Goal: Information Seeking & Learning: Check status

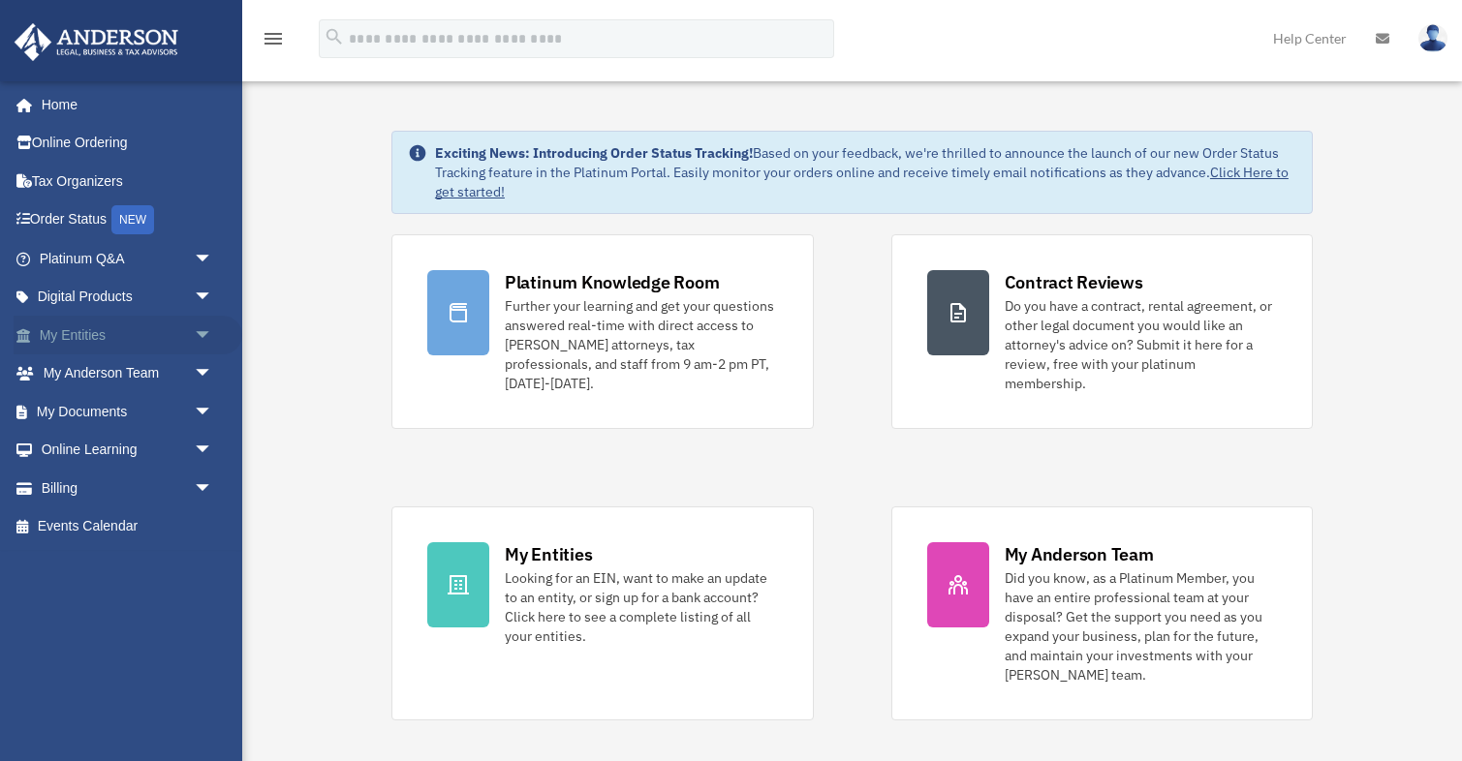
click at [110, 334] on link "My Entities arrow_drop_down" at bounding box center [128, 335] width 229 height 39
click at [198, 339] on span "arrow_drop_down" at bounding box center [213, 336] width 39 height 40
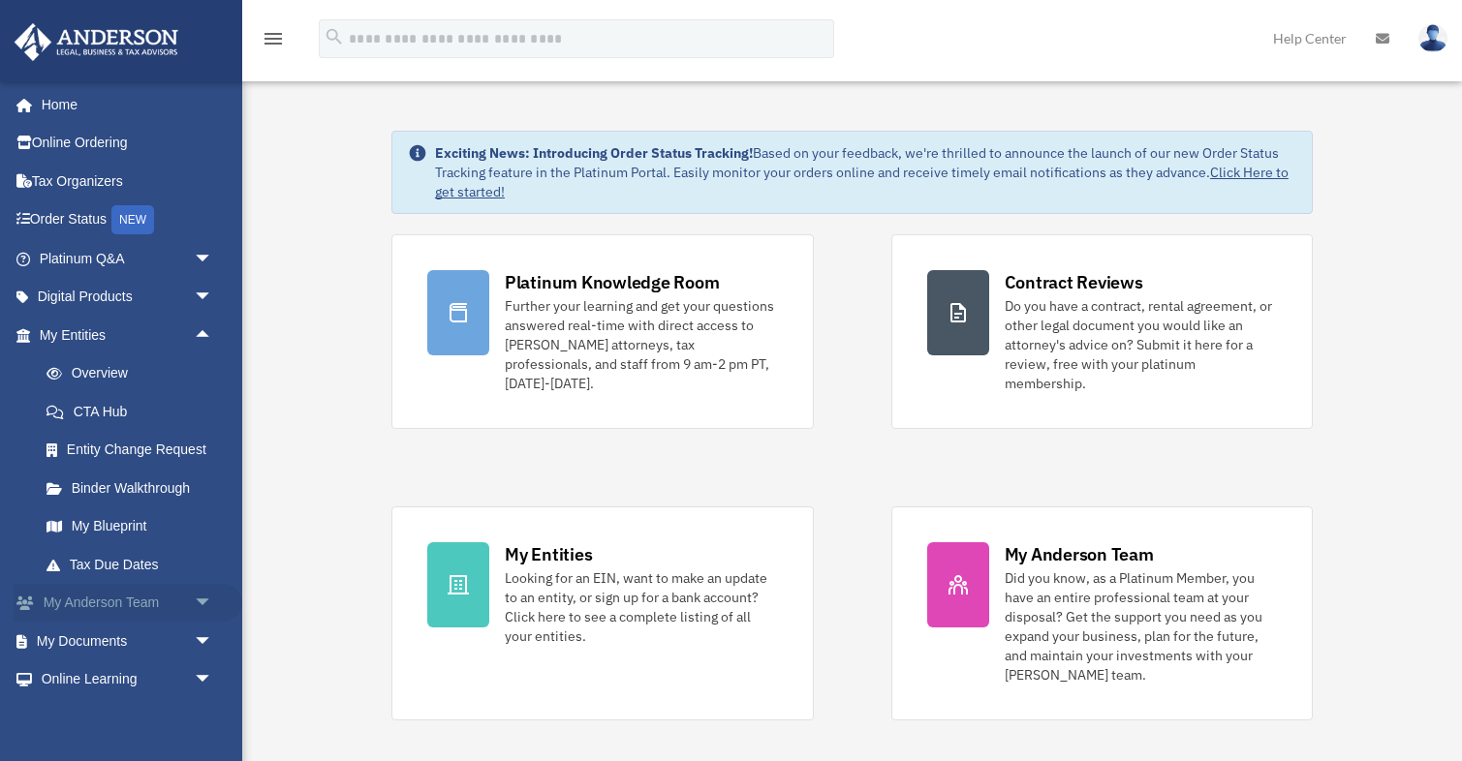
click at [200, 603] on span "arrow_drop_down" at bounding box center [213, 604] width 39 height 40
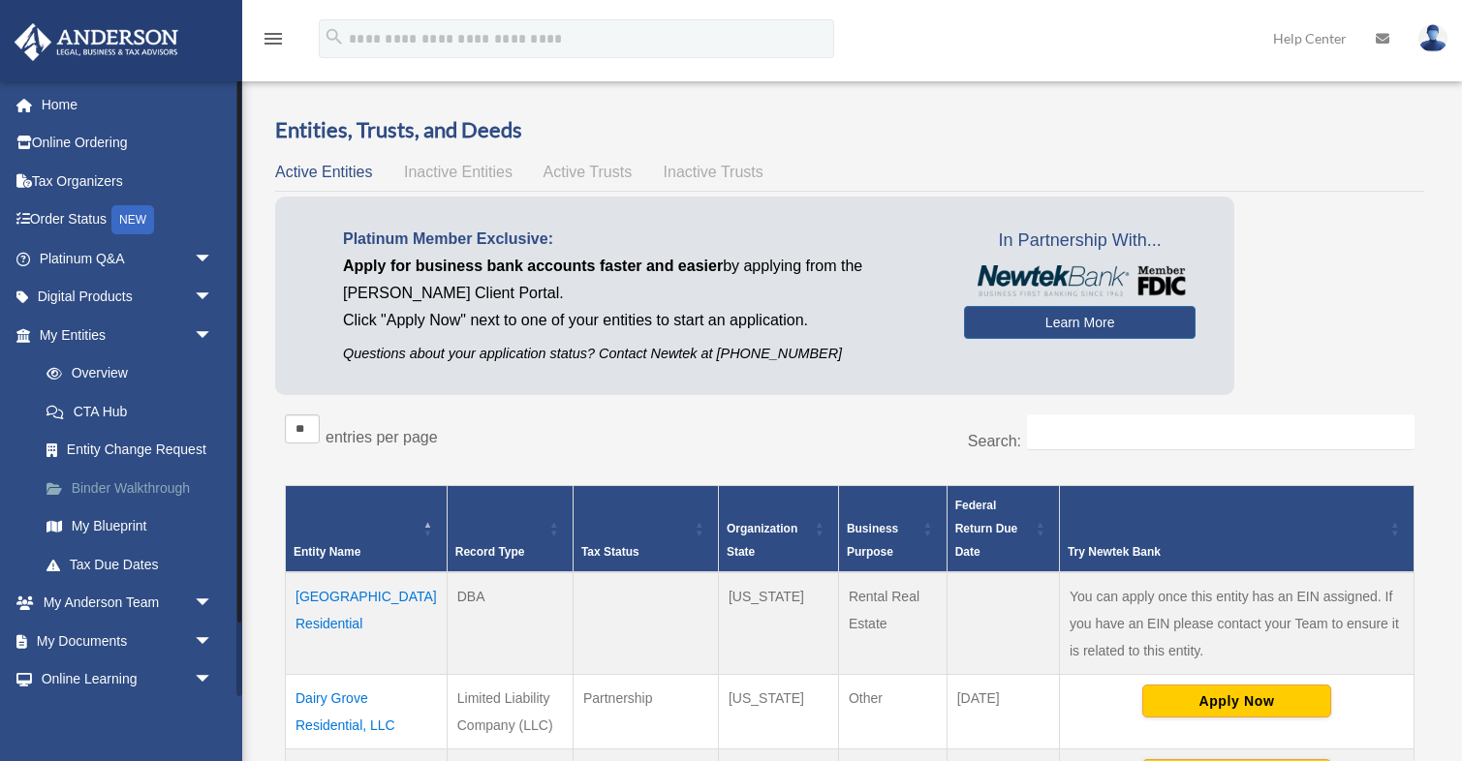
click at [138, 484] on link "Binder Walkthrough" at bounding box center [134, 488] width 215 height 39
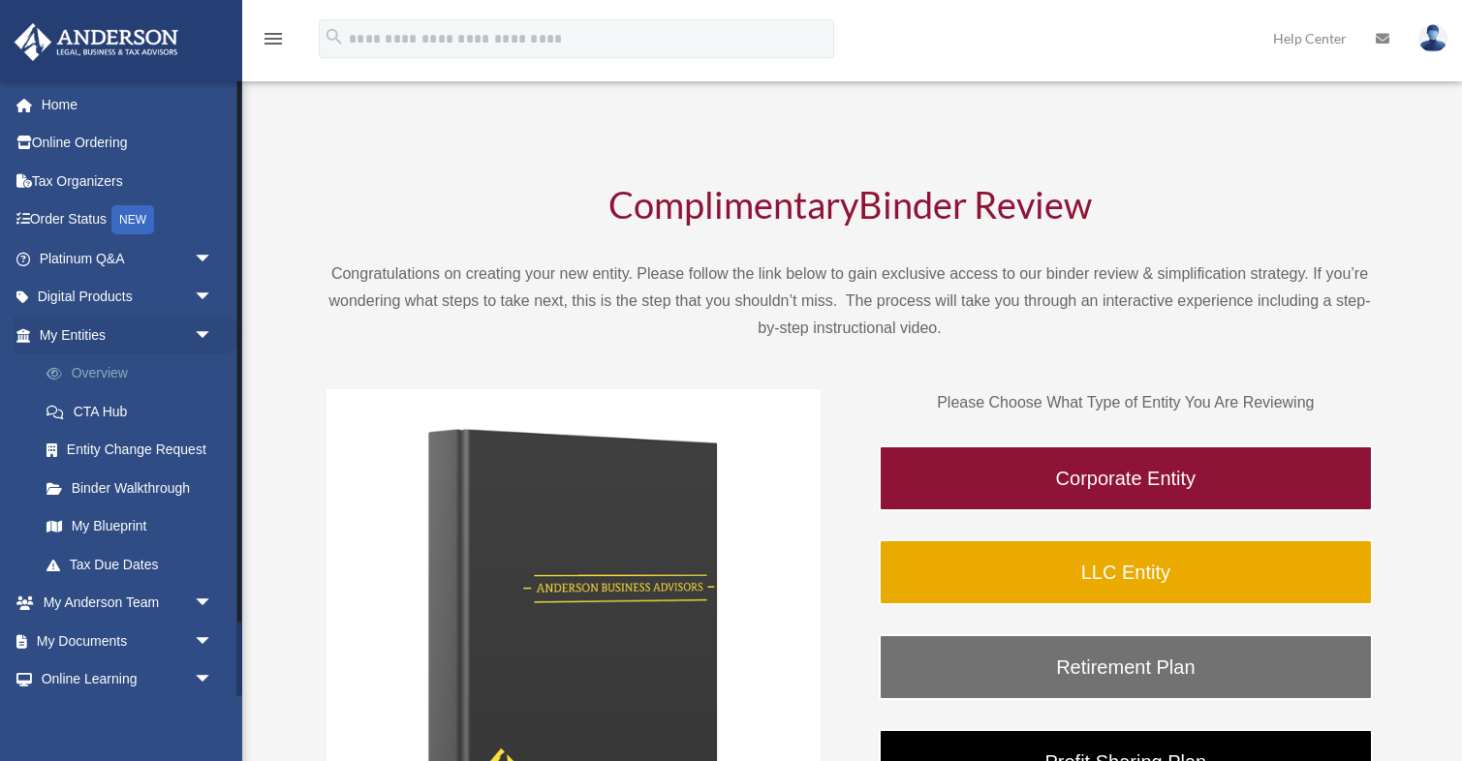
click at [120, 380] on link "Overview" at bounding box center [134, 374] width 215 height 39
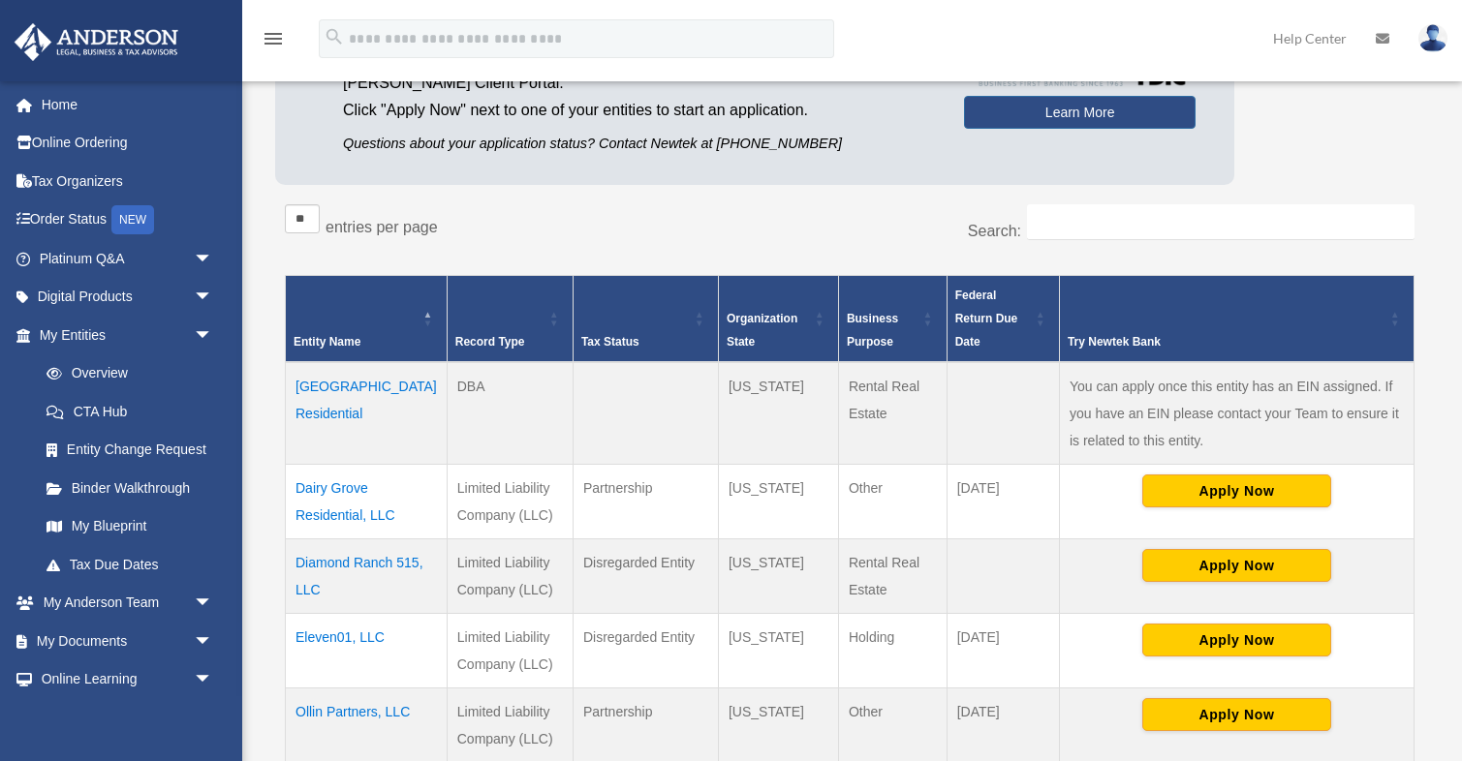
scroll to position [278, 0]
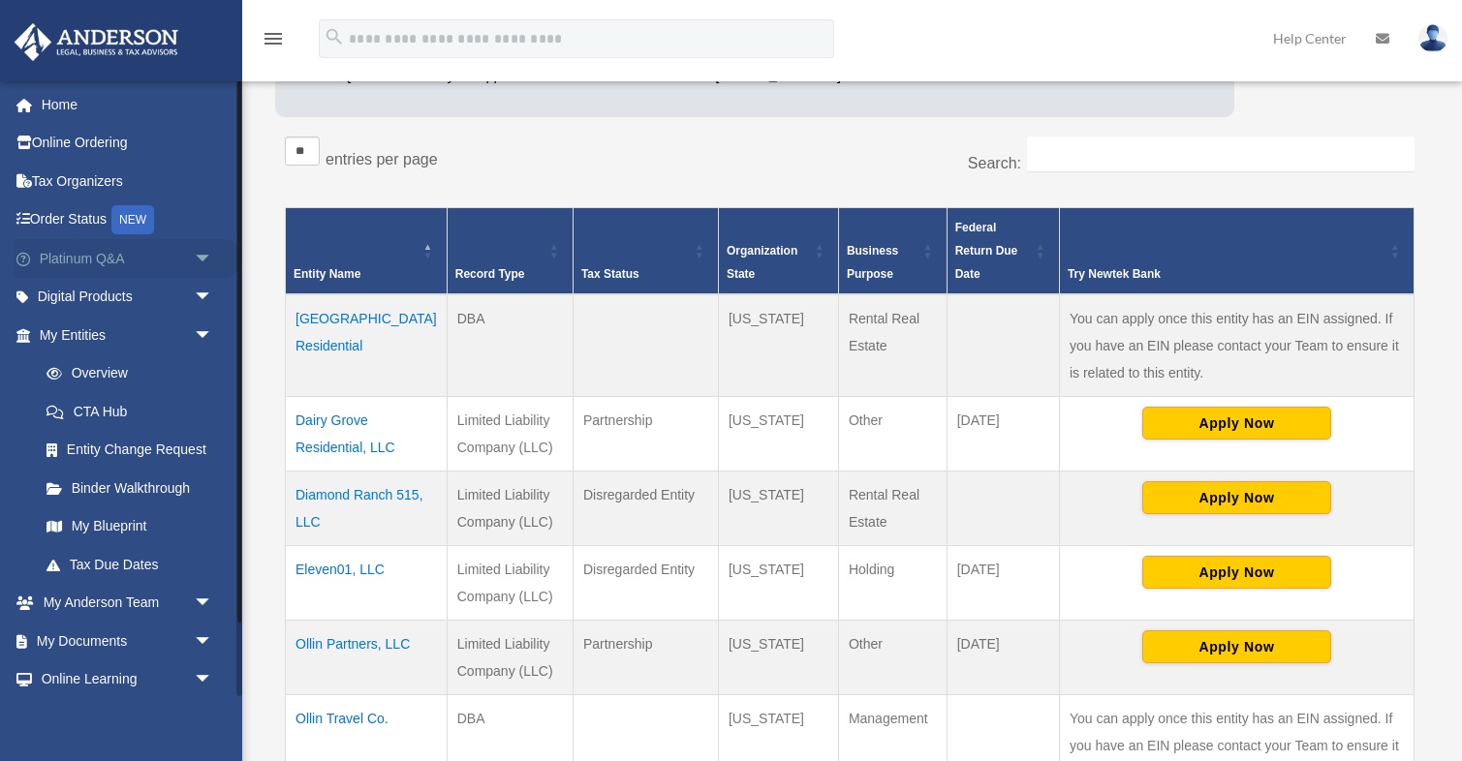
click at [194, 253] on span "arrow_drop_down" at bounding box center [213, 259] width 39 height 40
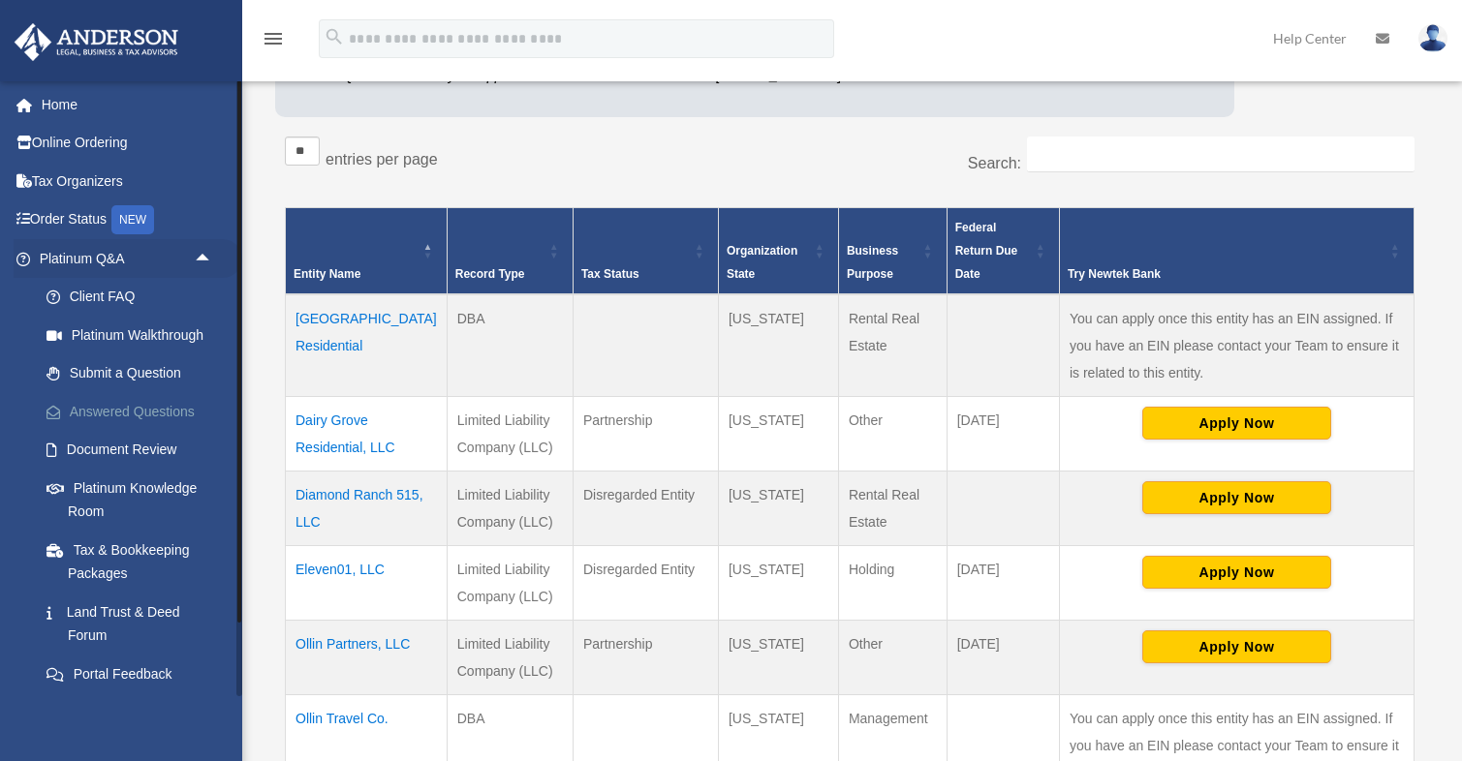
click at [142, 418] on link "Answered Questions" at bounding box center [134, 411] width 215 height 39
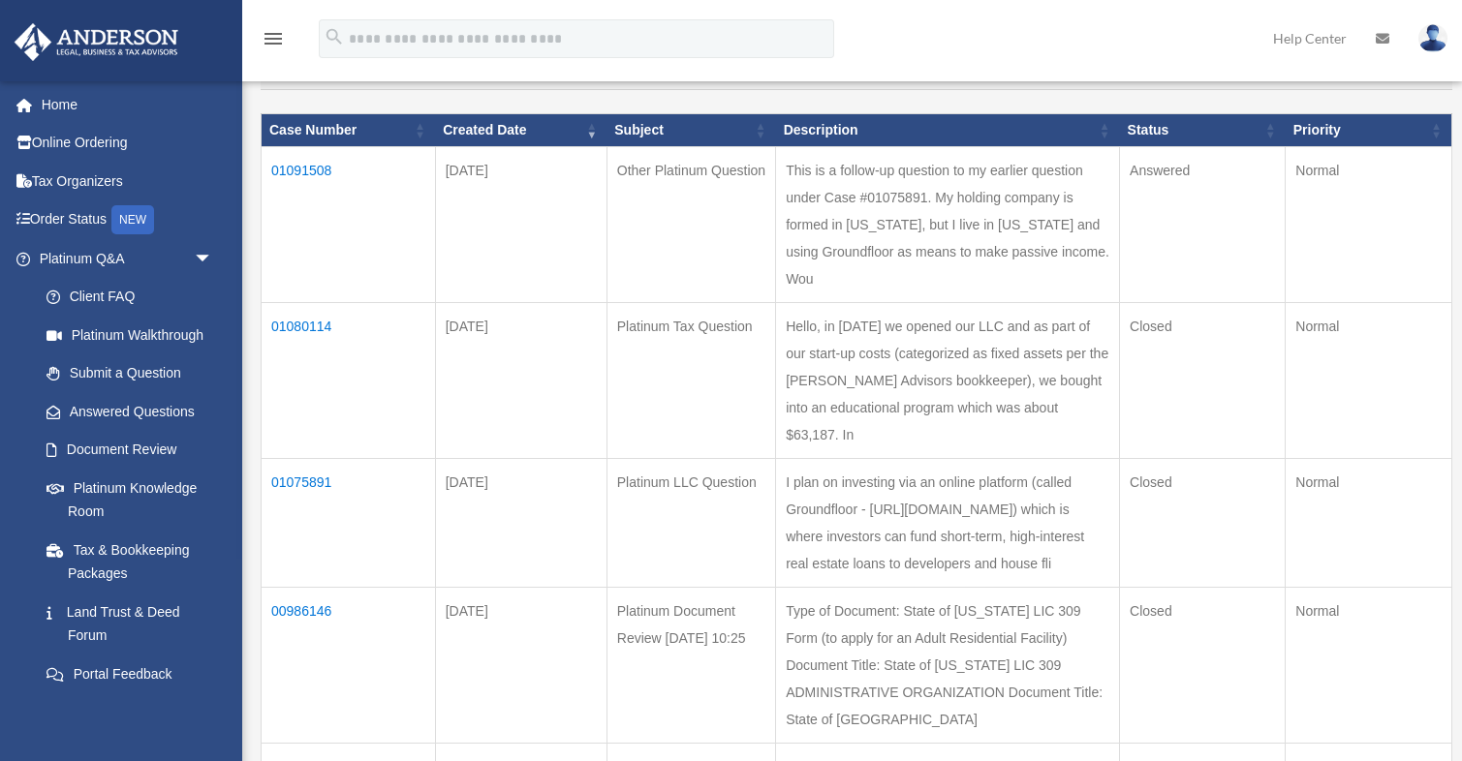
scroll to position [233, 0]
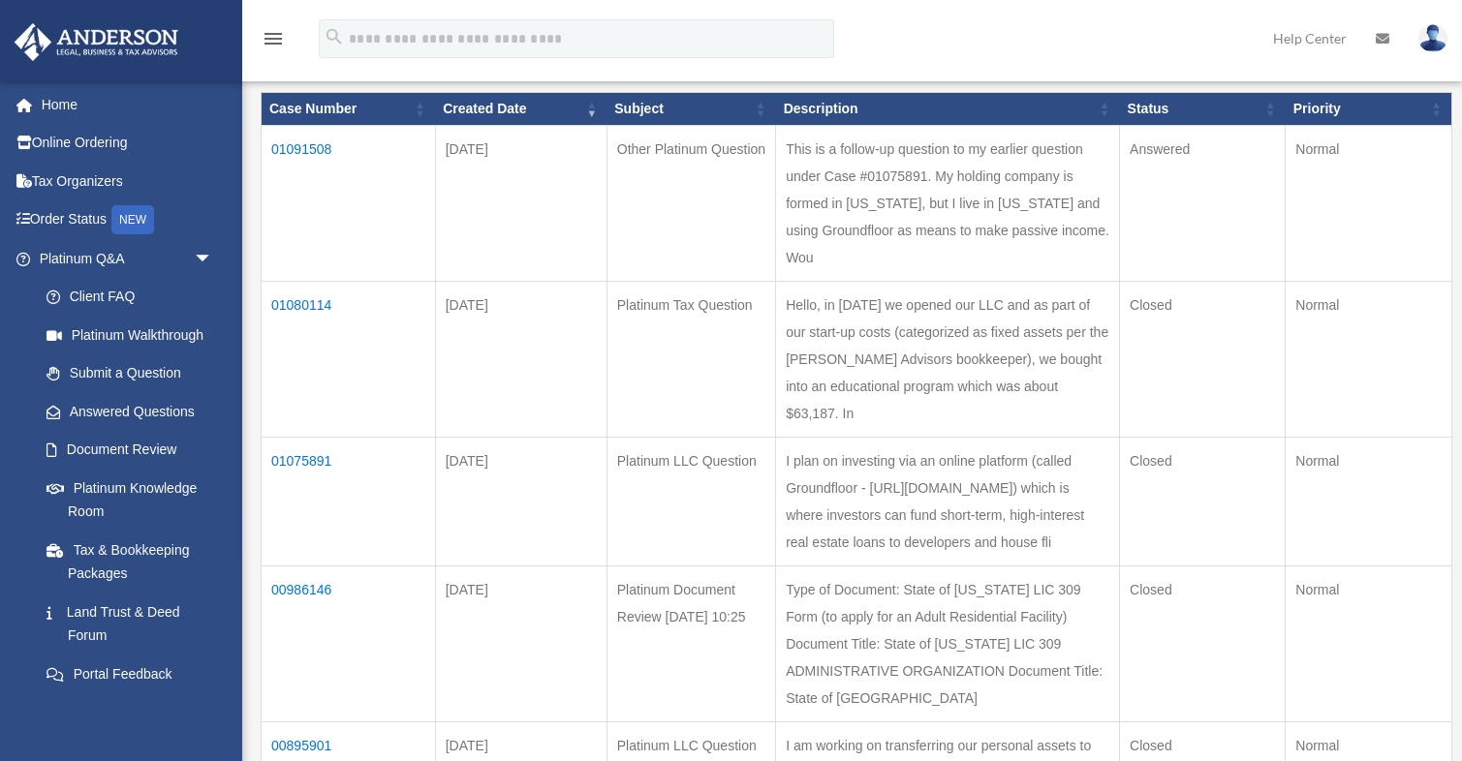
click at [317, 144] on td "01091508" at bounding box center [349, 204] width 174 height 156
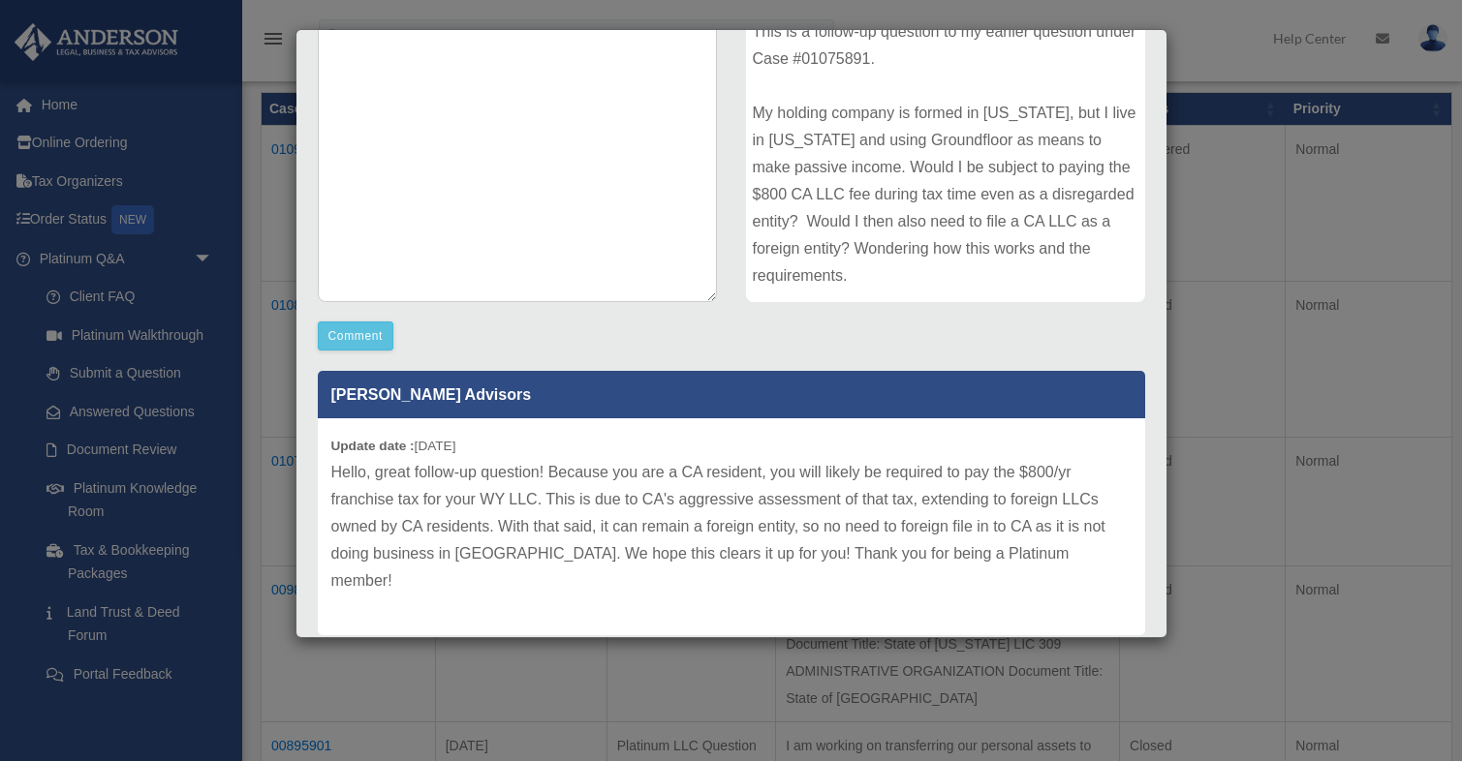
scroll to position [311, 0]
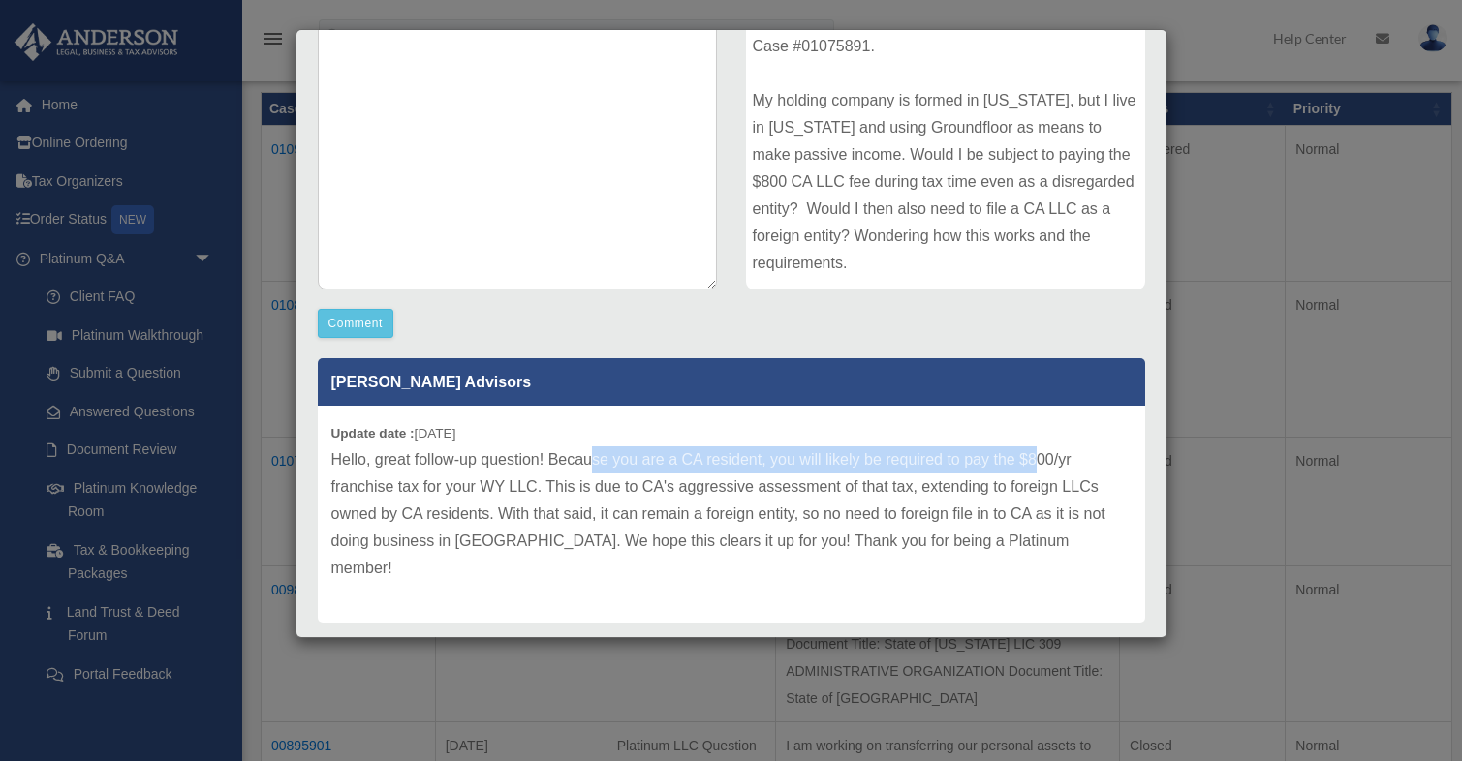
drag, startPoint x: 594, startPoint y: 459, endPoint x: 1036, endPoint y: 459, distance: 441.8
click at [1036, 459] on p "Hello, great follow-up question! Because you are a CA resident, you will likely…" at bounding box center [731, 515] width 800 height 136
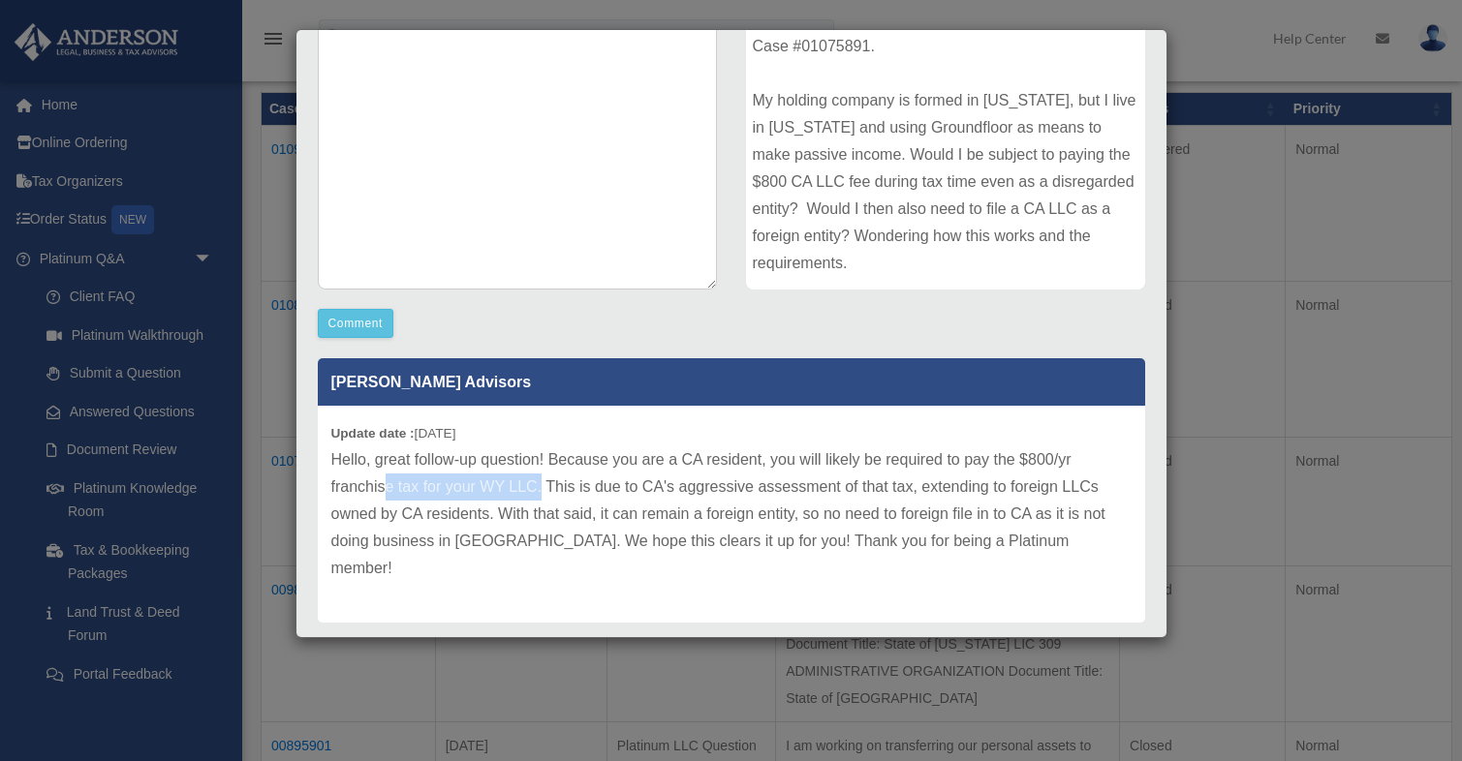
drag, startPoint x: 385, startPoint y: 490, endPoint x: 542, endPoint y: 495, distance: 157.0
click at [542, 495] on p "Hello, great follow-up question! Because you are a CA resident, you will likely…" at bounding box center [731, 515] width 800 height 136
drag, startPoint x: 660, startPoint y: 515, endPoint x: 724, endPoint y: 519, distance: 64.1
click at [724, 519] on p "Hello, great follow-up question! Because you are a CA resident, you will likely…" at bounding box center [731, 515] width 800 height 136
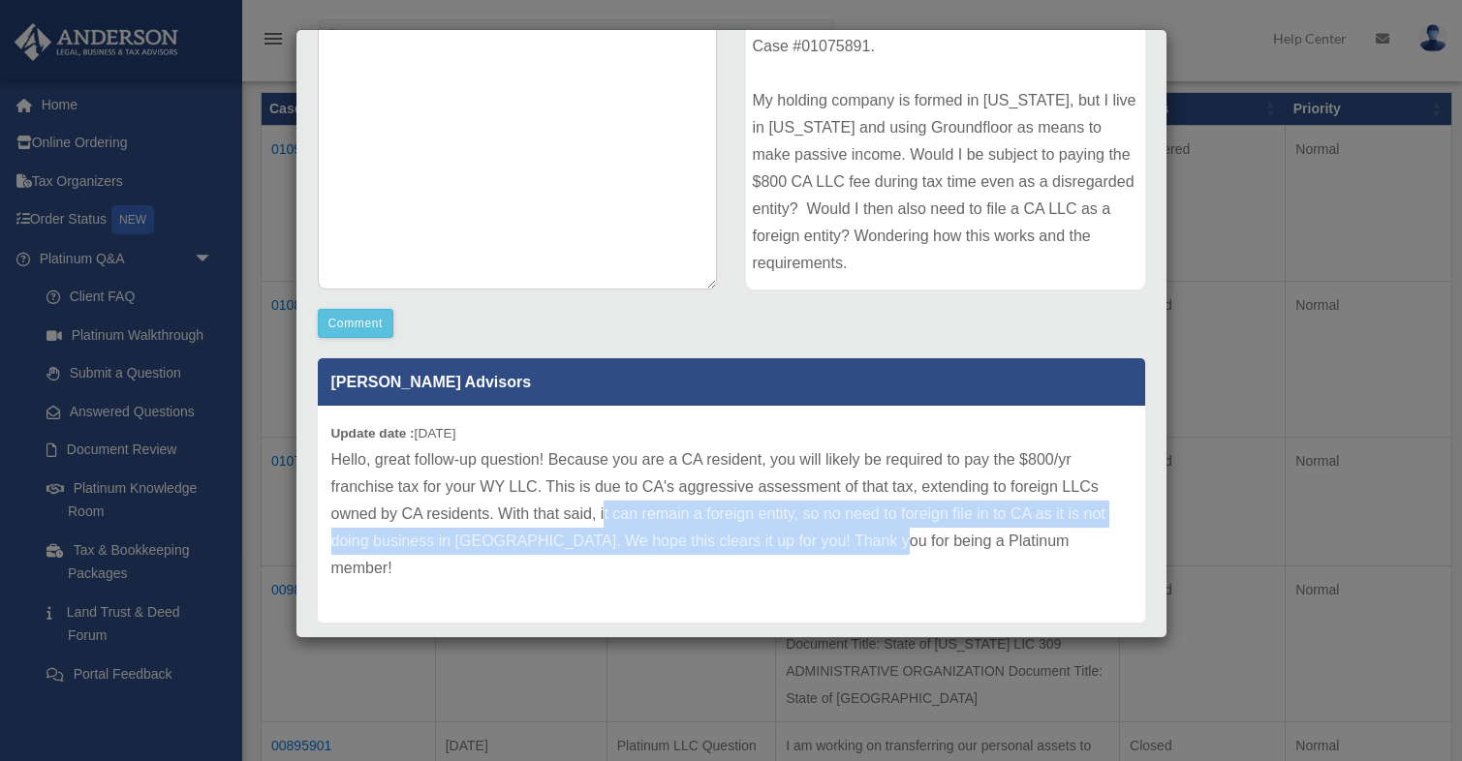
drag, startPoint x: 605, startPoint y: 515, endPoint x: 870, endPoint y: 548, distance: 266.5
click at [870, 549] on p "Hello, great follow-up question! Because you are a CA resident, you will likely…" at bounding box center [731, 515] width 800 height 136
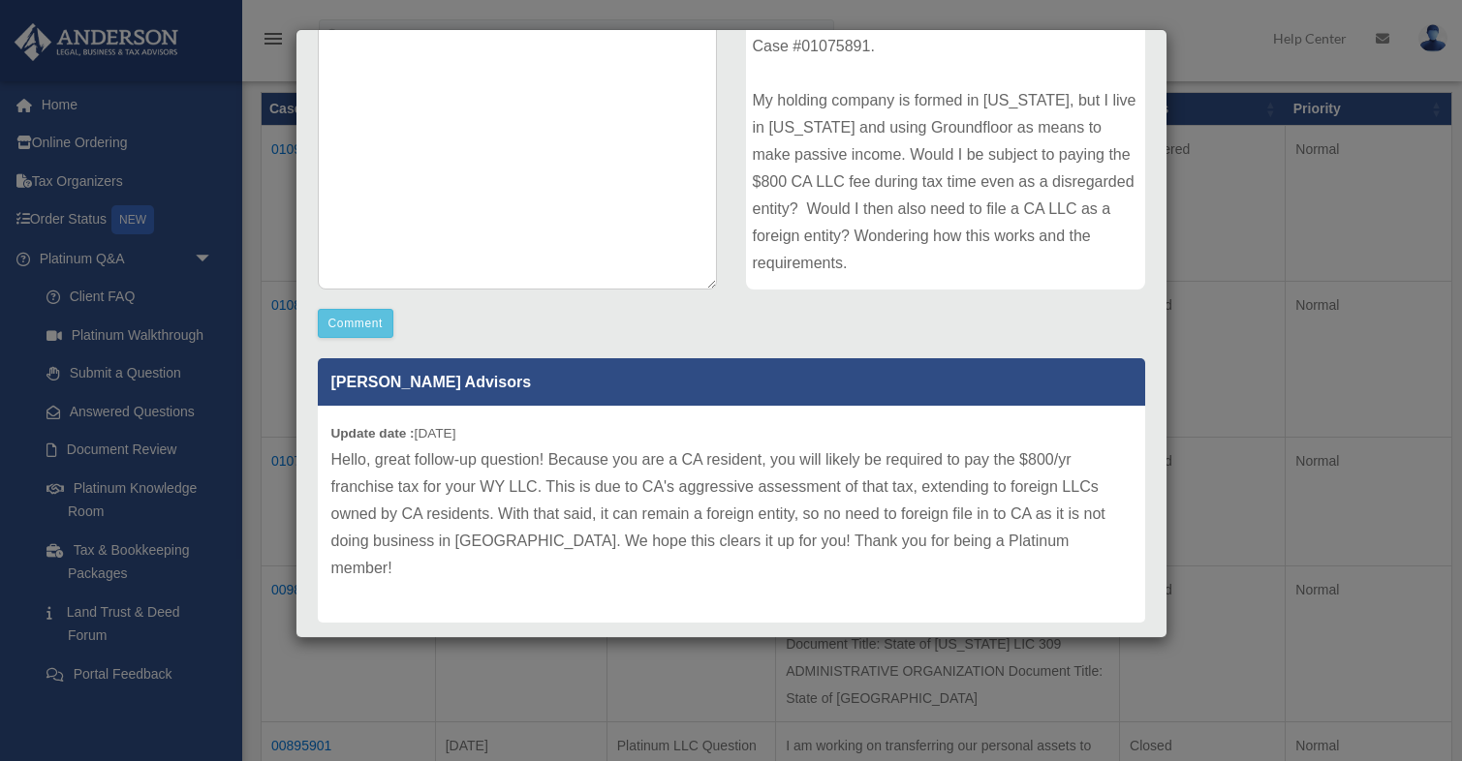
click at [913, 546] on p "Hello, great follow-up question! Because you are a CA resident, you will likely…" at bounding box center [731, 515] width 800 height 136
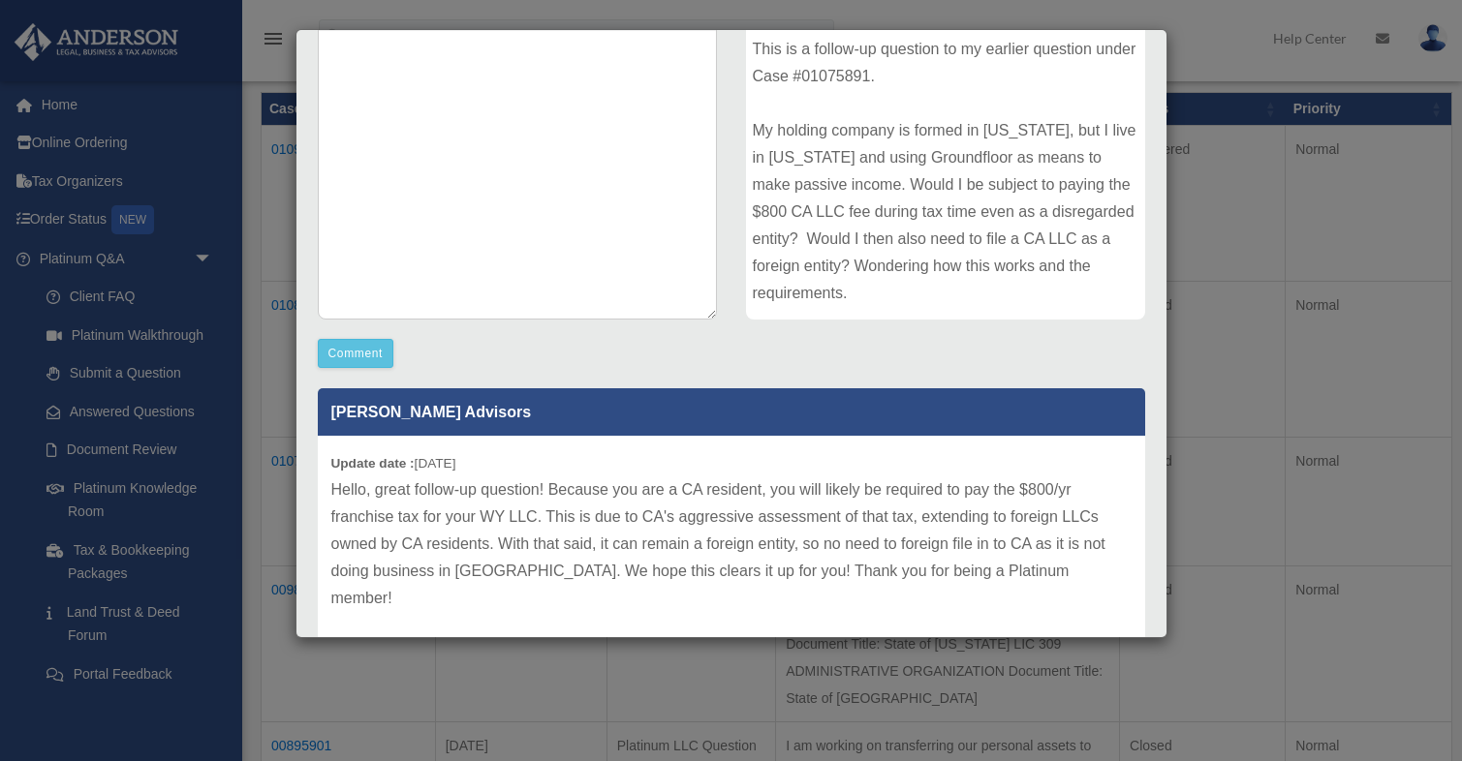
scroll to position [327, 0]
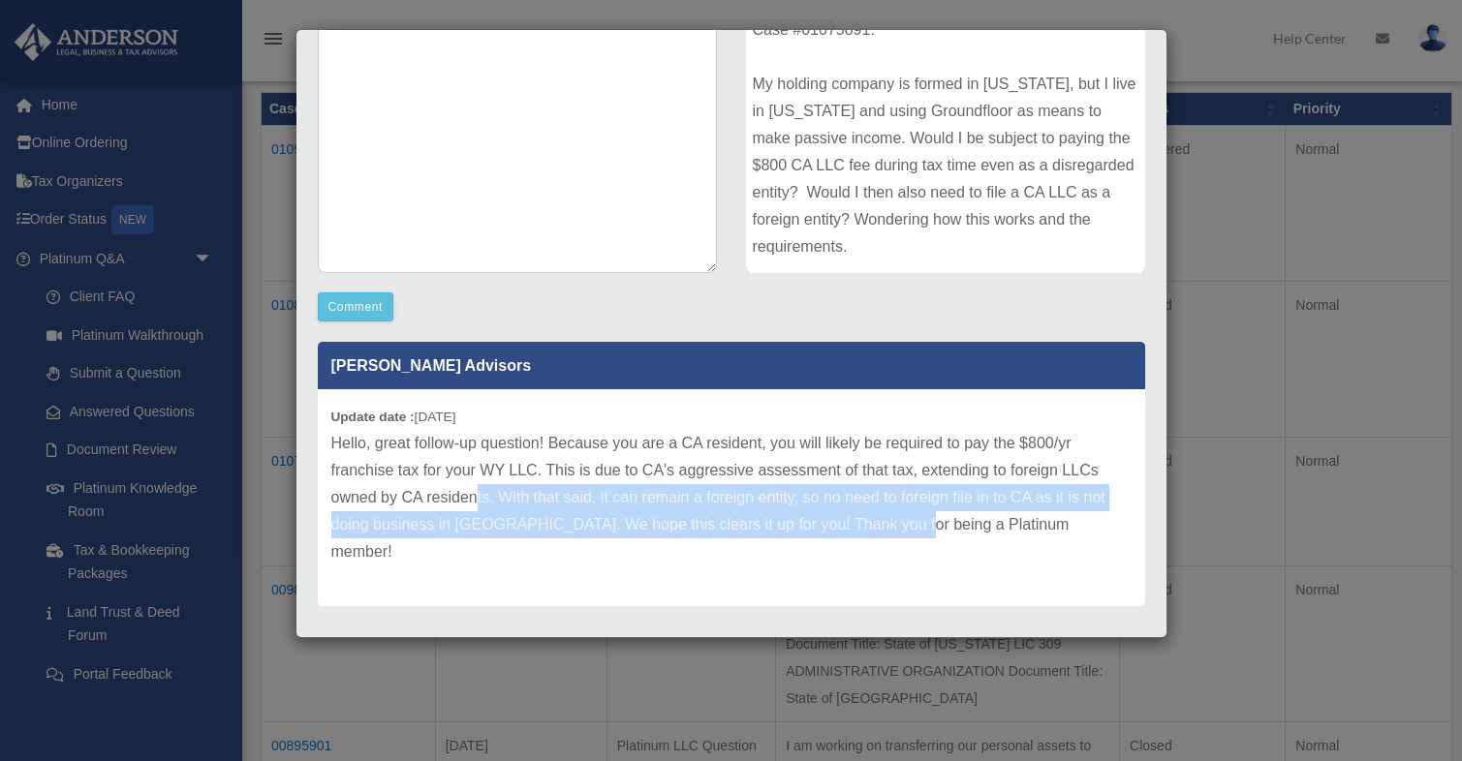
drag, startPoint x: 473, startPoint y: 498, endPoint x: 894, endPoint y: 528, distance: 422.5
click at [894, 528] on p "Hello, great follow-up question! Because you are a CA resident, you will likely…" at bounding box center [731, 498] width 800 height 136
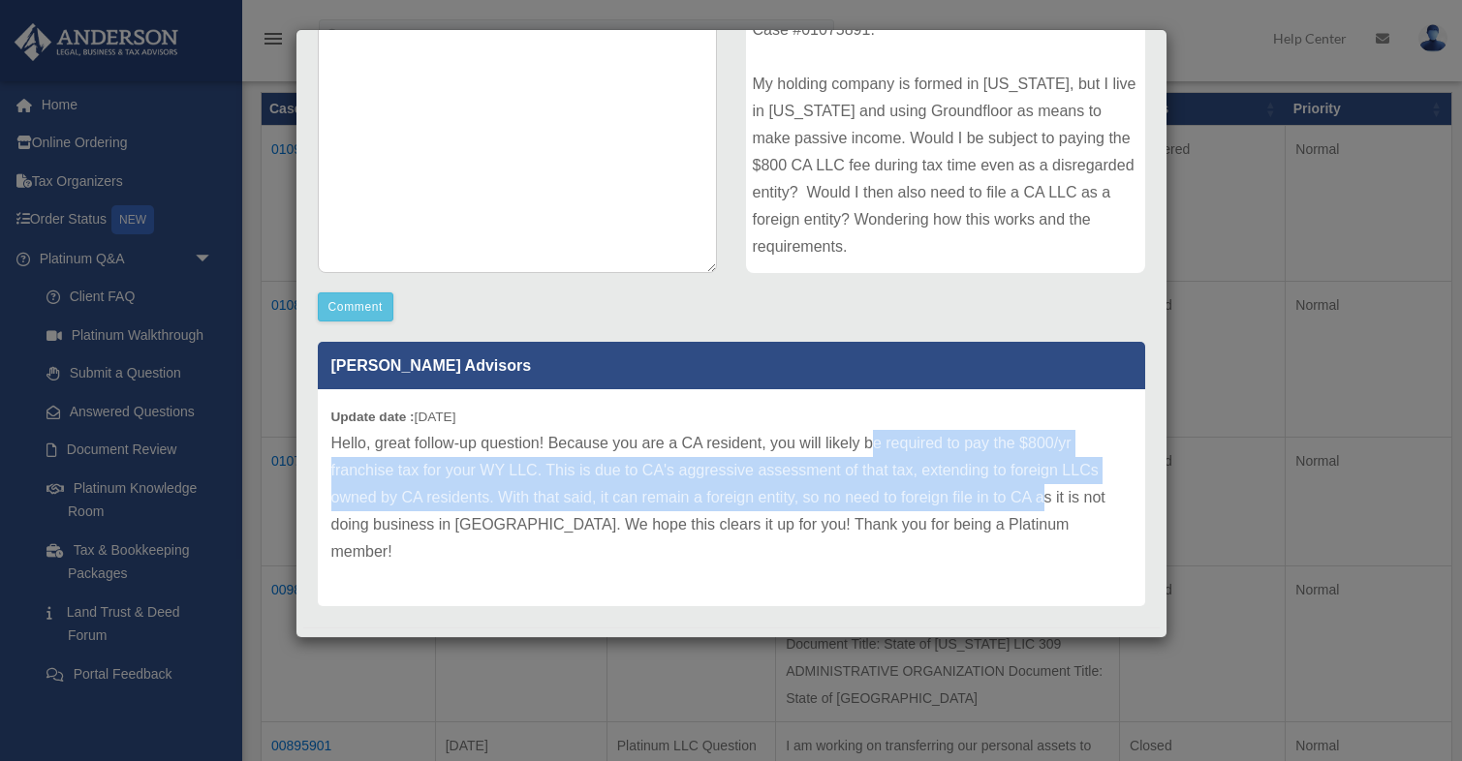
drag, startPoint x: 877, startPoint y: 453, endPoint x: 1041, endPoint y: 483, distance: 167.4
click at [1041, 483] on p "Hello, great follow-up question! Because you are a CA resident, you will likely…" at bounding box center [731, 498] width 800 height 136
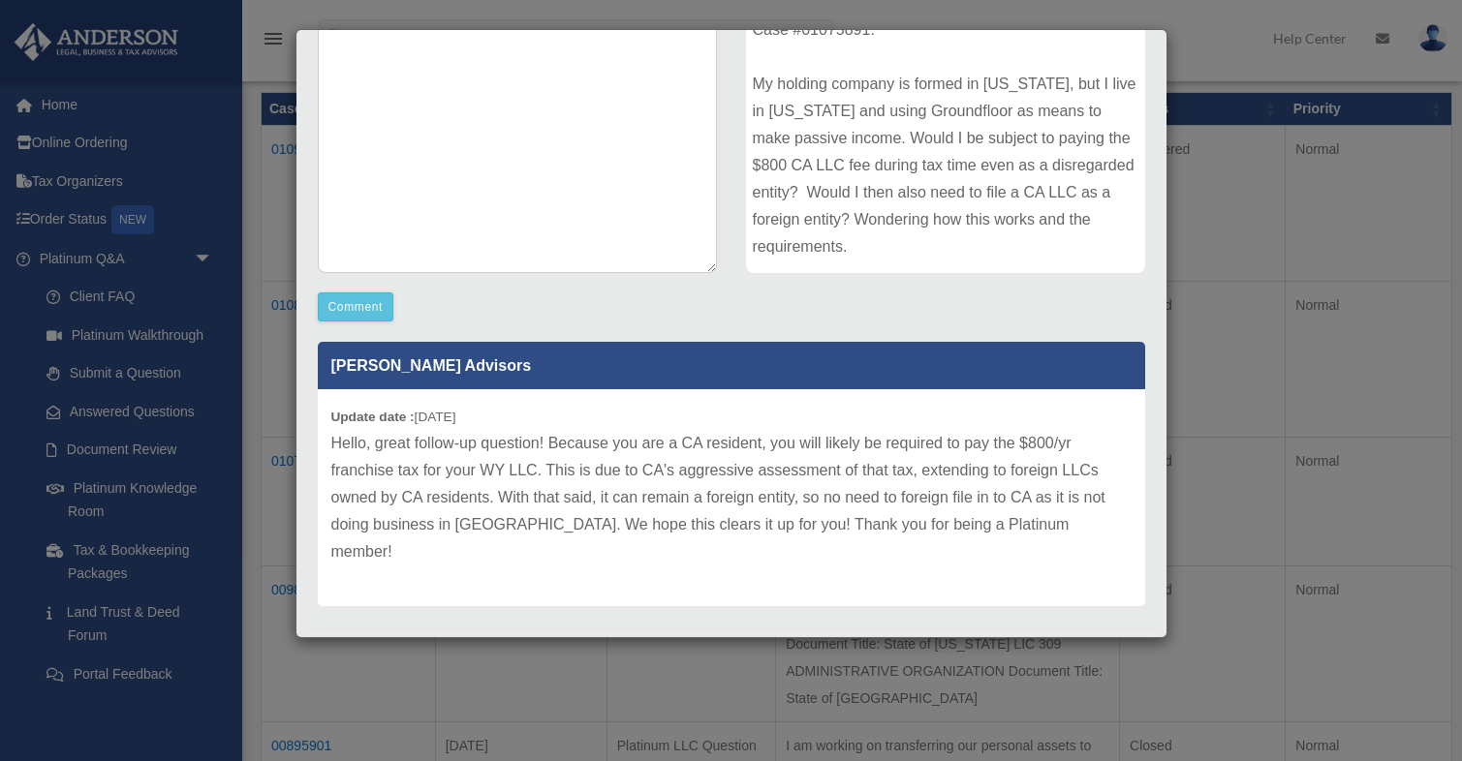
click at [1062, 500] on p "Hello, great follow-up question! Because you are a CA resident, you will likely…" at bounding box center [731, 498] width 800 height 136
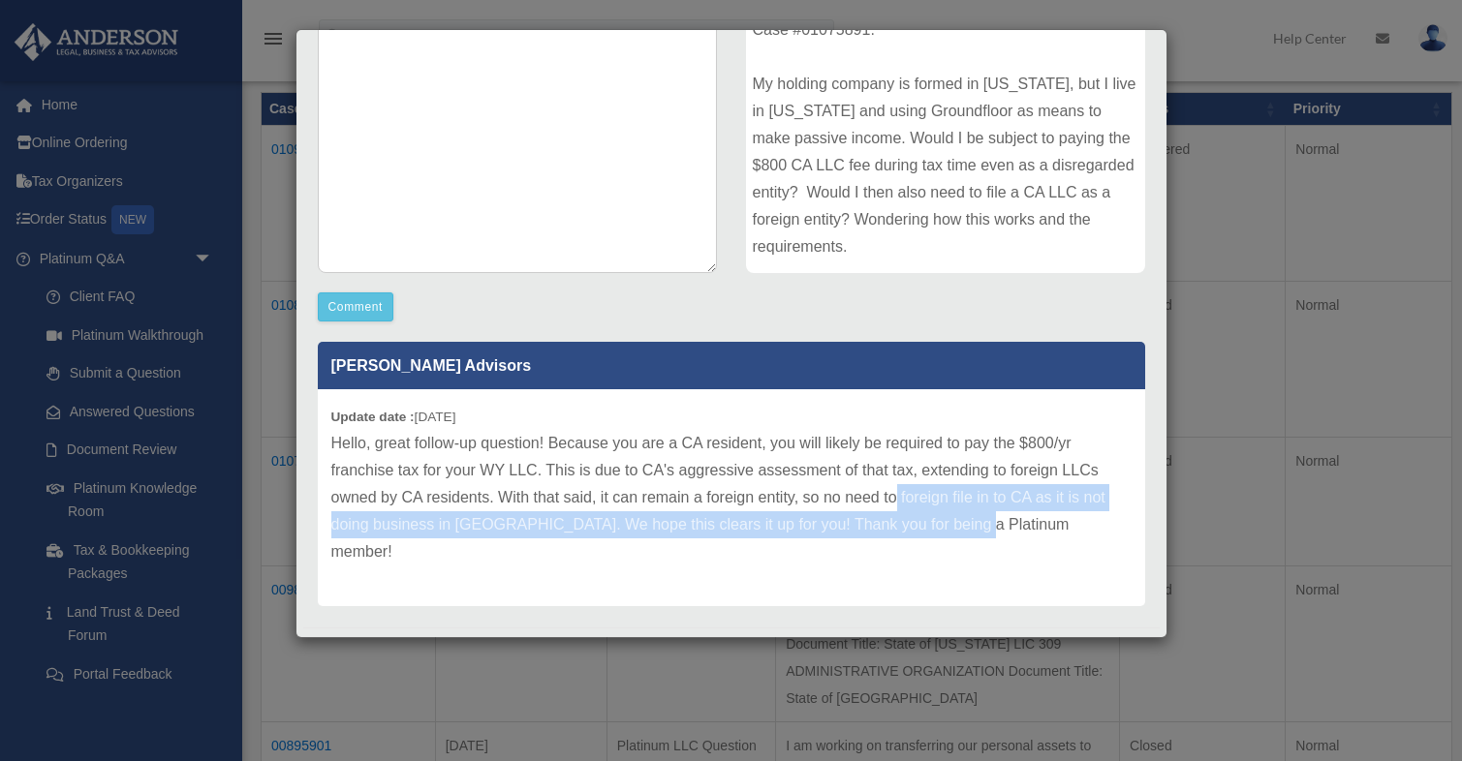
drag, startPoint x: 893, startPoint y: 498, endPoint x: 977, endPoint y: 518, distance: 86.7
click at [977, 518] on p "Hello, great follow-up question! Because you are a CA resident, you will likely…" at bounding box center [731, 498] width 800 height 136
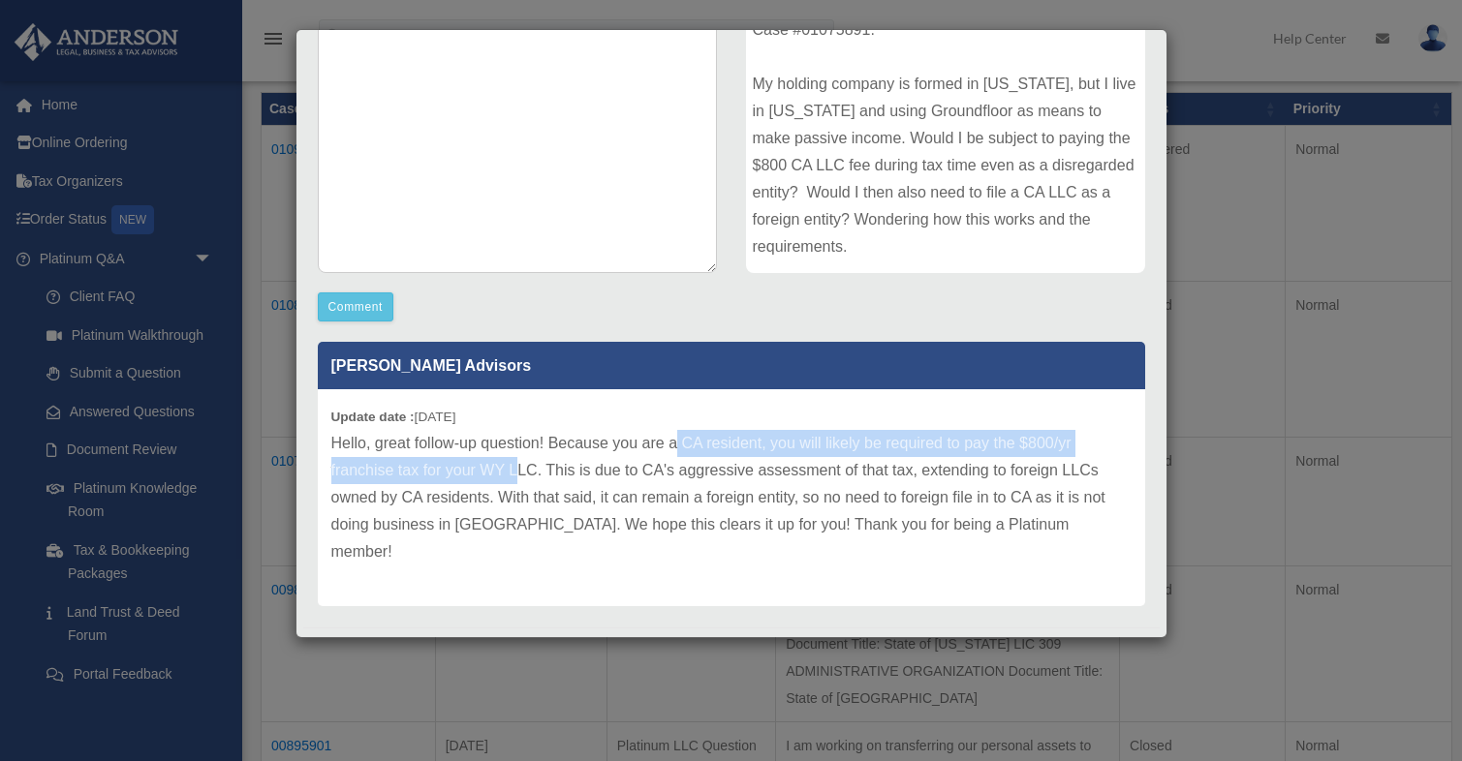
drag, startPoint x: 677, startPoint y: 435, endPoint x: 517, endPoint y: 475, distance: 164.7
click at [517, 475] on p "Hello, great follow-up question! Because you are a CA resident, you will likely…" at bounding box center [731, 498] width 800 height 136
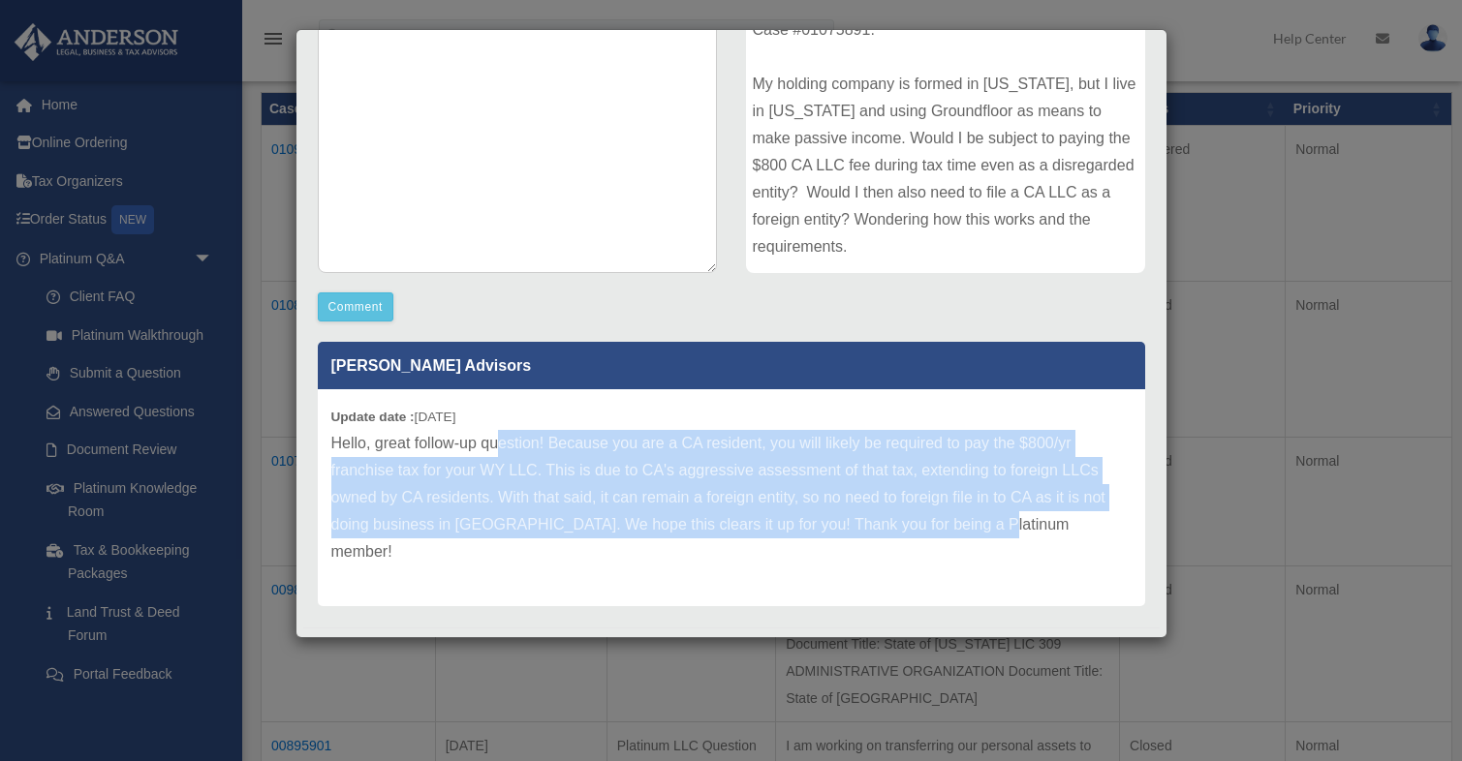
drag, startPoint x: 497, startPoint y: 445, endPoint x: 779, endPoint y: 541, distance: 297.8
click at [779, 541] on div "Update date : 09-03-2025 Hello, great follow-up question! Because you are a CA …" at bounding box center [731, 497] width 827 height 217
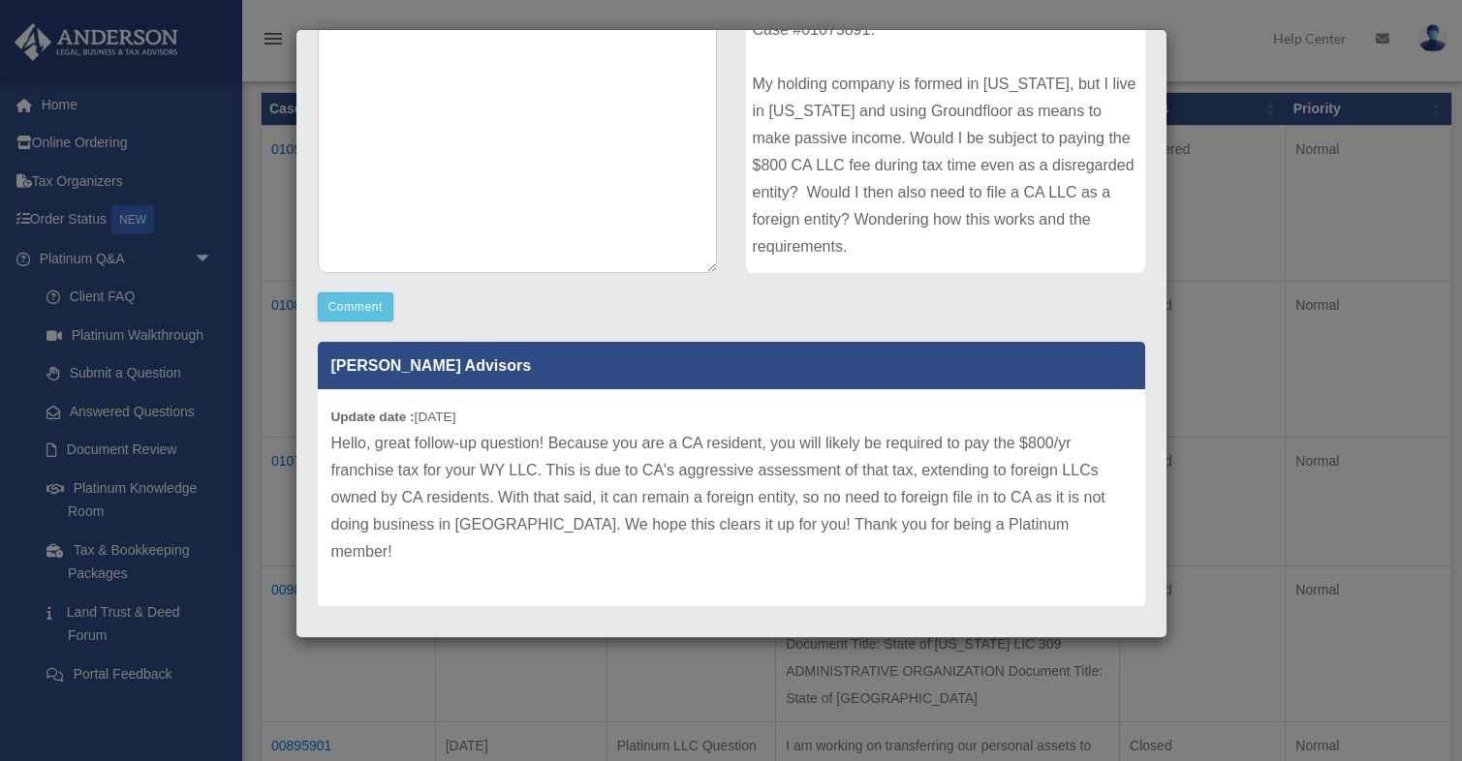
click at [810, 543] on div "Update date : 09-03-2025 Hello, great follow-up question! Because you are a CA …" at bounding box center [731, 497] width 827 height 217
click at [1272, 378] on div "Case Detail × Other Platinum Question Case Number 01091508 Created Date August …" at bounding box center [731, 380] width 1462 height 761
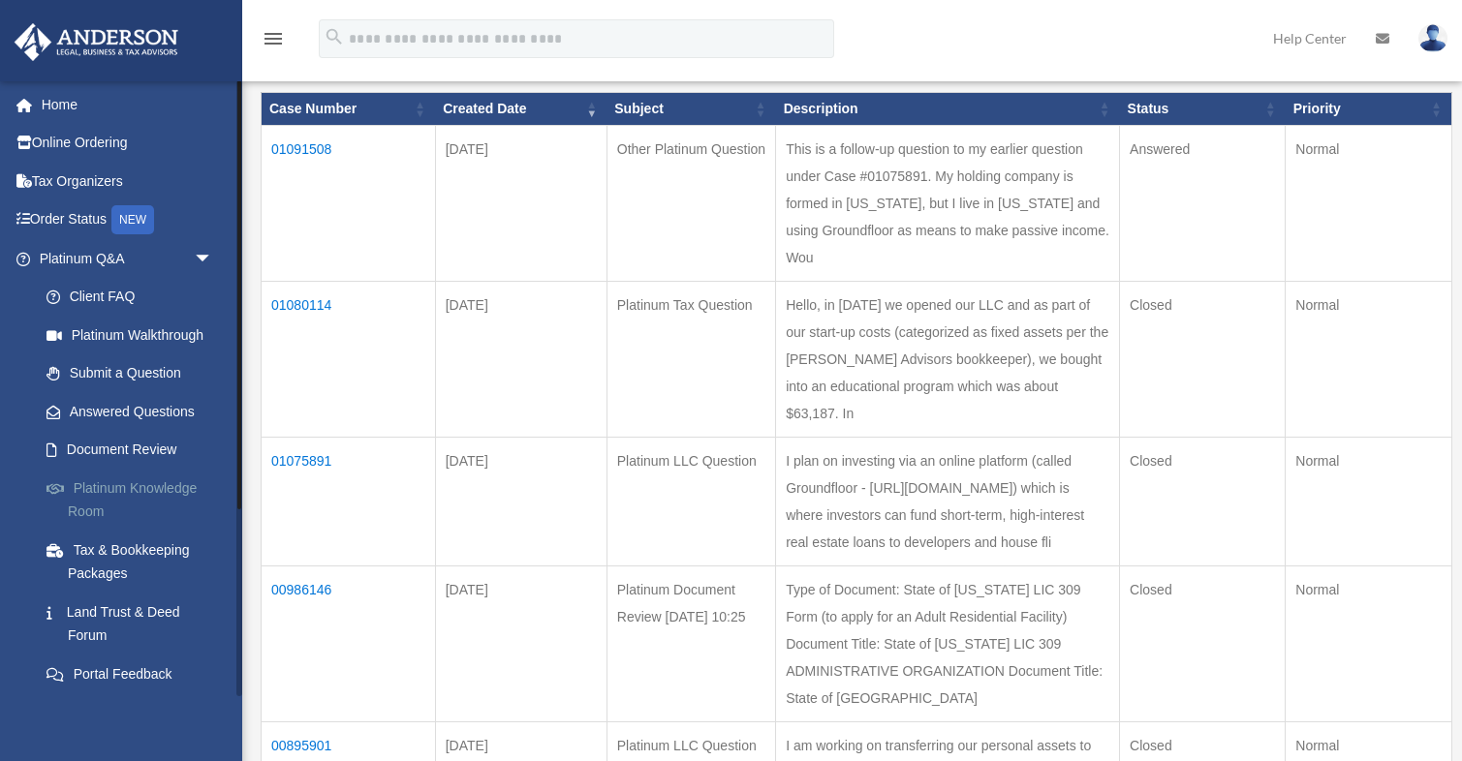
scroll to position [269, 0]
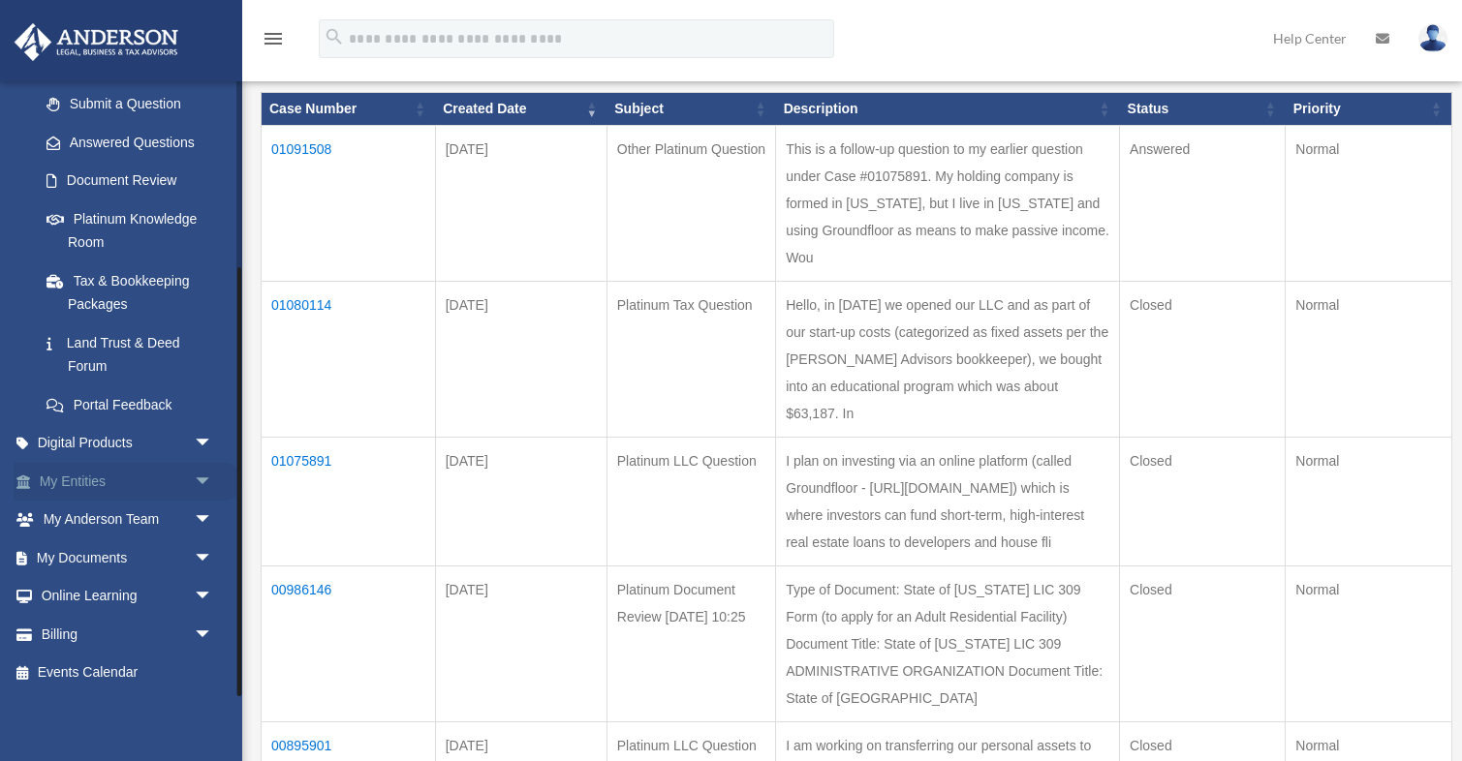
click at [210, 482] on span "arrow_drop_down" at bounding box center [213, 482] width 39 height 40
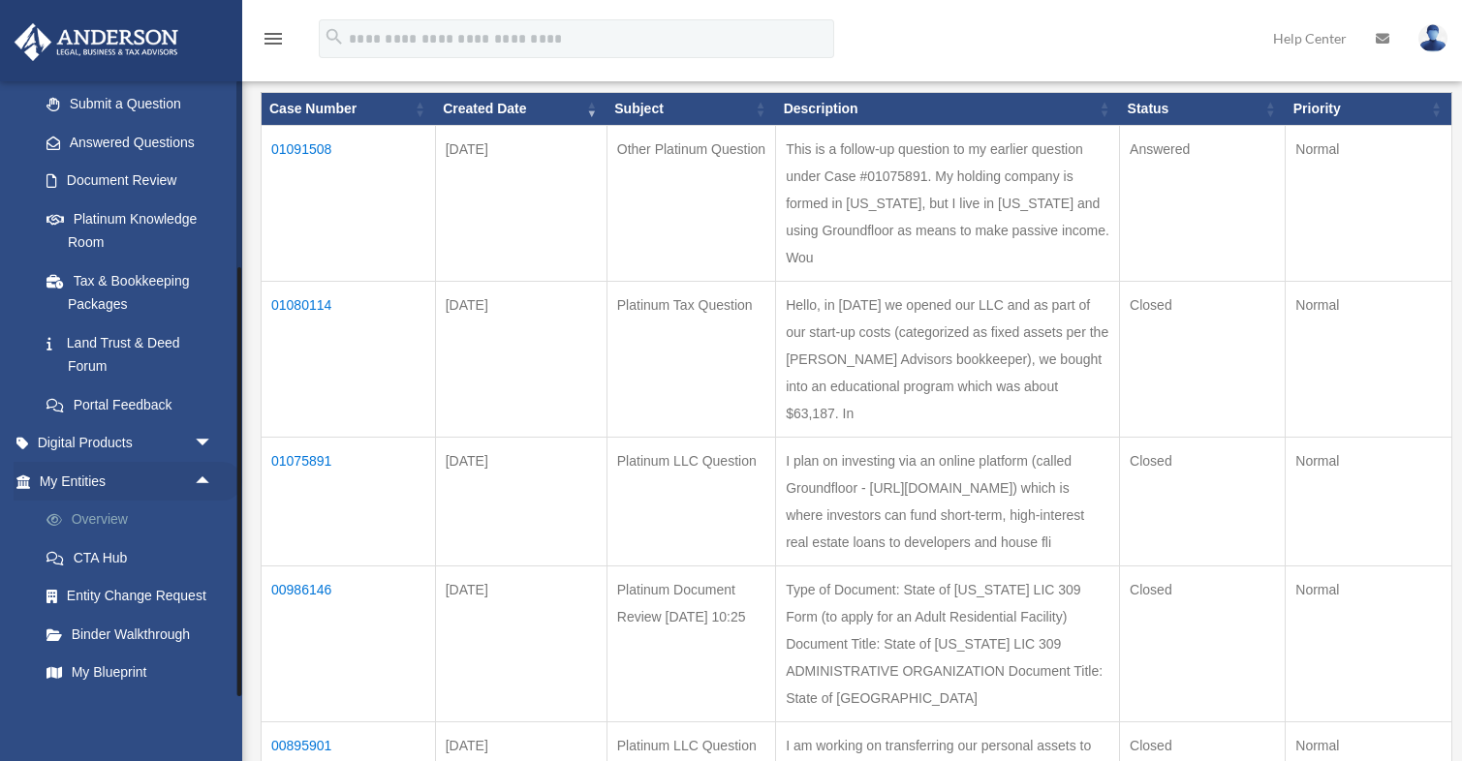
click at [116, 523] on link "Overview" at bounding box center [134, 520] width 215 height 39
click at [112, 679] on link "My Blueprint" at bounding box center [134, 673] width 215 height 39
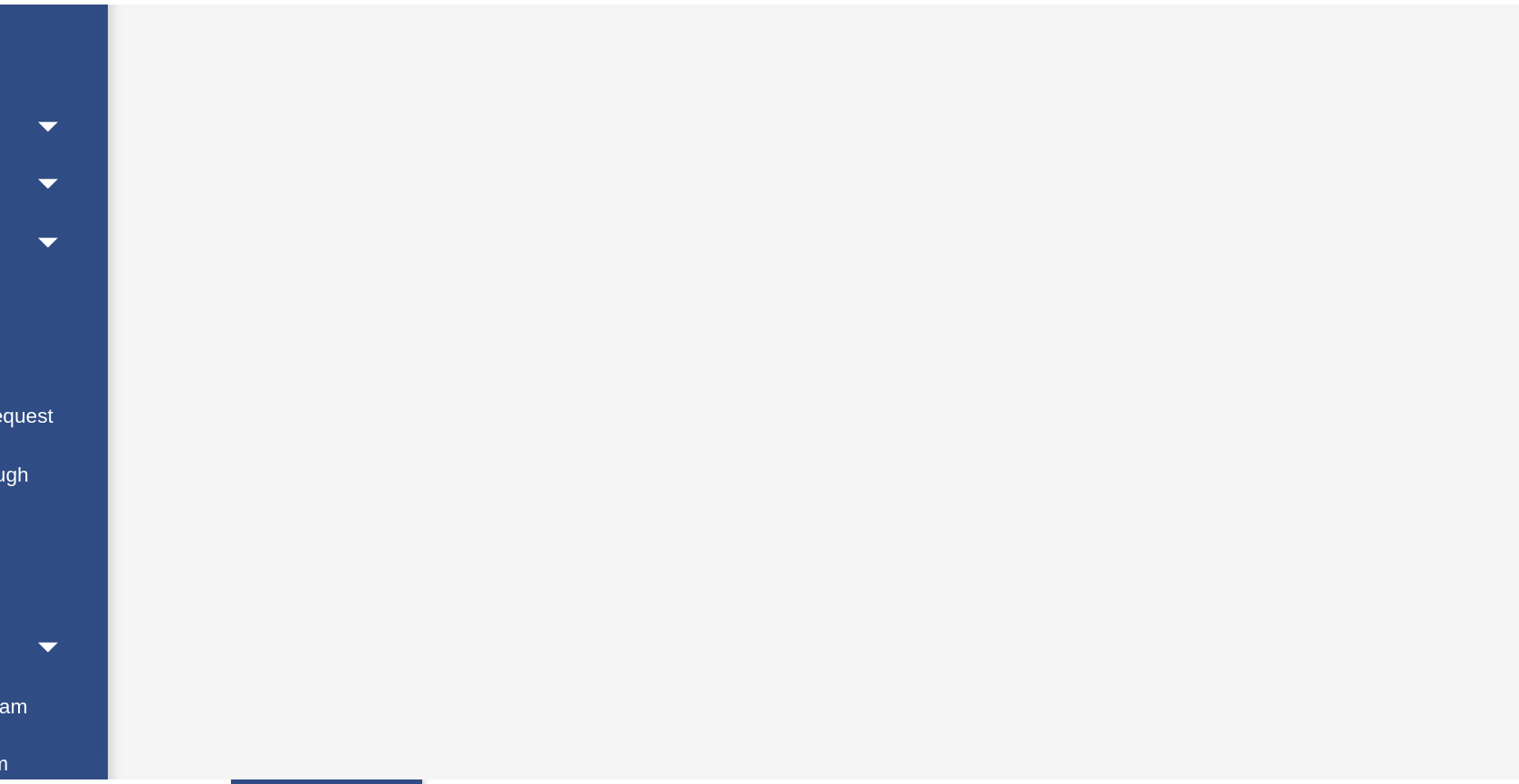
scroll to position [6, 0]
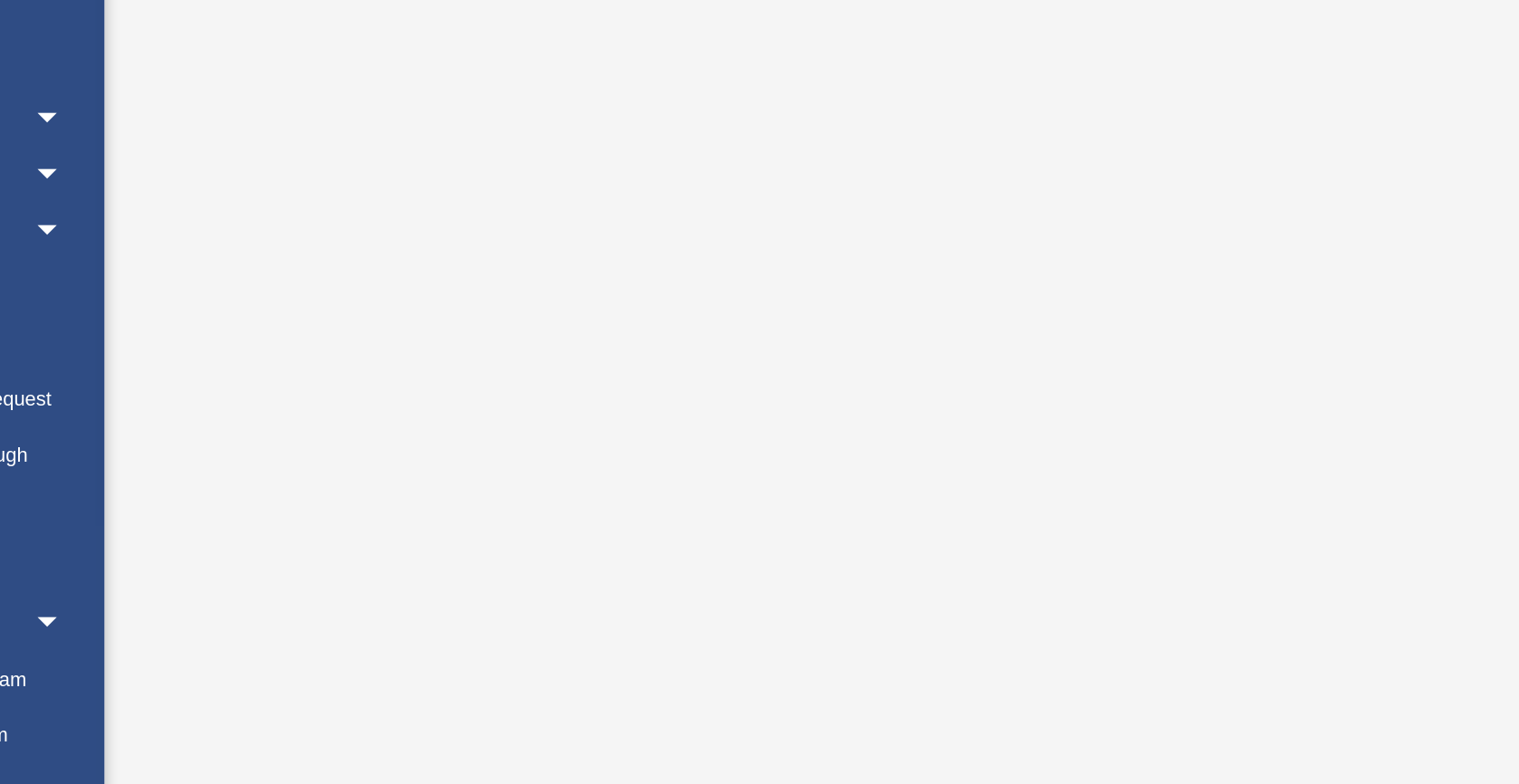
click at [294, 340] on div at bounding box center [872, 474] width 1163 height 724
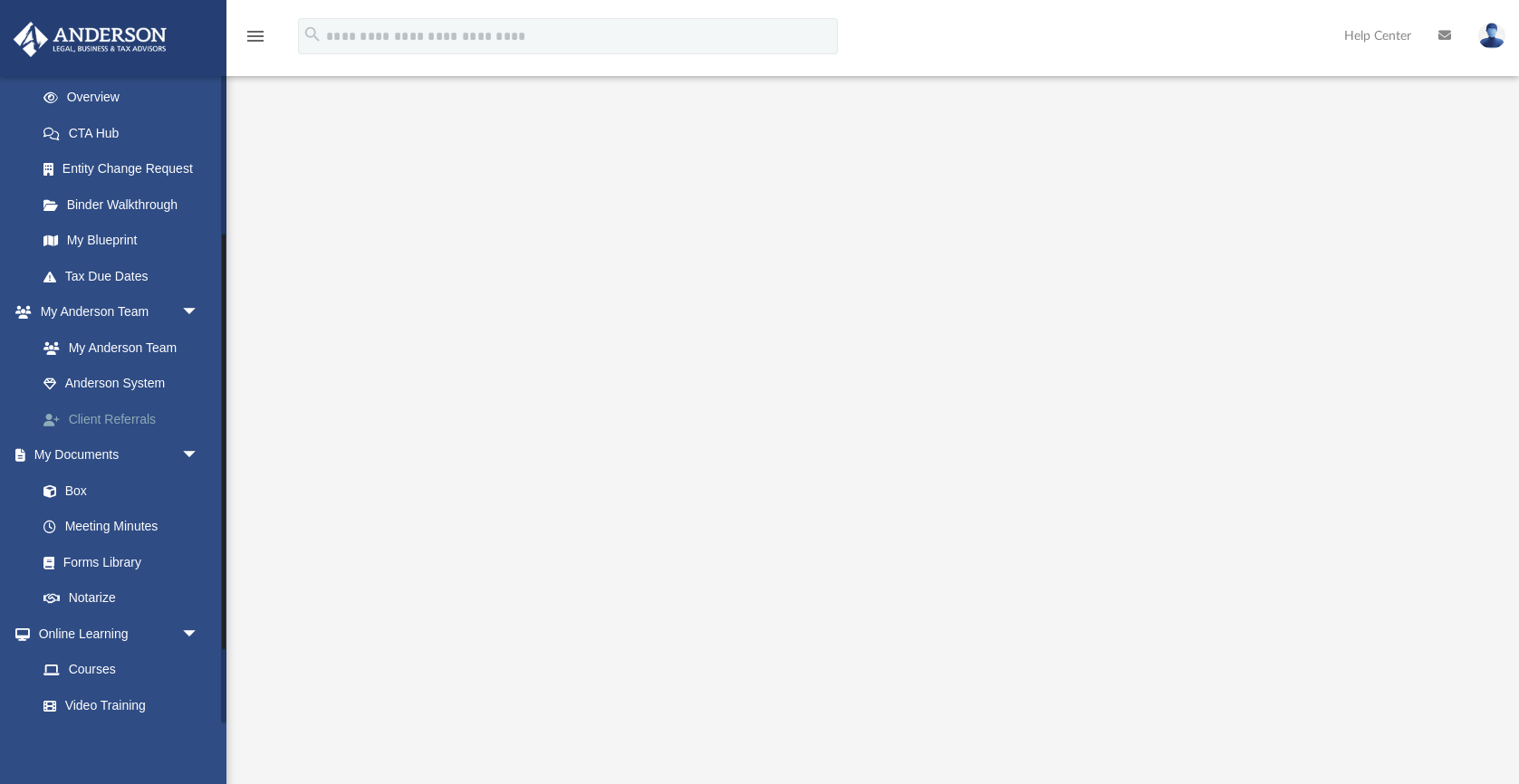
scroll to position [246, 0]
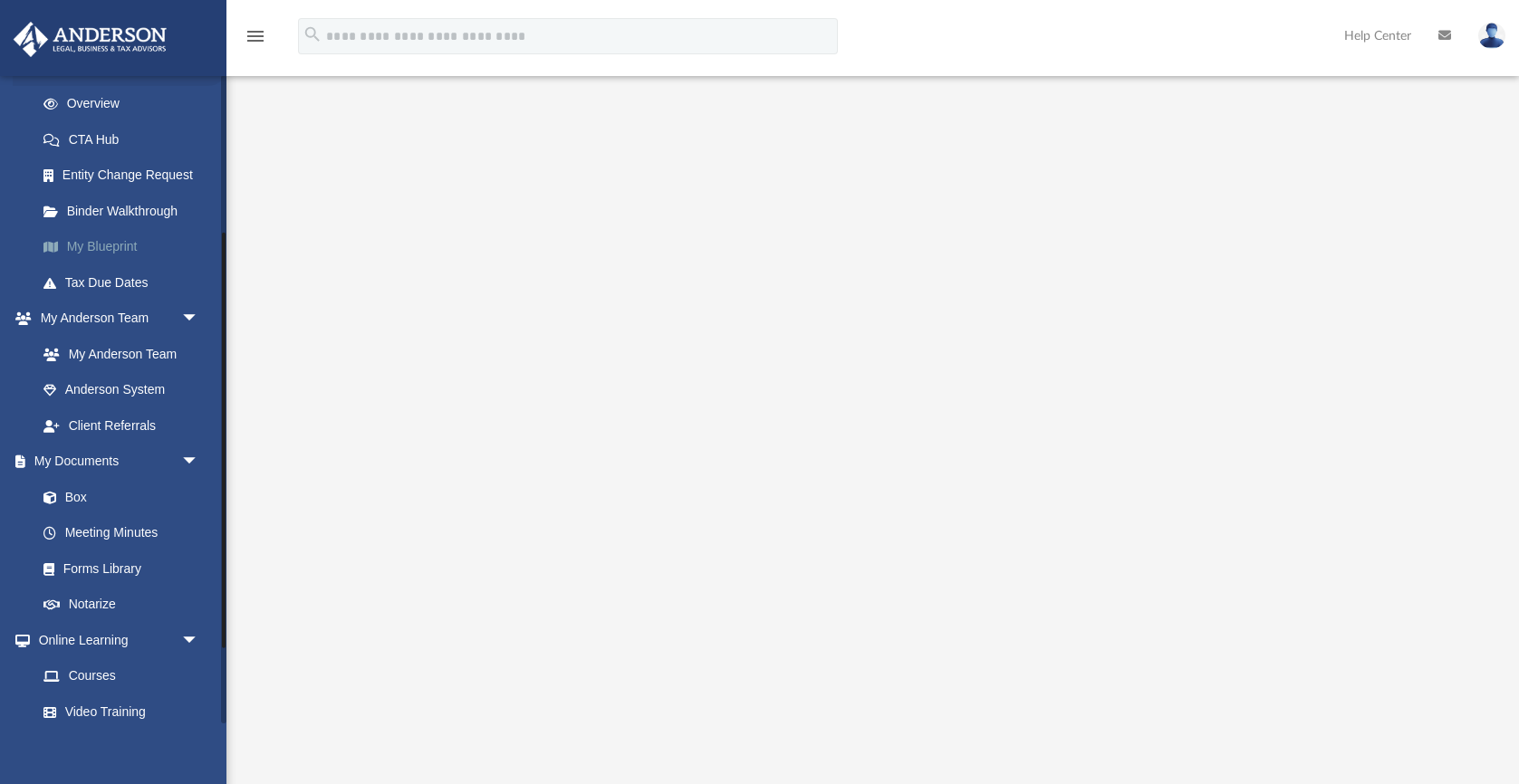
click at [91, 247] on link "My Blueprint" at bounding box center [125, 247] width 201 height 36
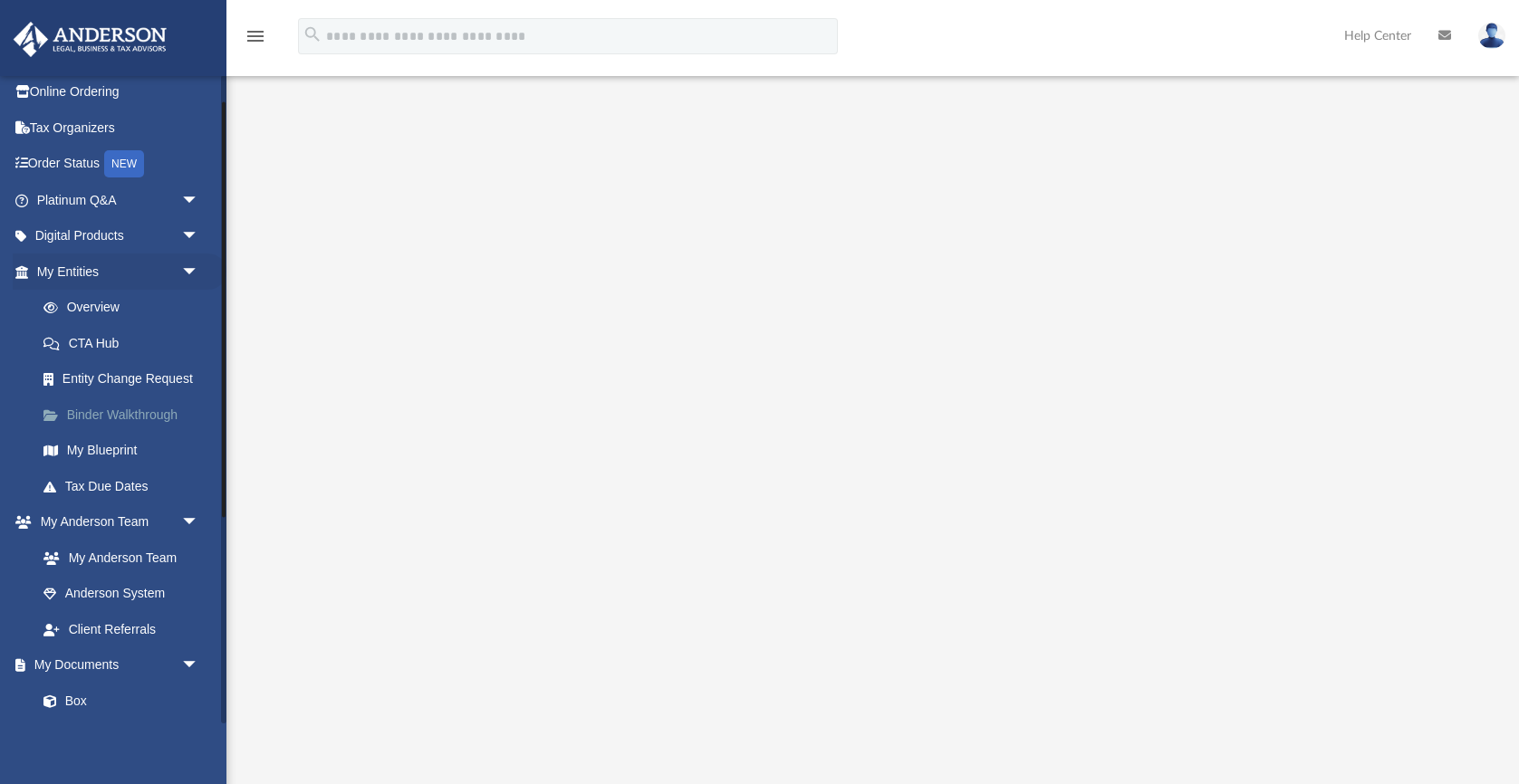
scroll to position [41, 0]
click at [109, 208] on link "Platinum Q&A arrow_drop_down" at bounding box center [120, 201] width 214 height 36
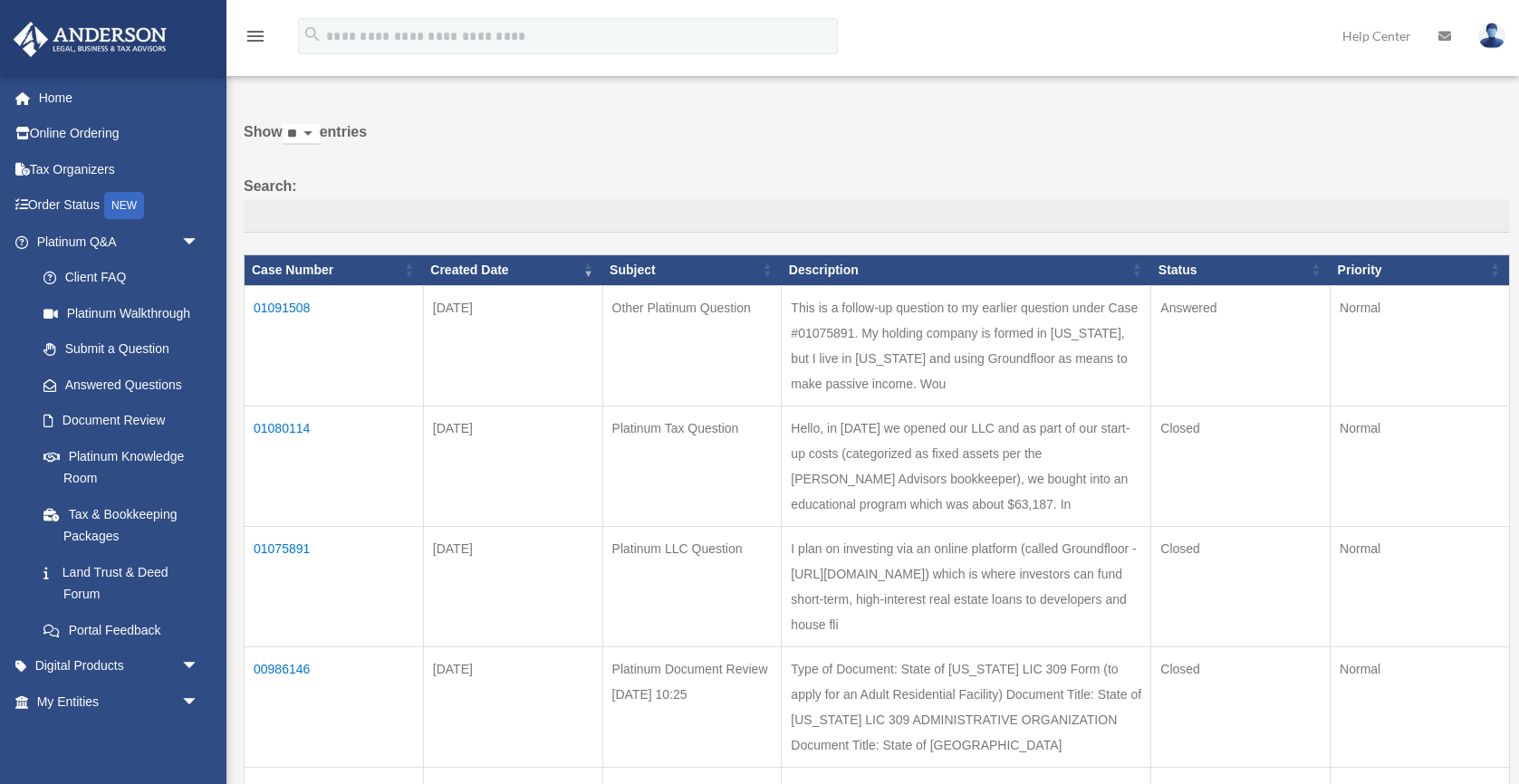
scroll to position [64, 0]
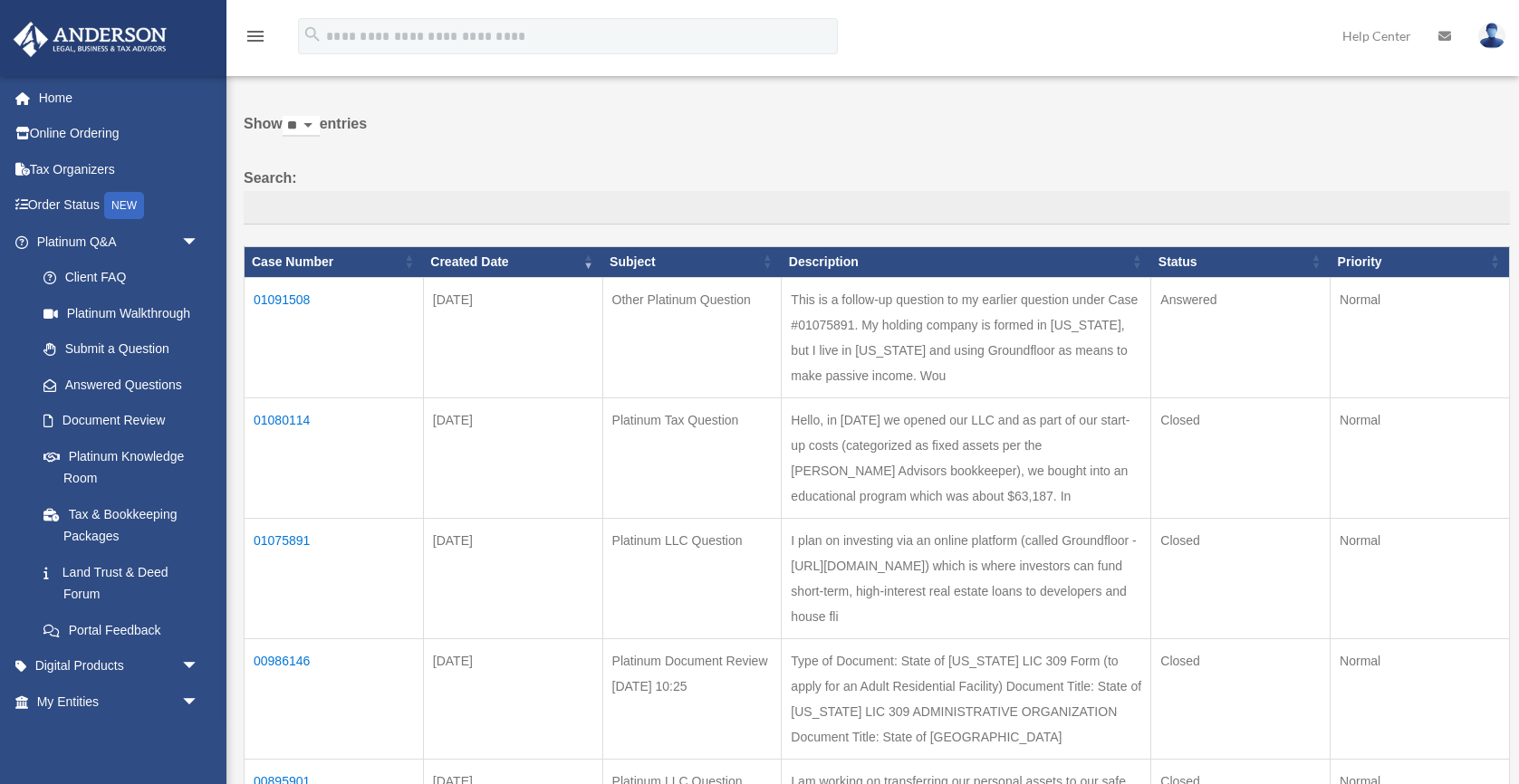
click at [294, 299] on td "01091508" at bounding box center [335, 336] width 179 height 121
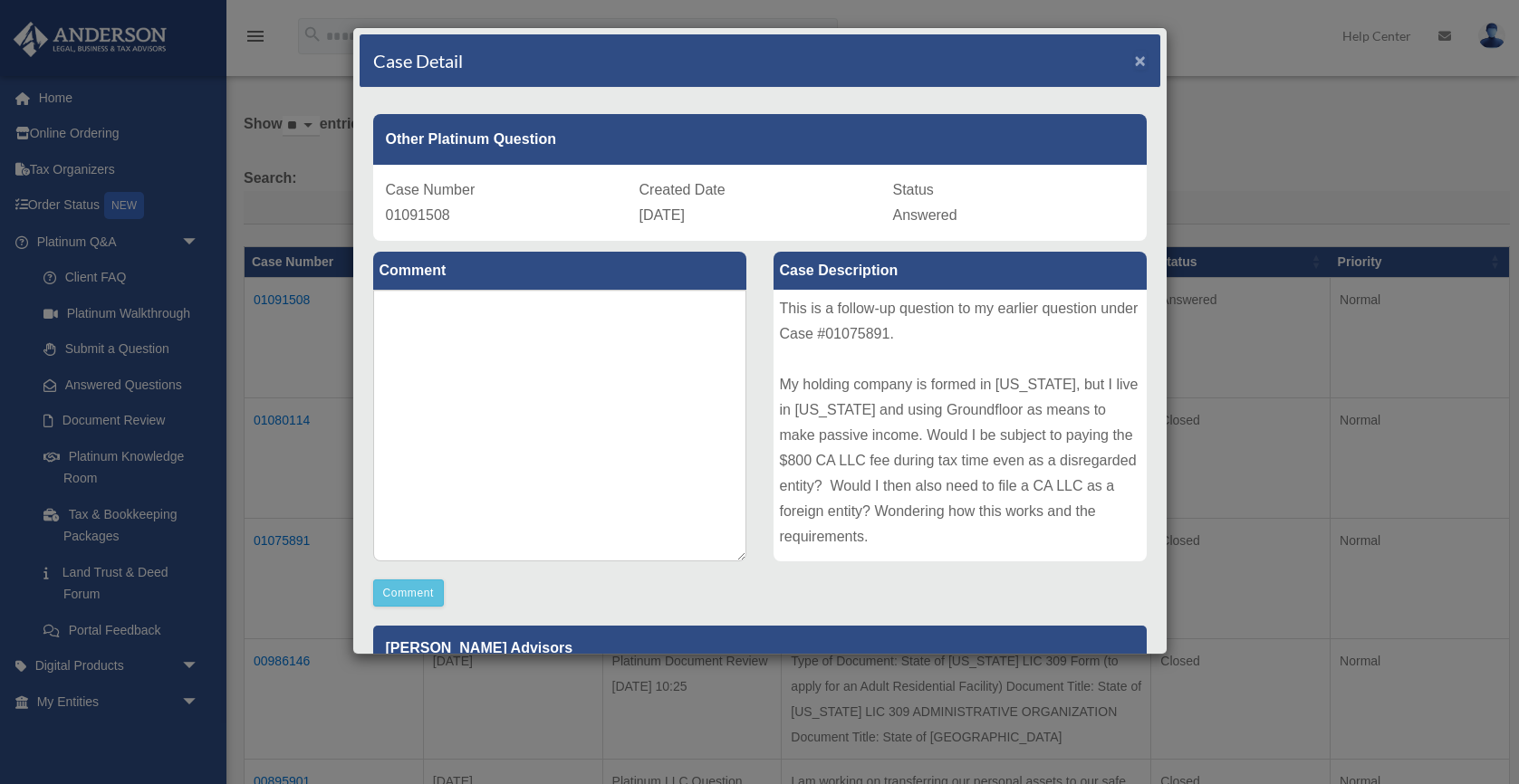
click at [1145, 54] on span "×" at bounding box center [1140, 60] width 12 height 21
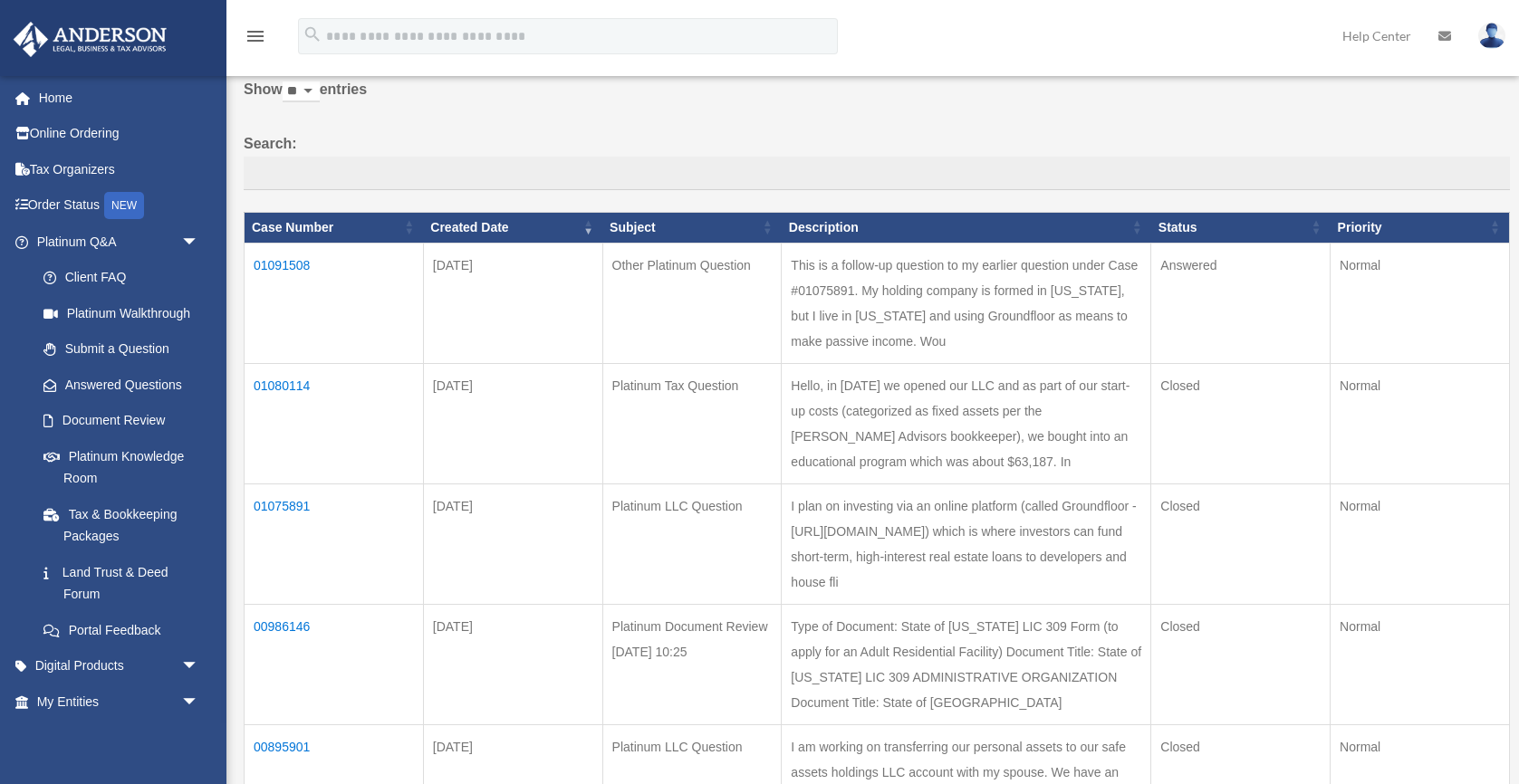
scroll to position [101, 0]
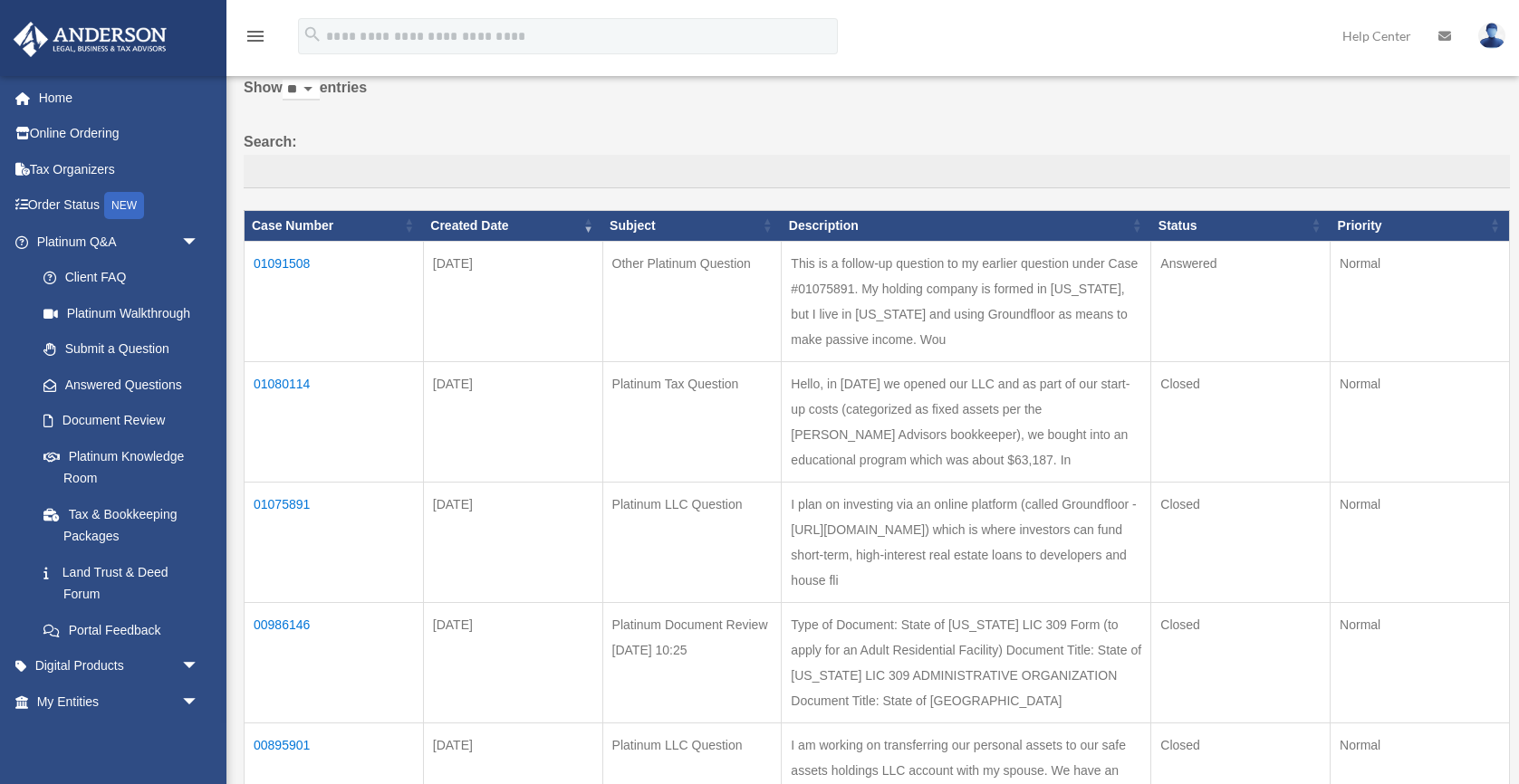
drag, startPoint x: 643, startPoint y: 256, endPoint x: 698, endPoint y: 256, distance: 55.0
click at [698, 256] on td "Other Platinum Question" at bounding box center [692, 301] width 179 height 121
click at [282, 260] on td "01091508" at bounding box center [335, 301] width 179 height 121
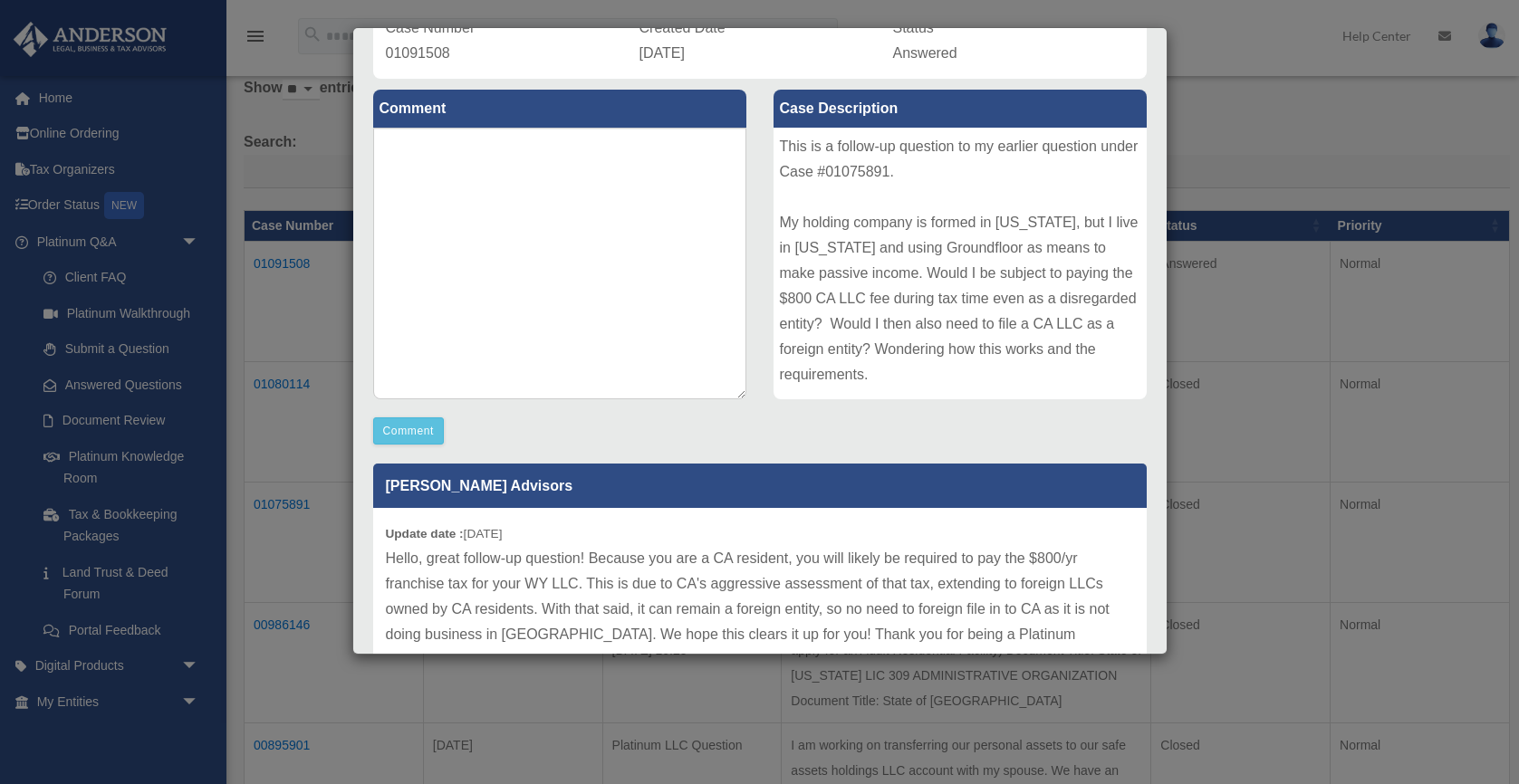
scroll to position [248, 0]
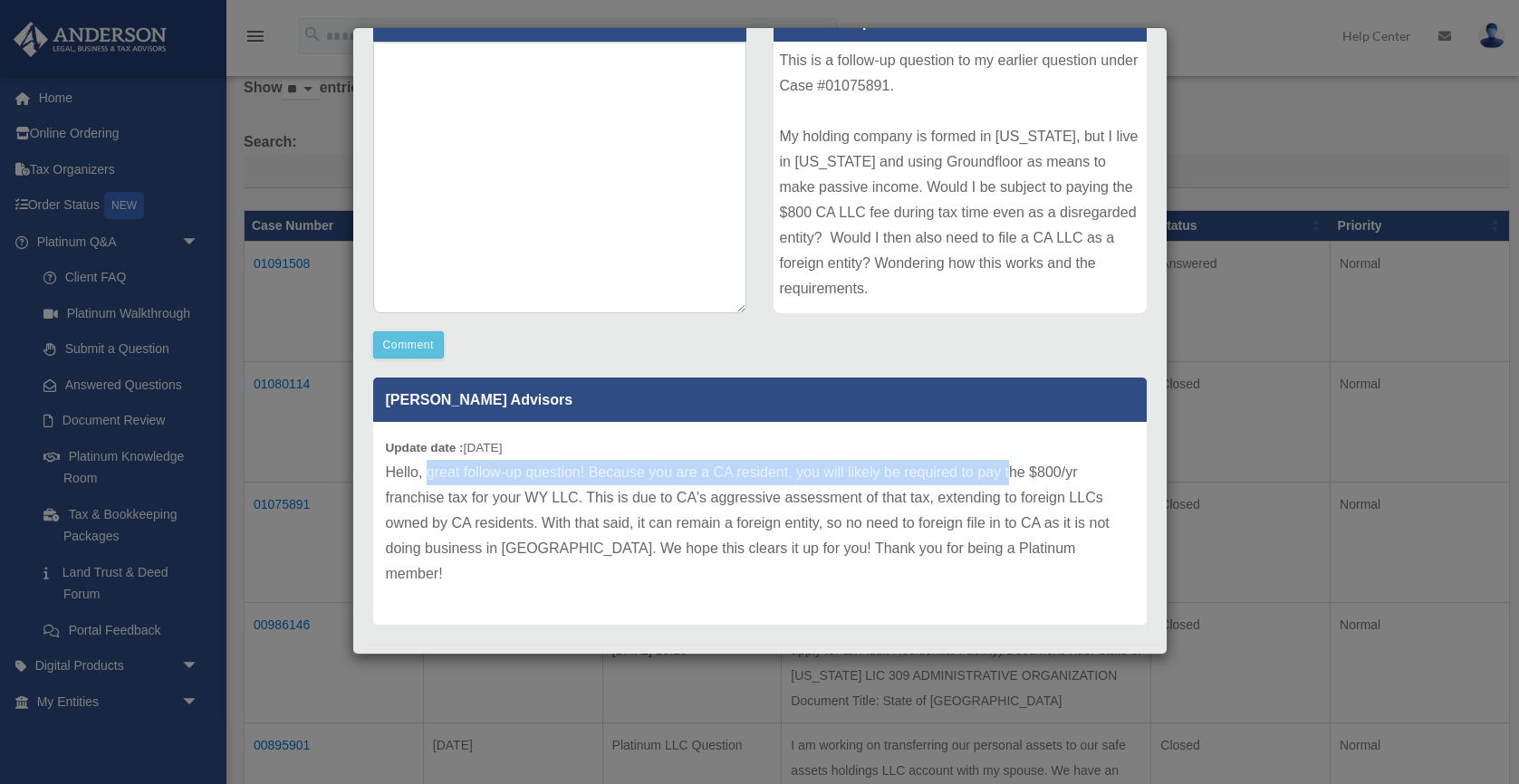
drag, startPoint x: 426, startPoint y: 472, endPoint x: 1007, endPoint y: 478, distance: 581.0
click at [1007, 478] on p "Hello, great follow-up question! Because you are a CA resident, you will likely…" at bounding box center [760, 523] width 748 height 127
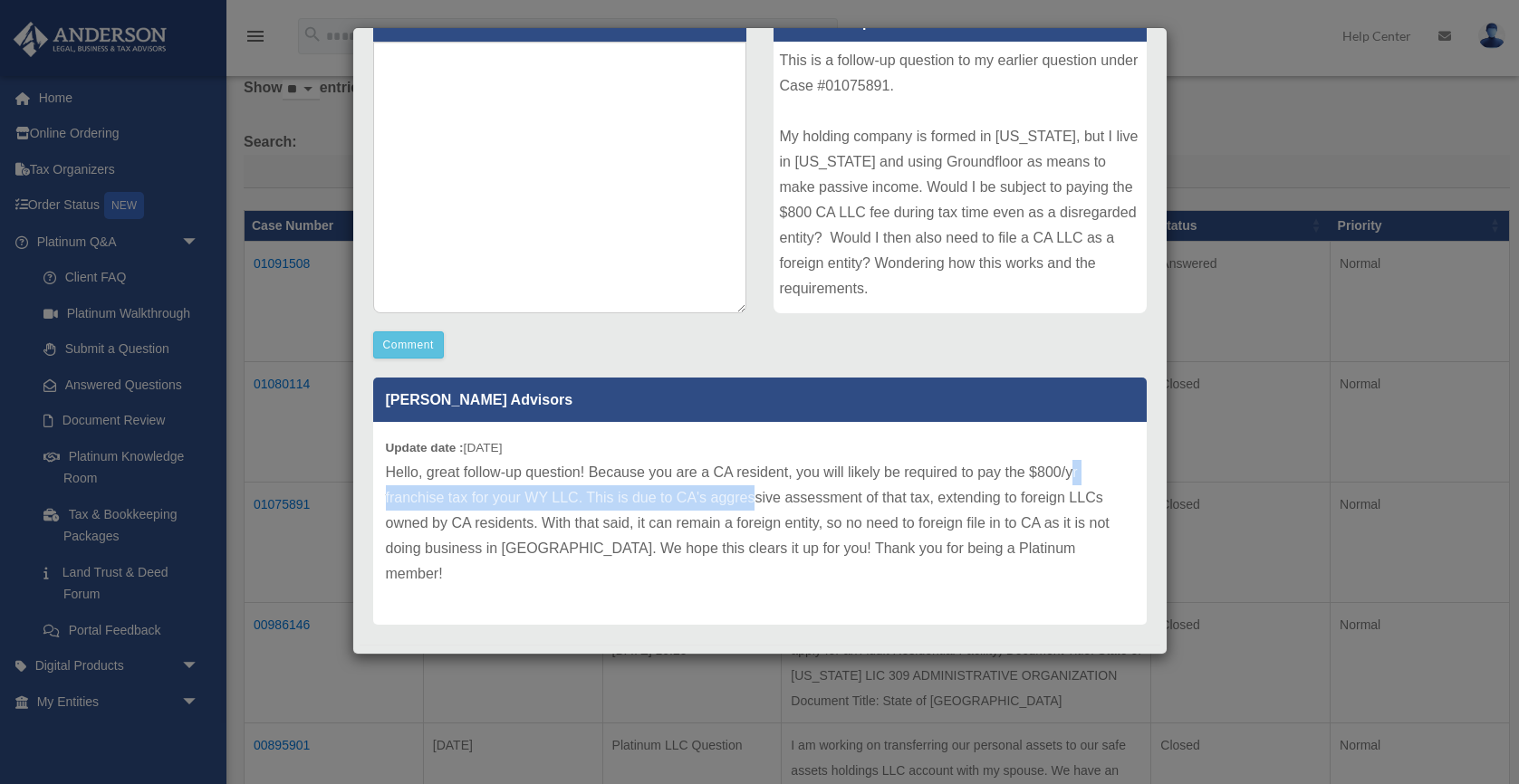
drag, startPoint x: 1071, startPoint y: 473, endPoint x: 751, endPoint y: 488, distance: 320.4
click at [751, 488] on p "Hello, great follow-up question! Because you are a CA resident, you will likely…" at bounding box center [760, 523] width 748 height 127
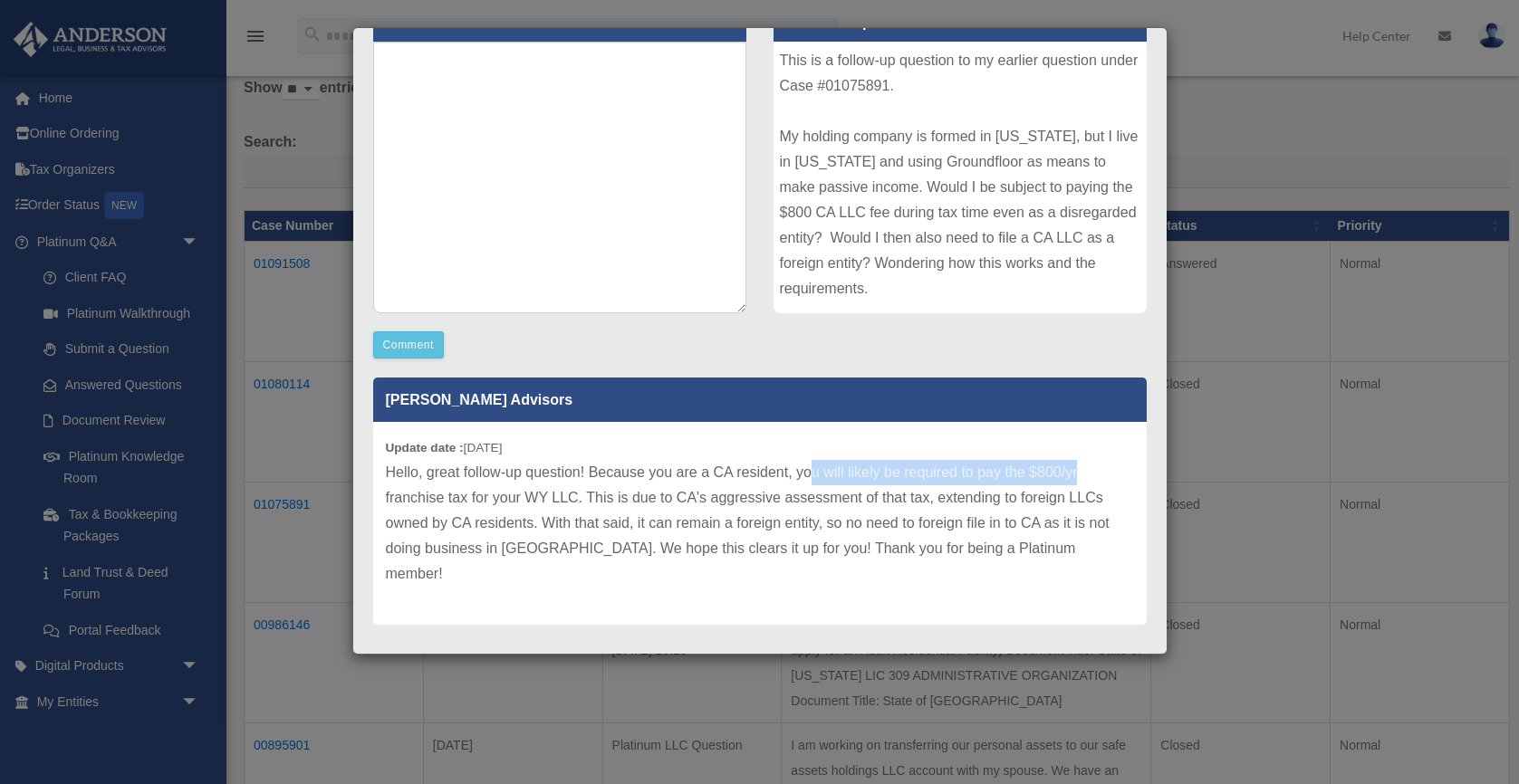
drag, startPoint x: 813, startPoint y: 479, endPoint x: 1088, endPoint y: 476, distance: 275.0
click at [1088, 476] on p "Hello, great follow-up question! Because you are a CA resident, you will likely…" at bounding box center [760, 523] width 748 height 127
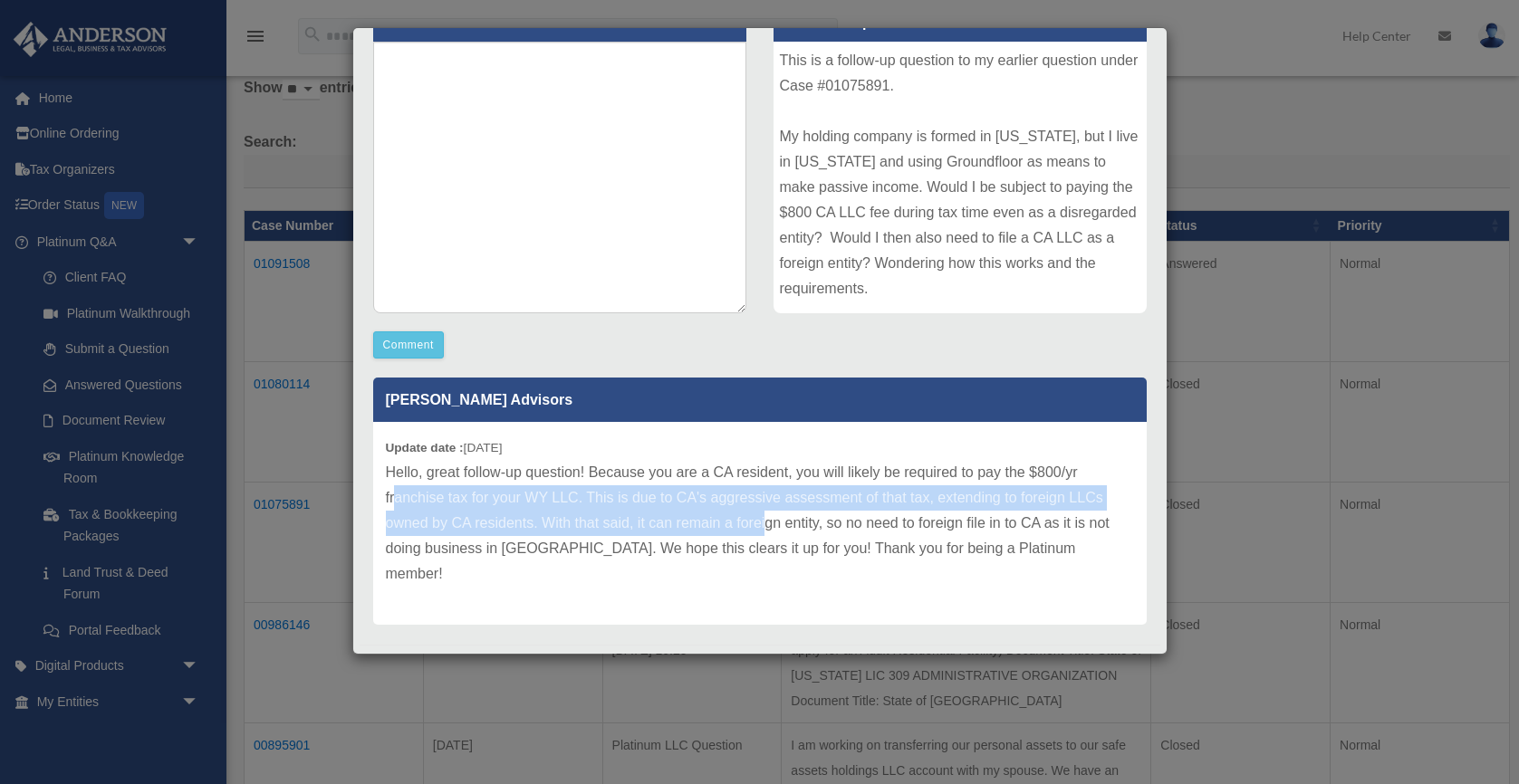
drag, startPoint x: 393, startPoint y: 499, endPoint x: 767, endPoint y: 520, distance: 374.6
click at [767, 520] on p "Hello, great follow-up question! Because you are a CA resident, you will likely…" at bounding box center [760, 523] width 748 height 127
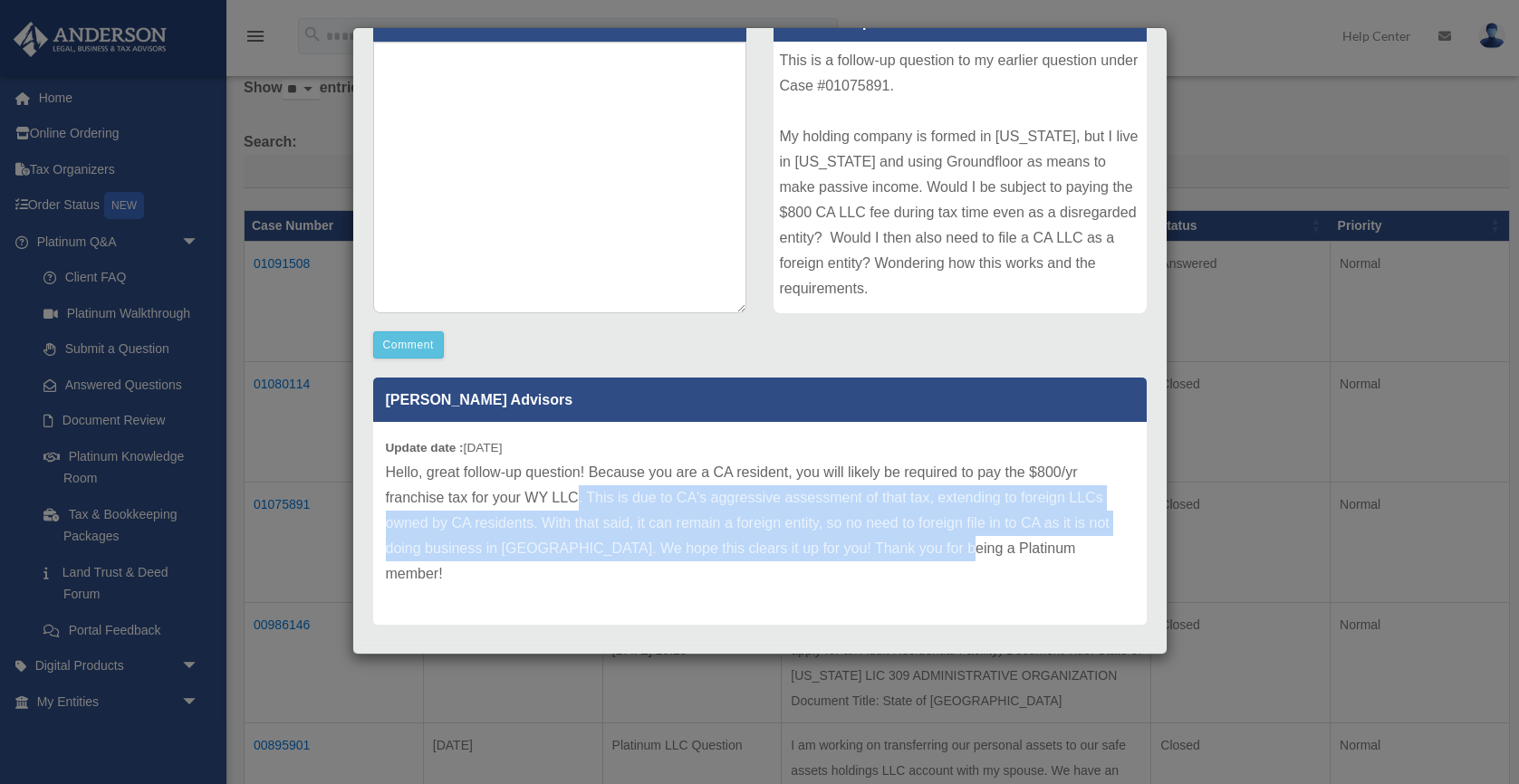
drag, startPoint x: 942, startPoint y: 554, endPoint x: 580, endPoint y: 500, distance: 366.0
click at [580, 500] on p "Hello, great follow-up question! Because you are a CA resident, you will likely…" at bounding box center [760, 523] width 748 height 127
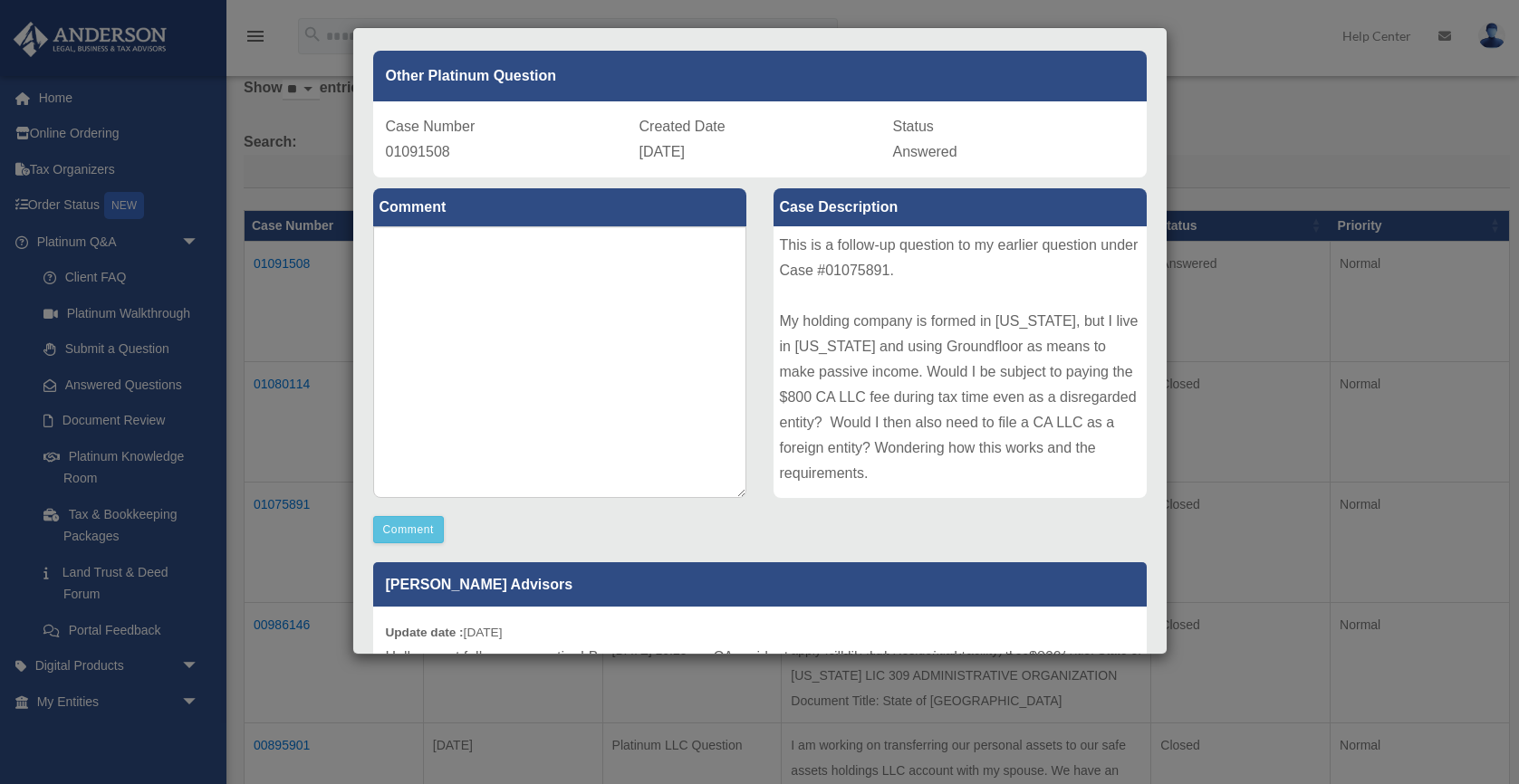
scroll to position [0, 0]
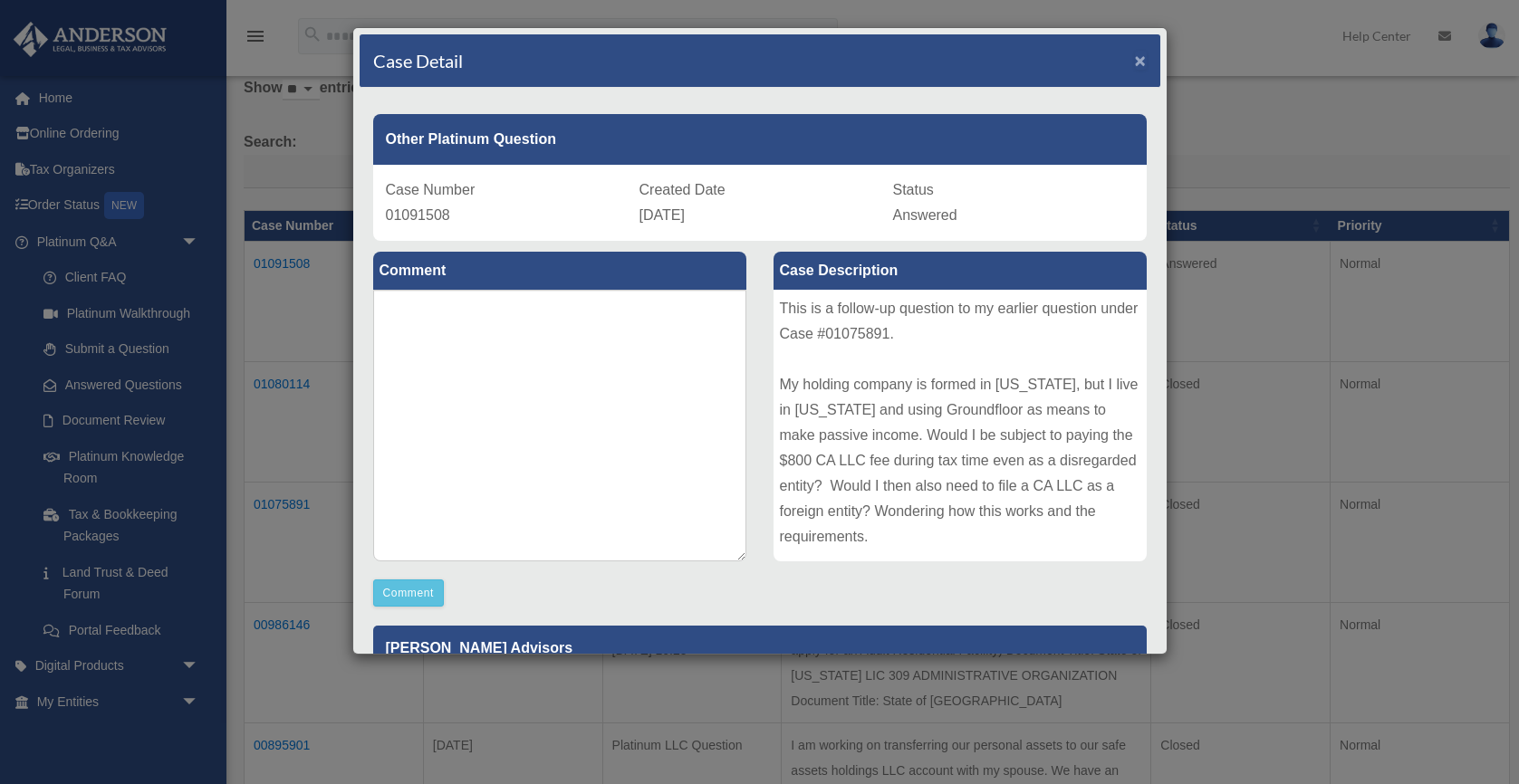
click at [1137, 63] on span "×" at bounding box center [1140, 60] width 12 height 21
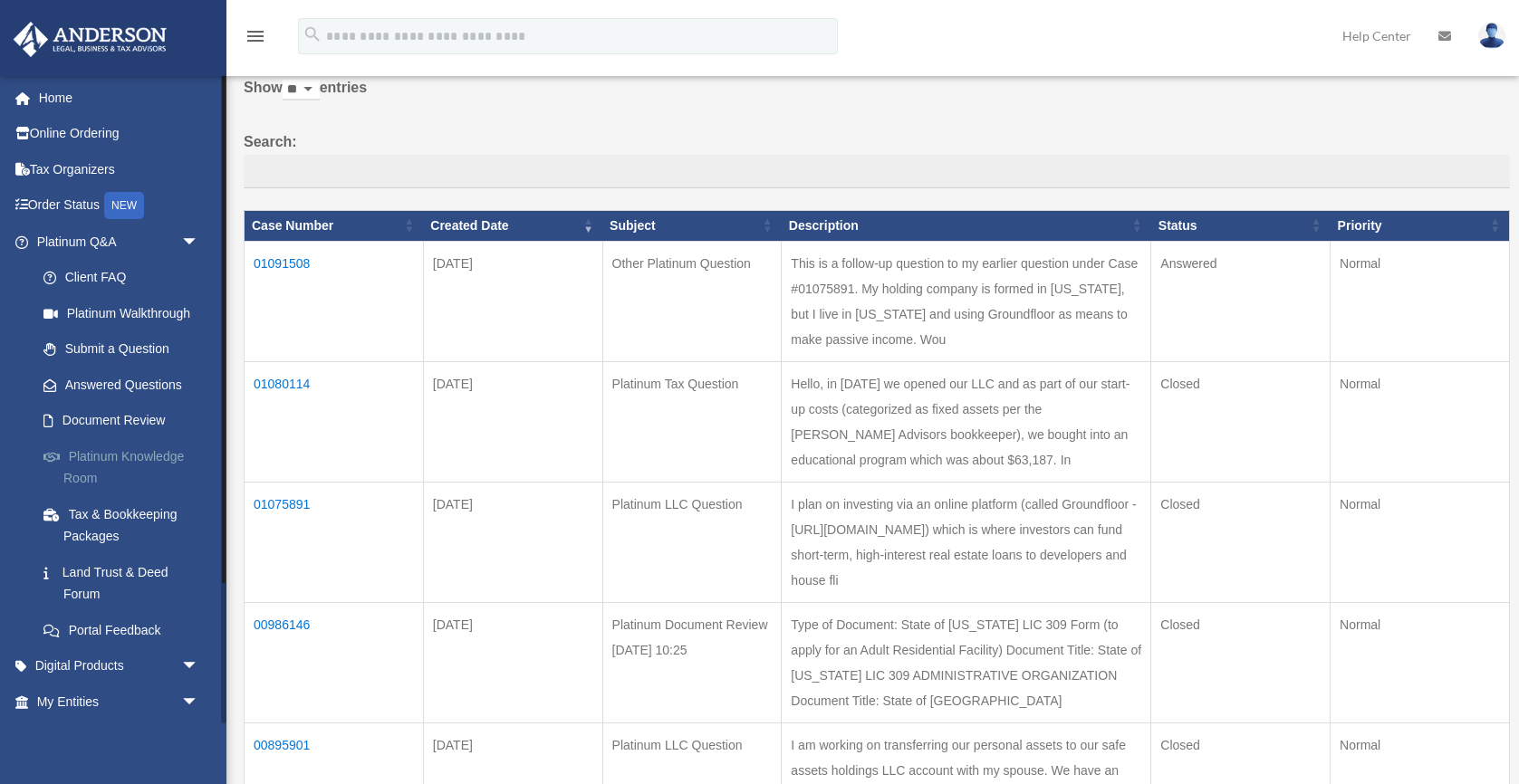
click at [119, 465] on link "Platinum Knowledge Room" at bounding box center [125, 467] width 201 height 58
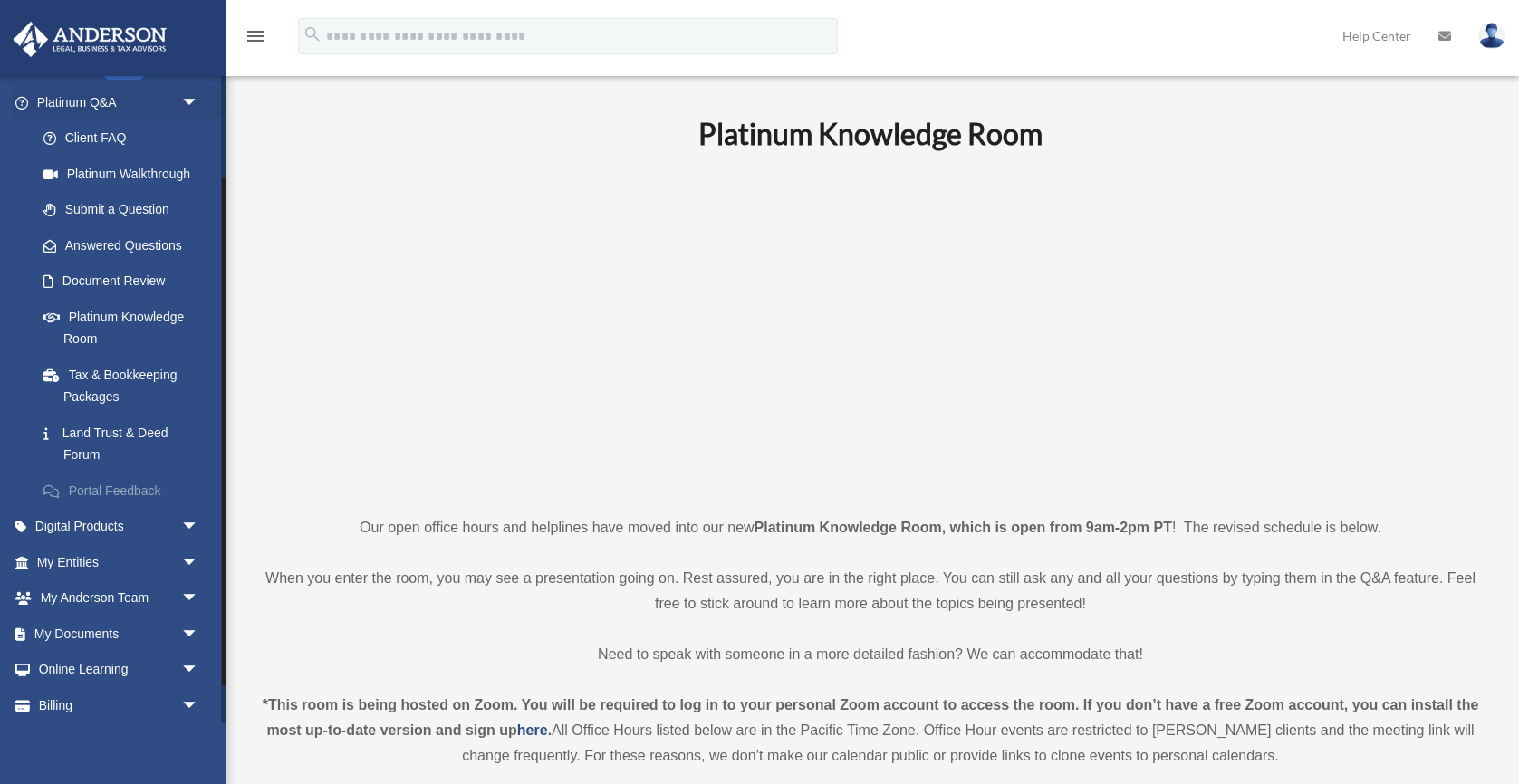
scroll to position [154, 0]
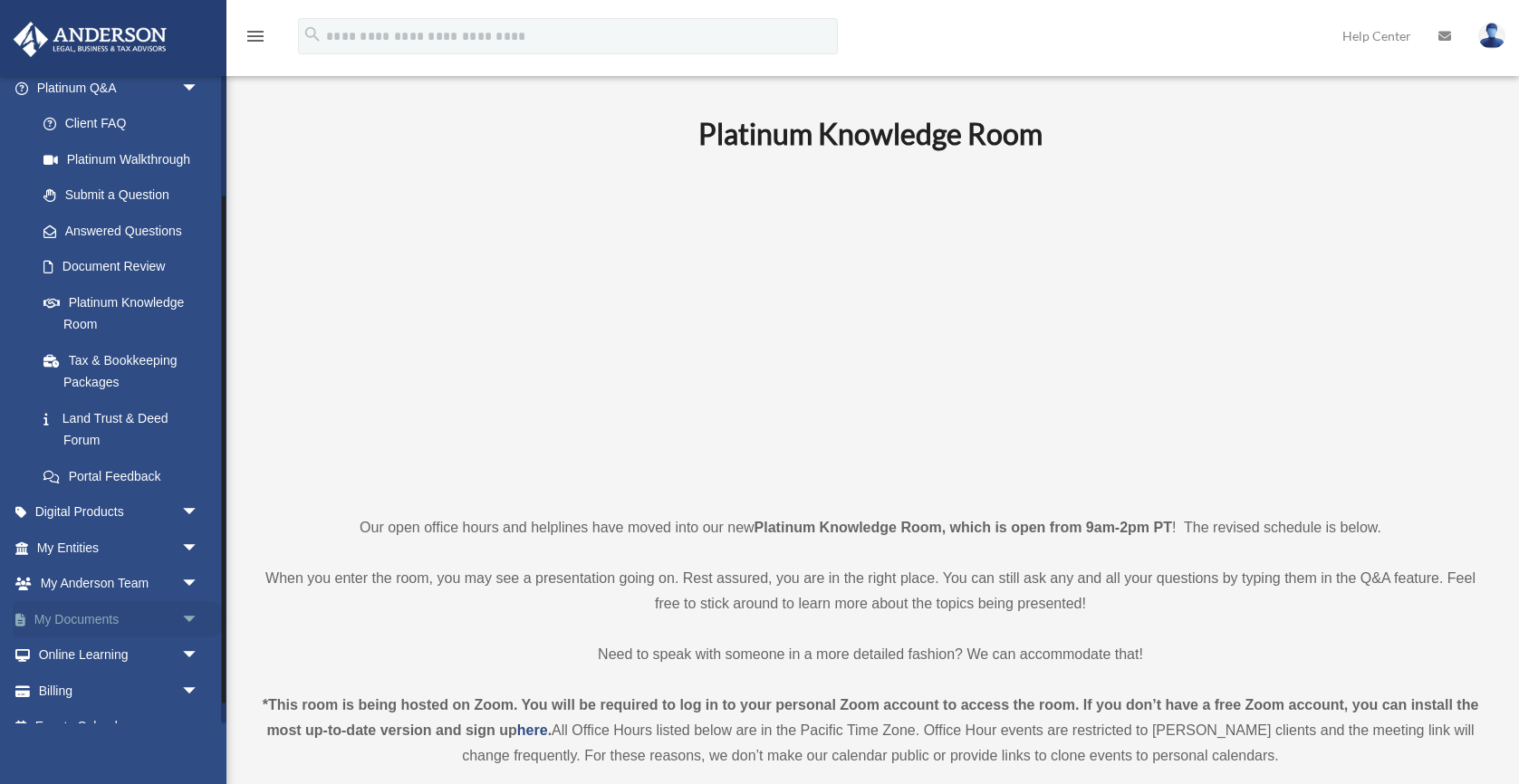
click at [129, 618] on link "My Documents arrow_drop_down" at bounding box center [120, 619] width 214 height 36
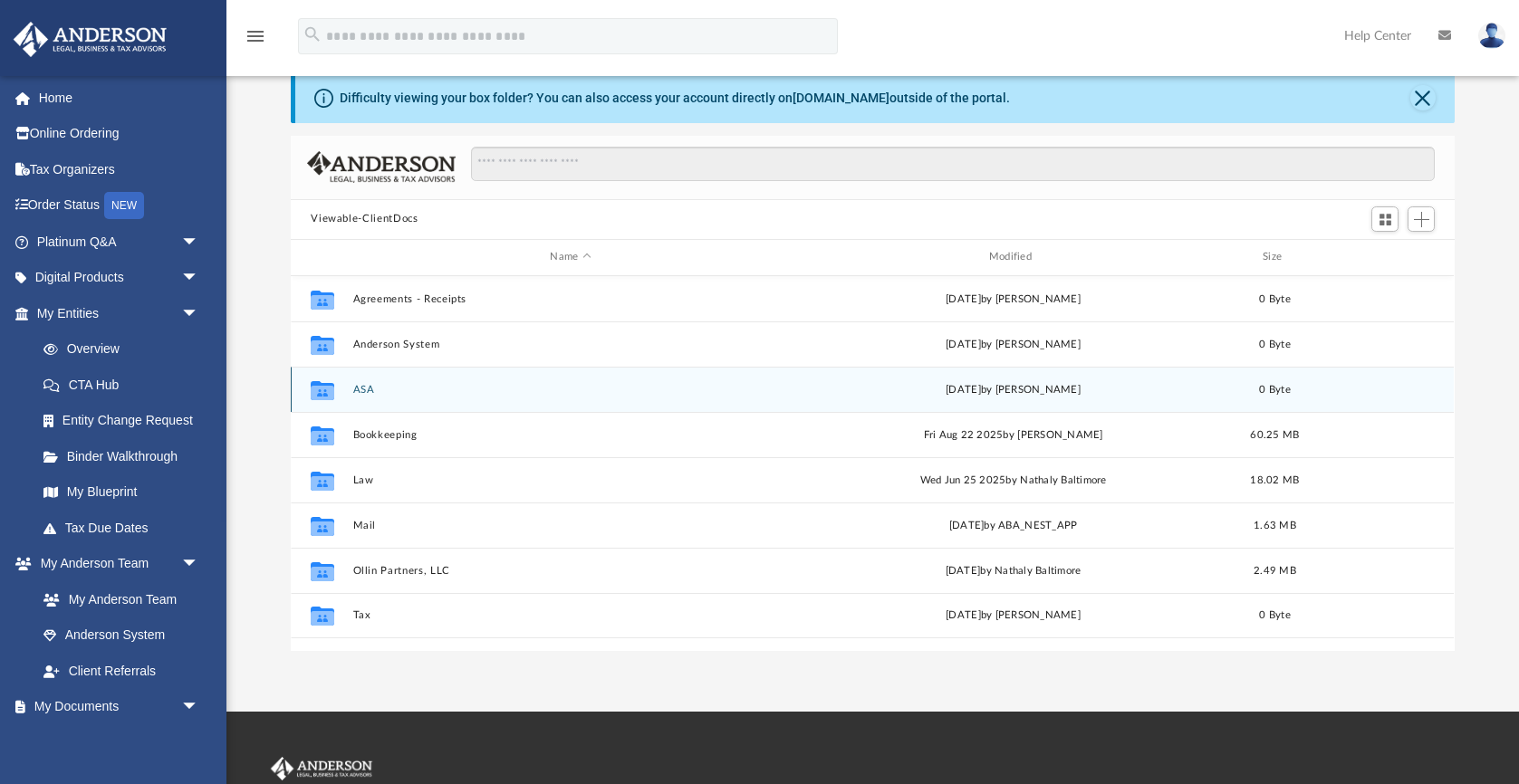
scroll to position [49, 0]
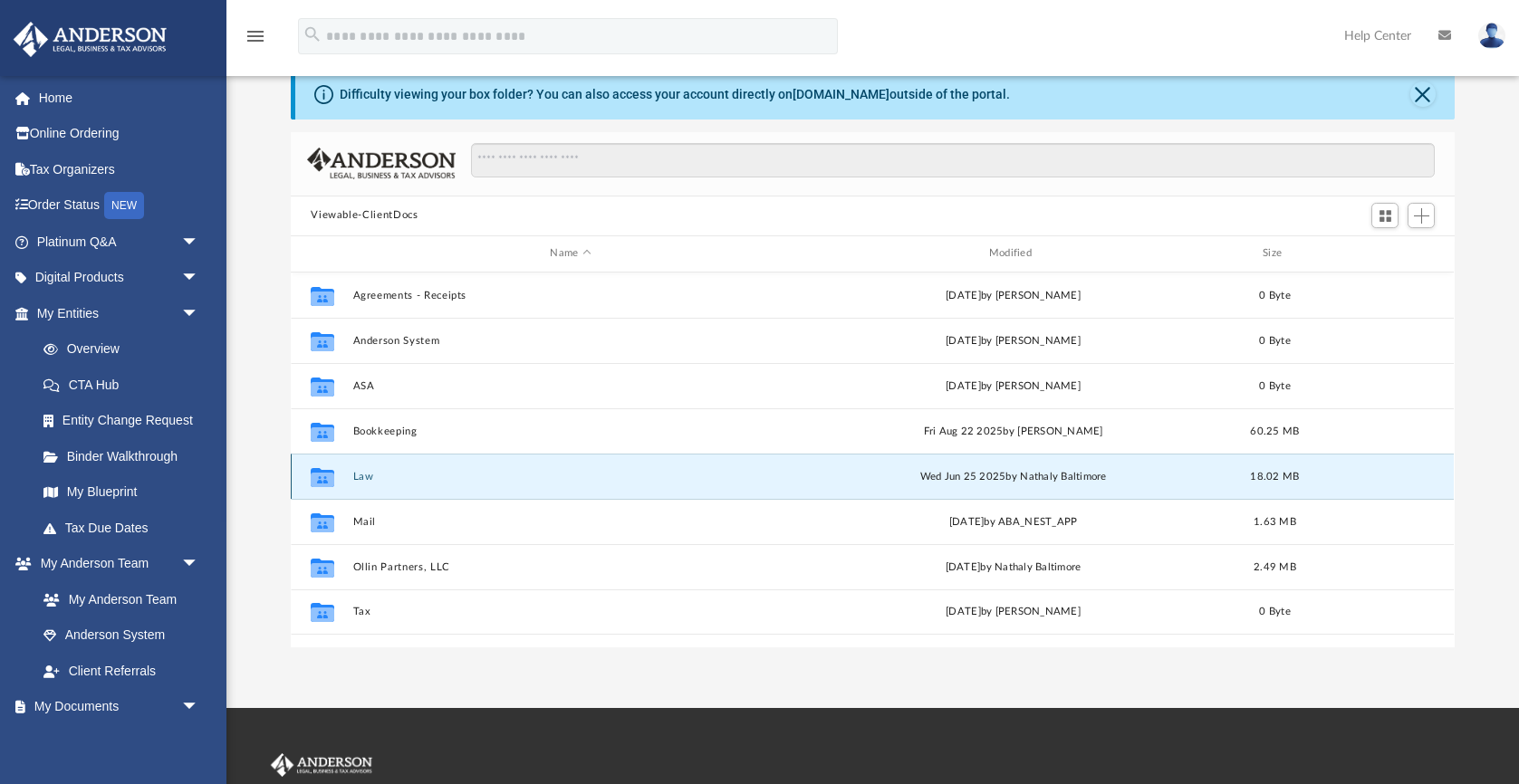
click at [353, 477] on button "Law" at bounding box center [570, 477] width 435 height 12
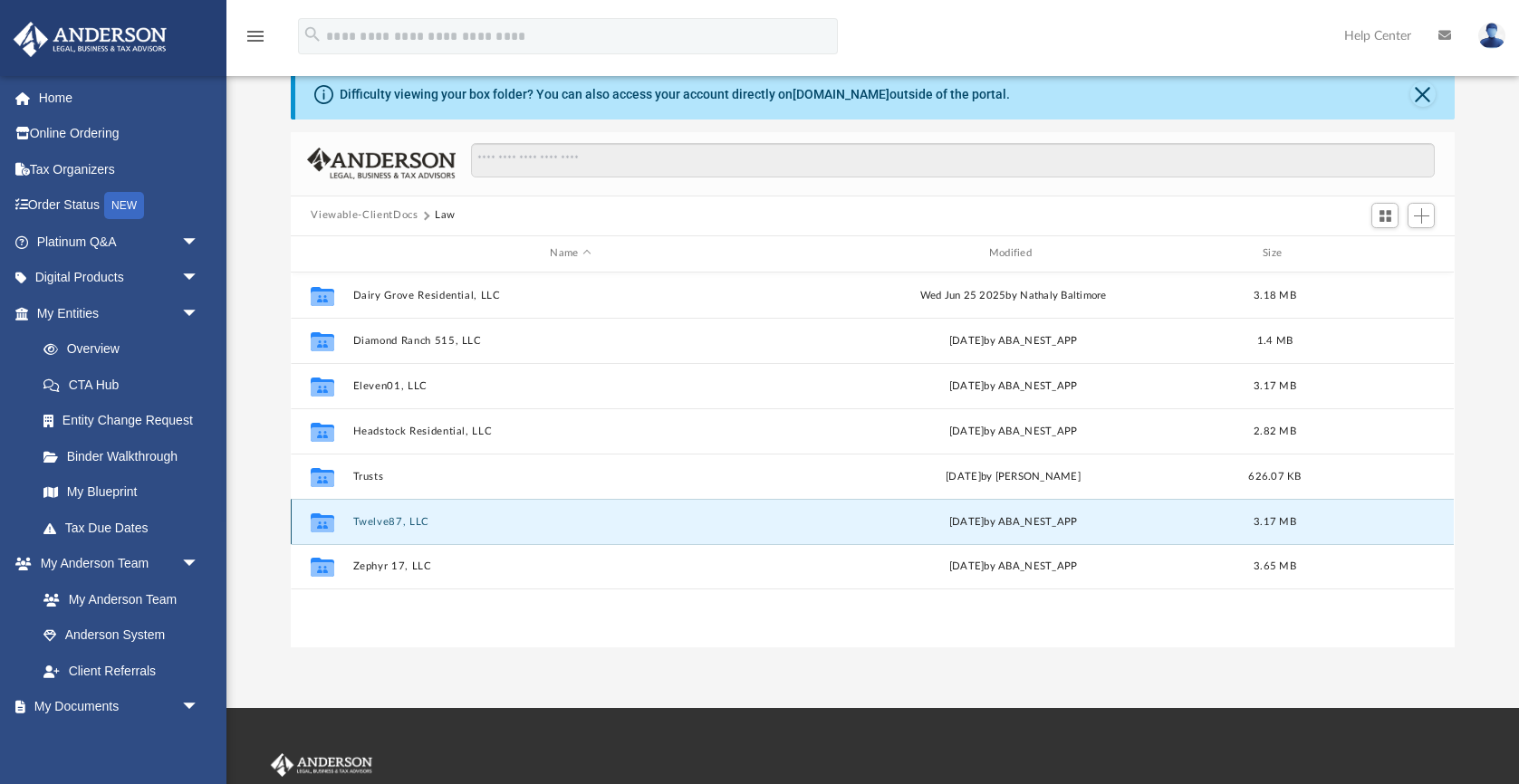
click at [382, 522] on button "Twelve87, LLC" at bounding box center [570, 521] width 435 height 12
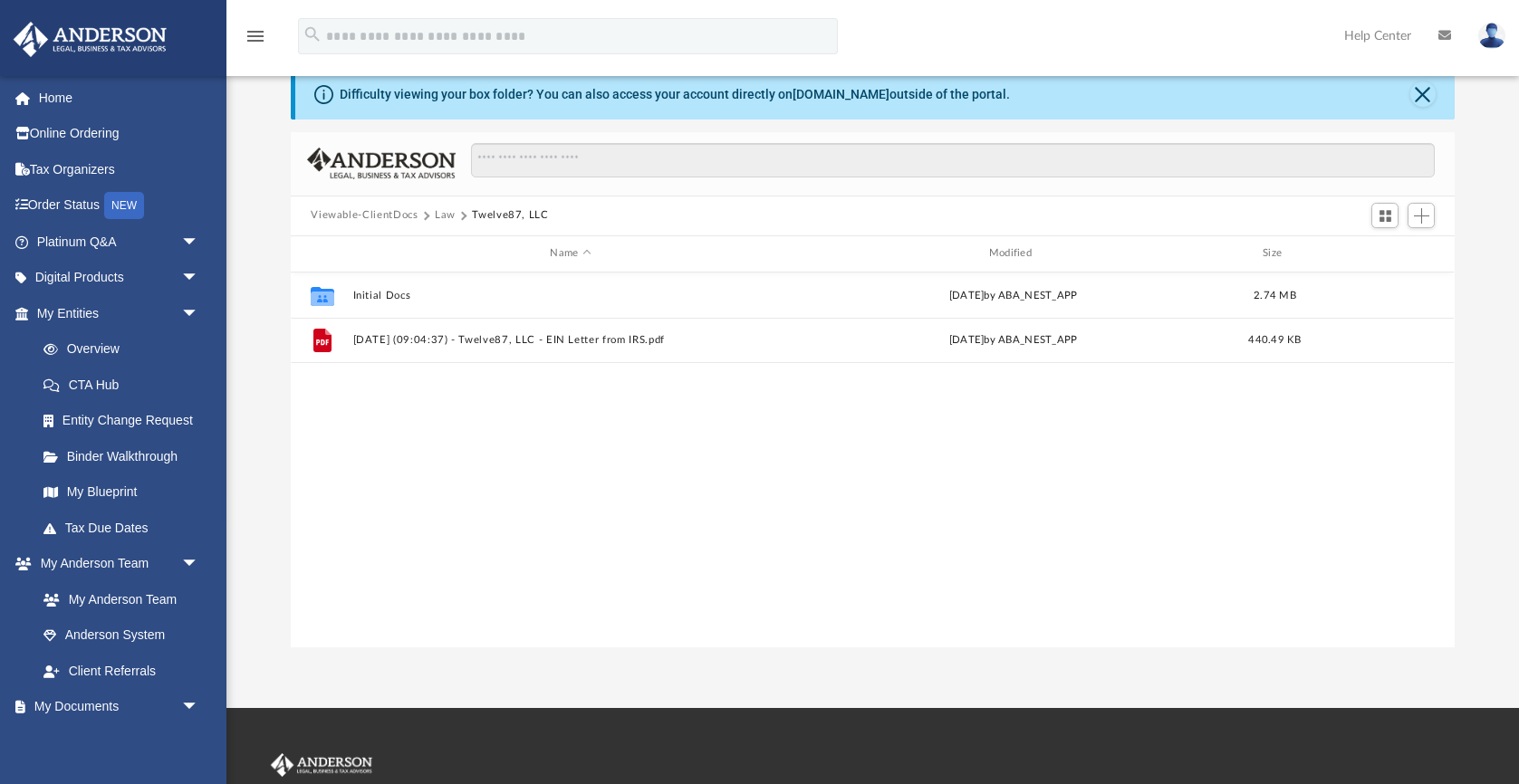
click at [601, 487] on div "Collaborated Folder Initial Docs [DATE] by ABA_NEST_APP 2.74 MB File [DATE] (09…" at bounding box center [872, 461] width 1163 height 376
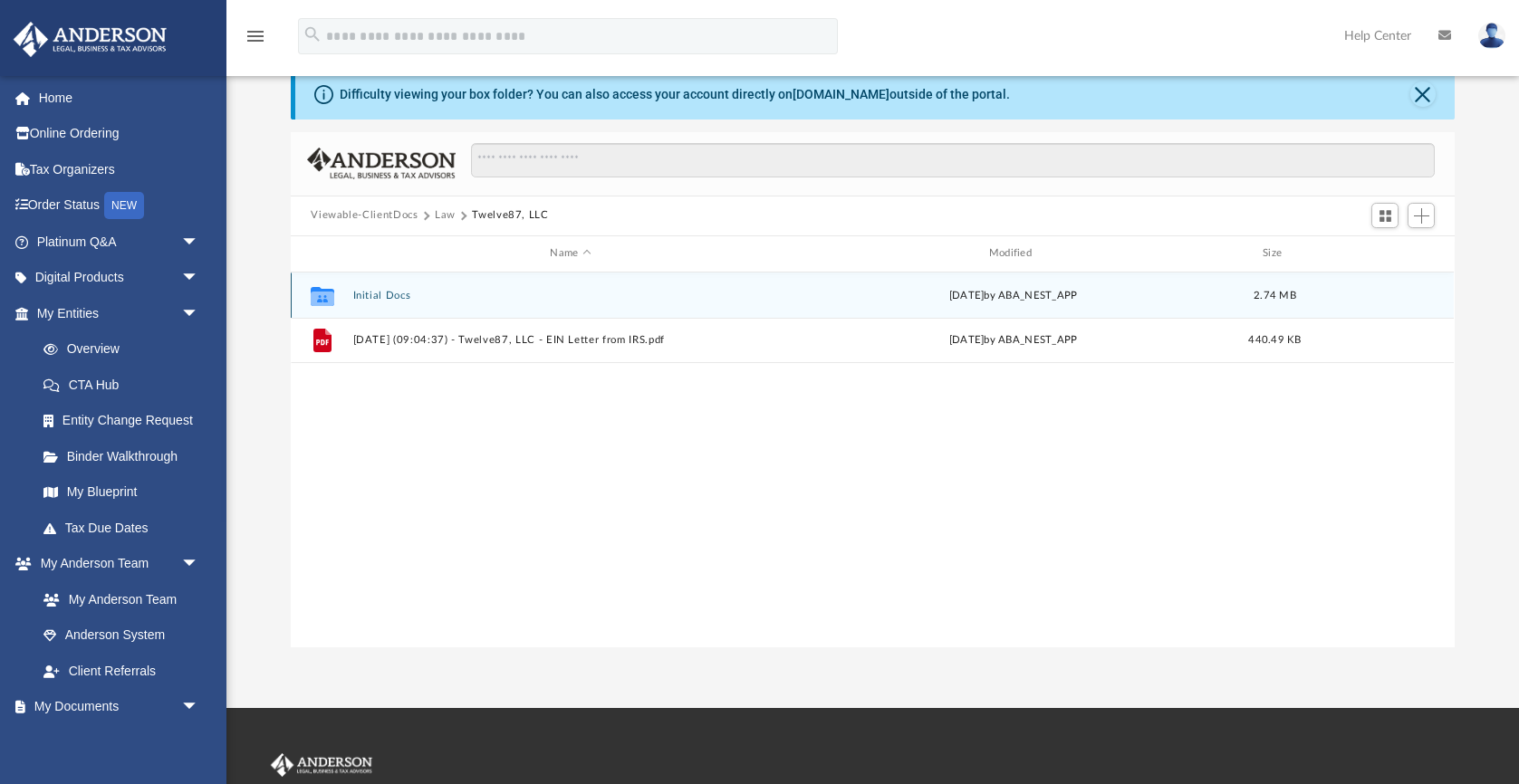
click at [395, 286] on div "Collaborated Folder Initial Docs [DATE] by ABA_NEST_APP 2.74 MB" at bounding box center [872, 295] width 1163 height 45
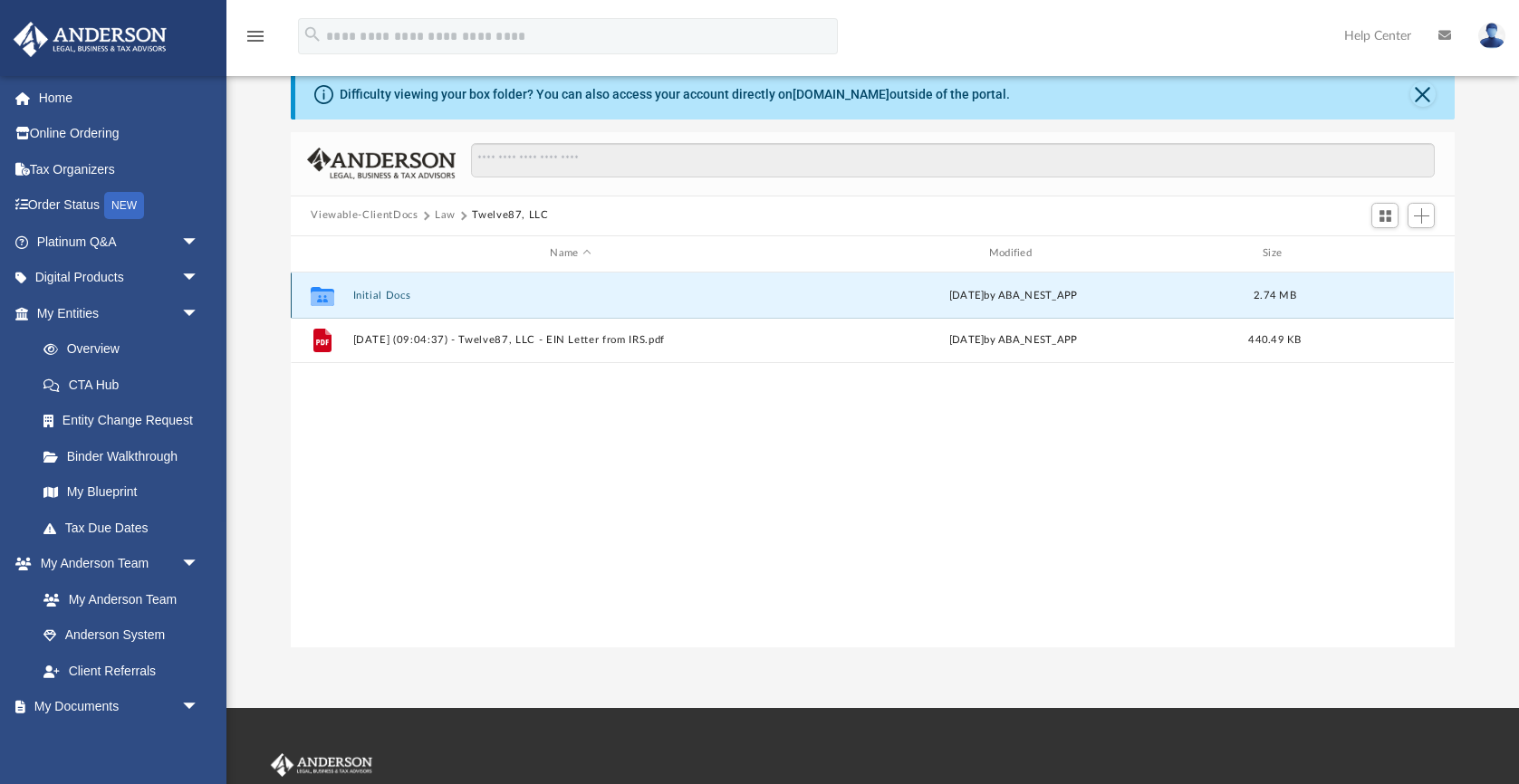
click at [393, 292] on button "Initial Docs" at bounding box center [570, 295] width 435 height 12
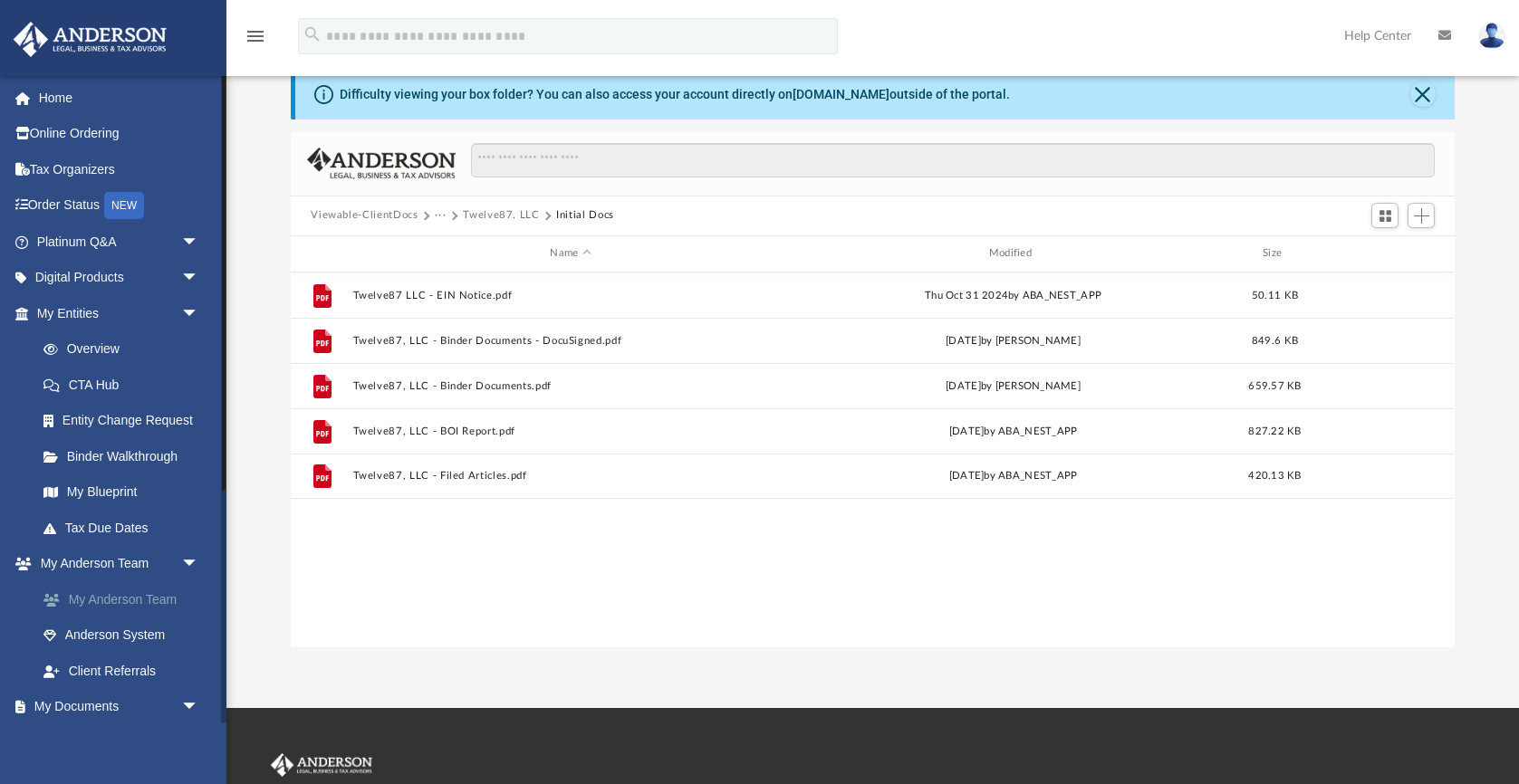
click at [106, 594] on link "My Anderson Team" at bounding box center [125, 599] width 201 height 36
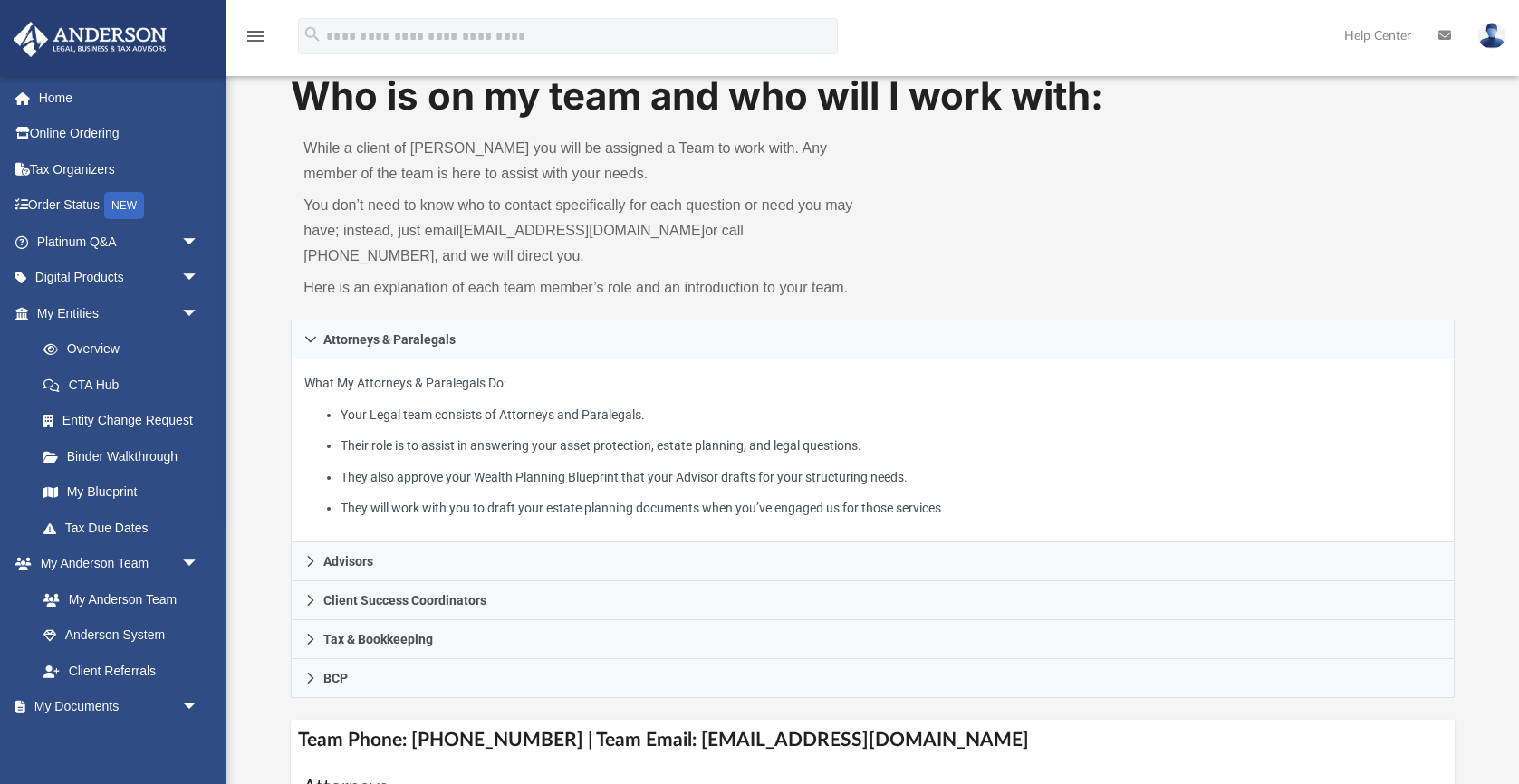
scroll to position [54, 0]
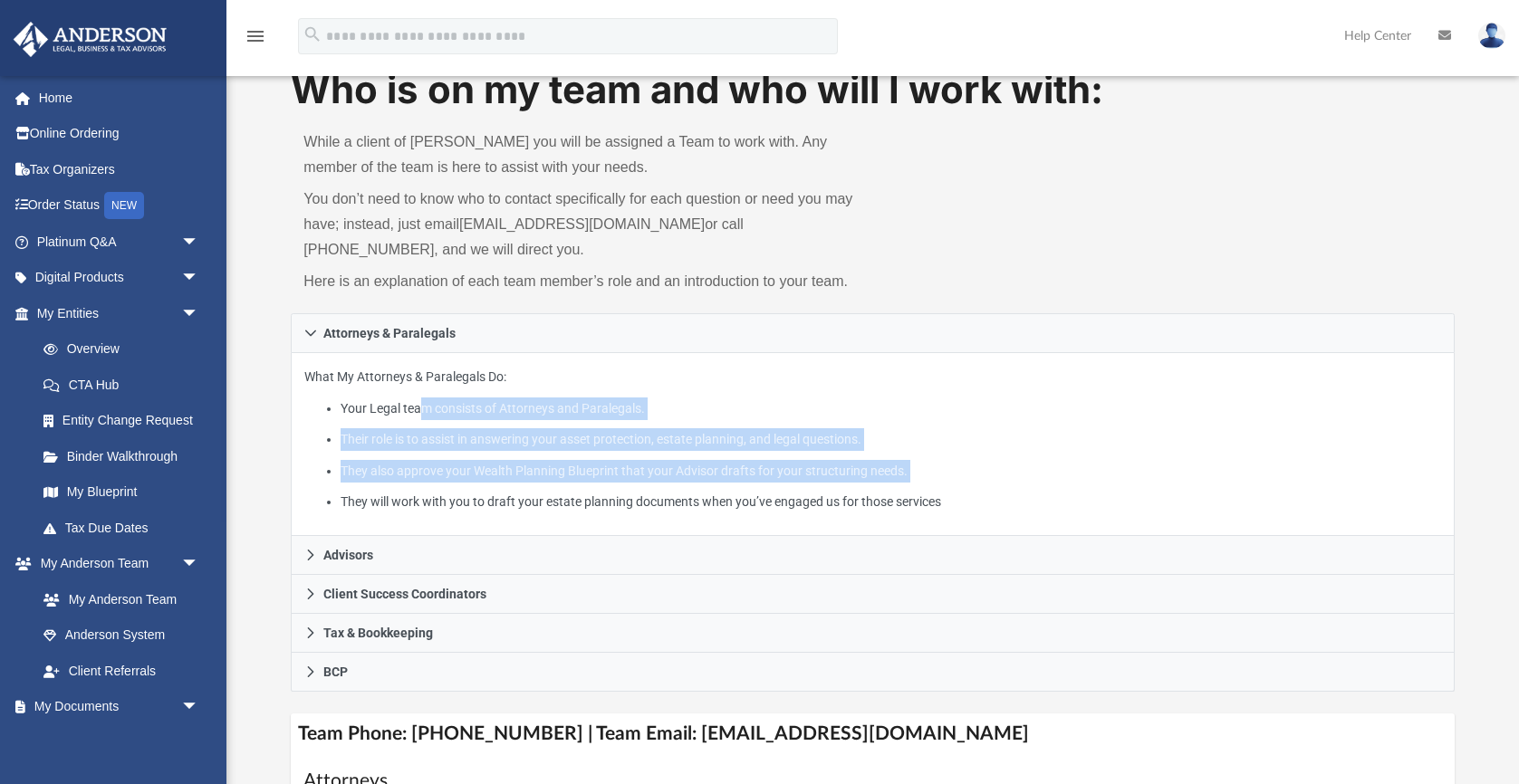
drag, startPoint x: 424, startPoint y: 403, endPoint x: 442, endPoint y: 484, distance: 83.0
click at [442, 484] on ul "Your Legal team consists of Attorneys and Paralegals. Their role is to assist i…" at bounding box center [872, 455] width 1136 height 116
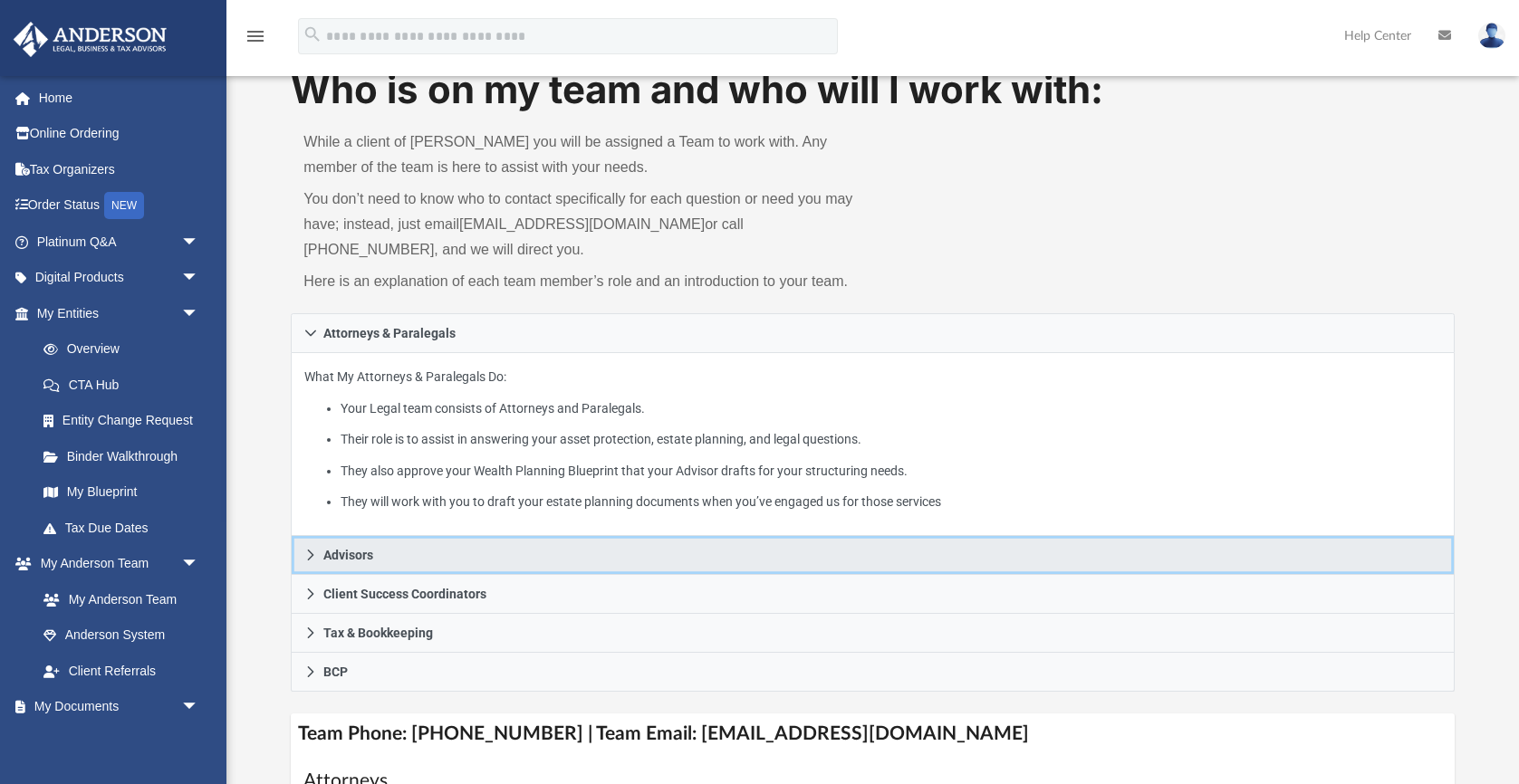
click at [307, 549] on icon at bounding box center [311, 555] width 13 height 13
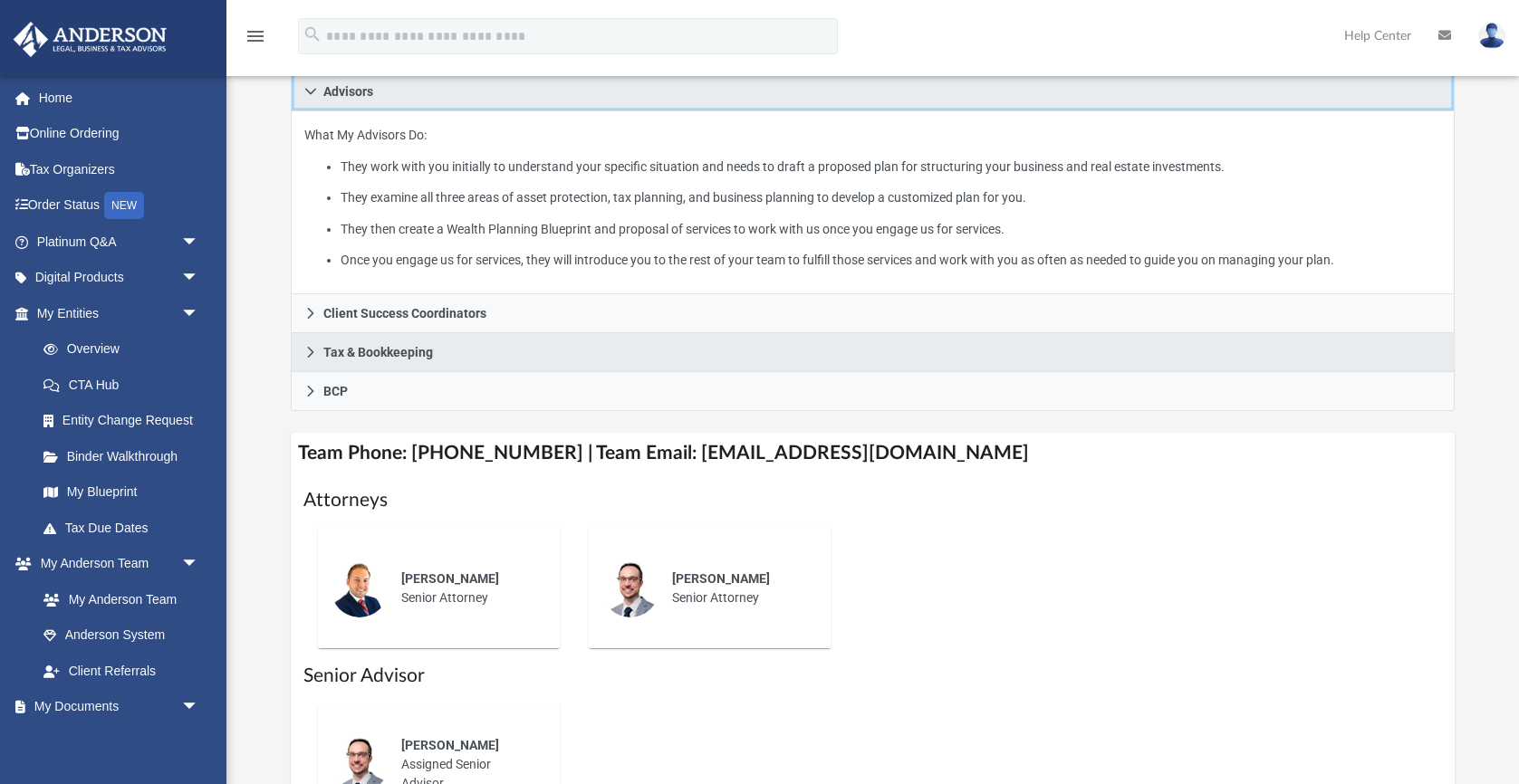
scroll to position [337, 0]
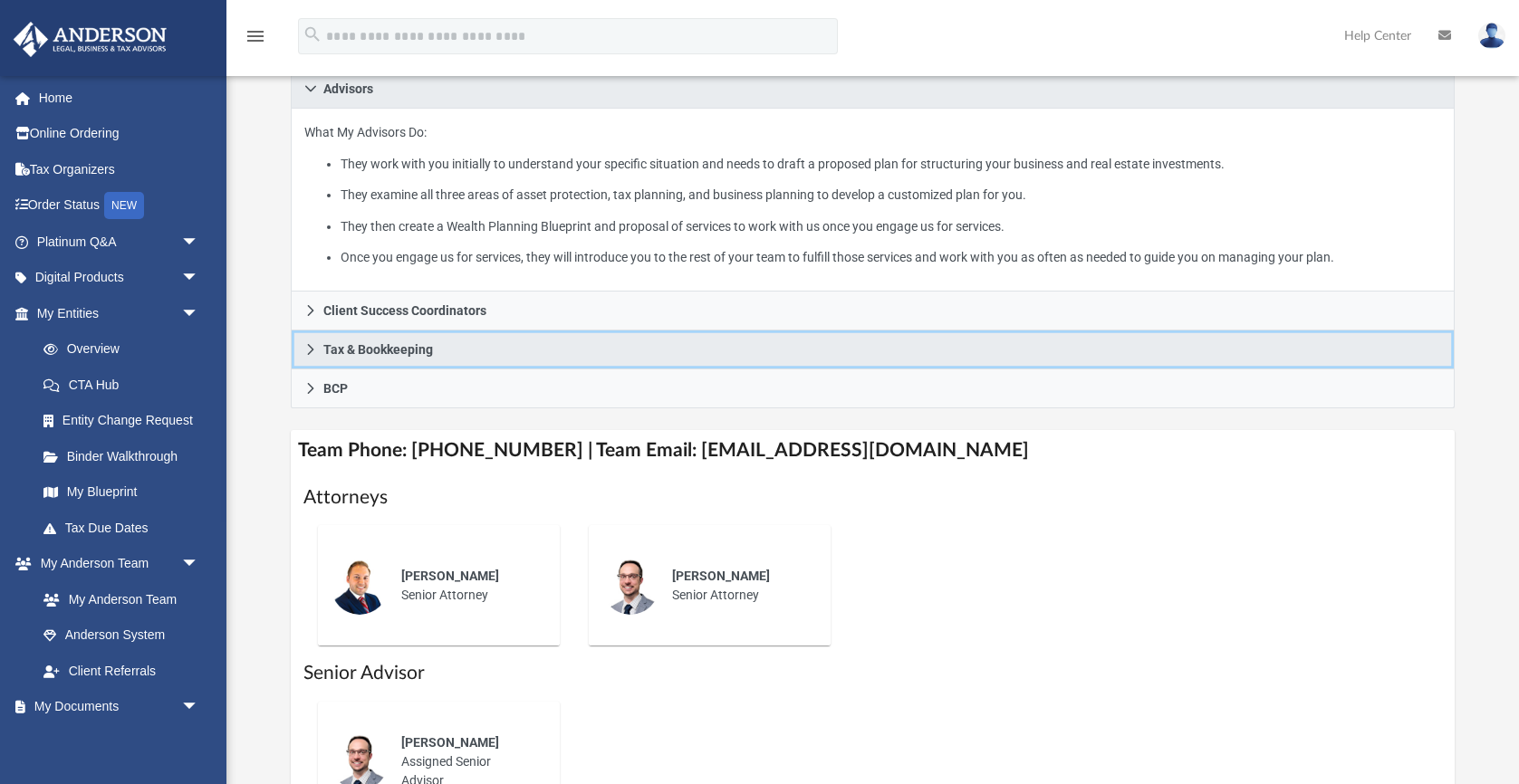
click at [309, 350] on icon at bounding box center [311, 349] width 13 height 13
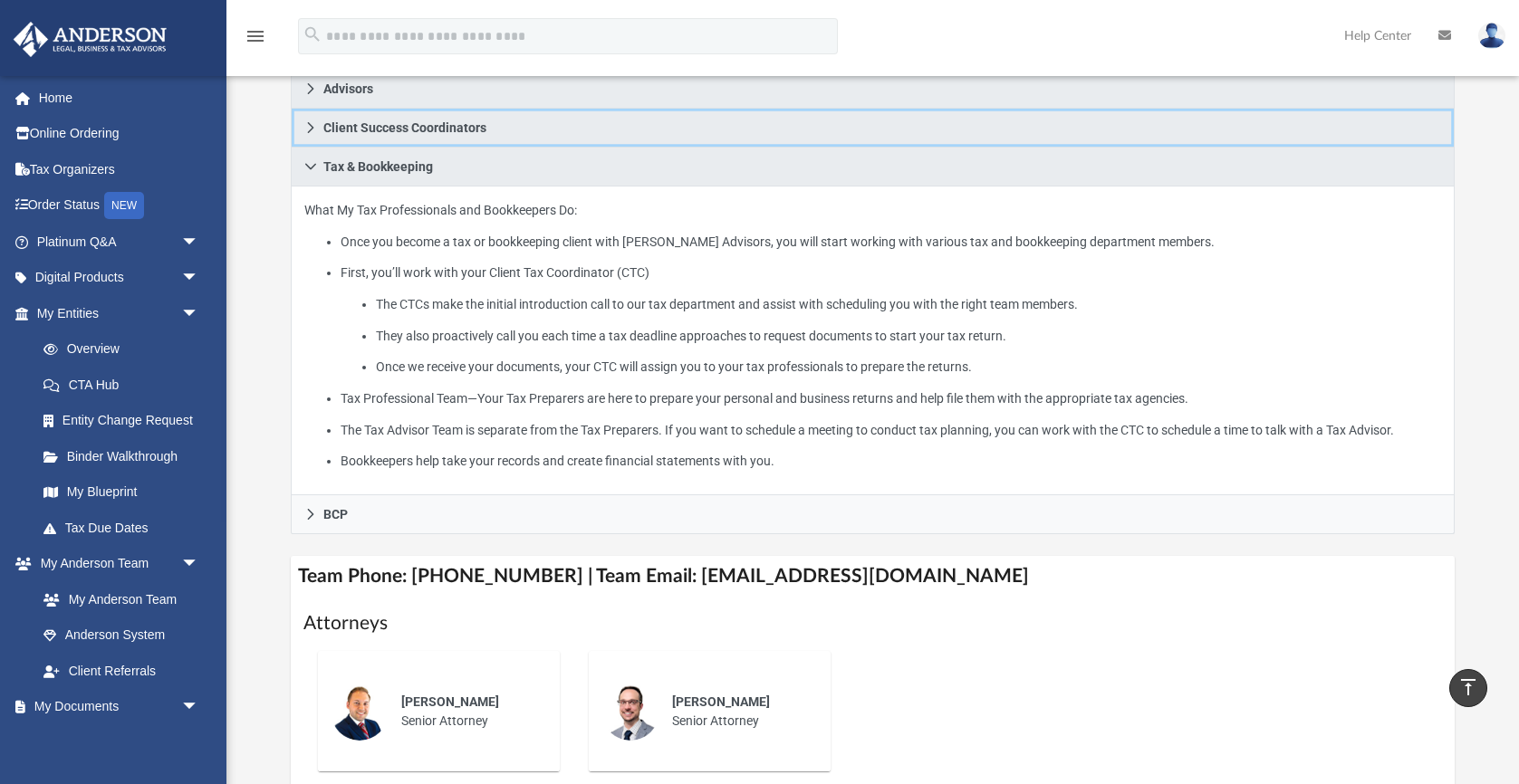
click at [315, 121] on icon at bounding box center [311, 128] width 13 height 13
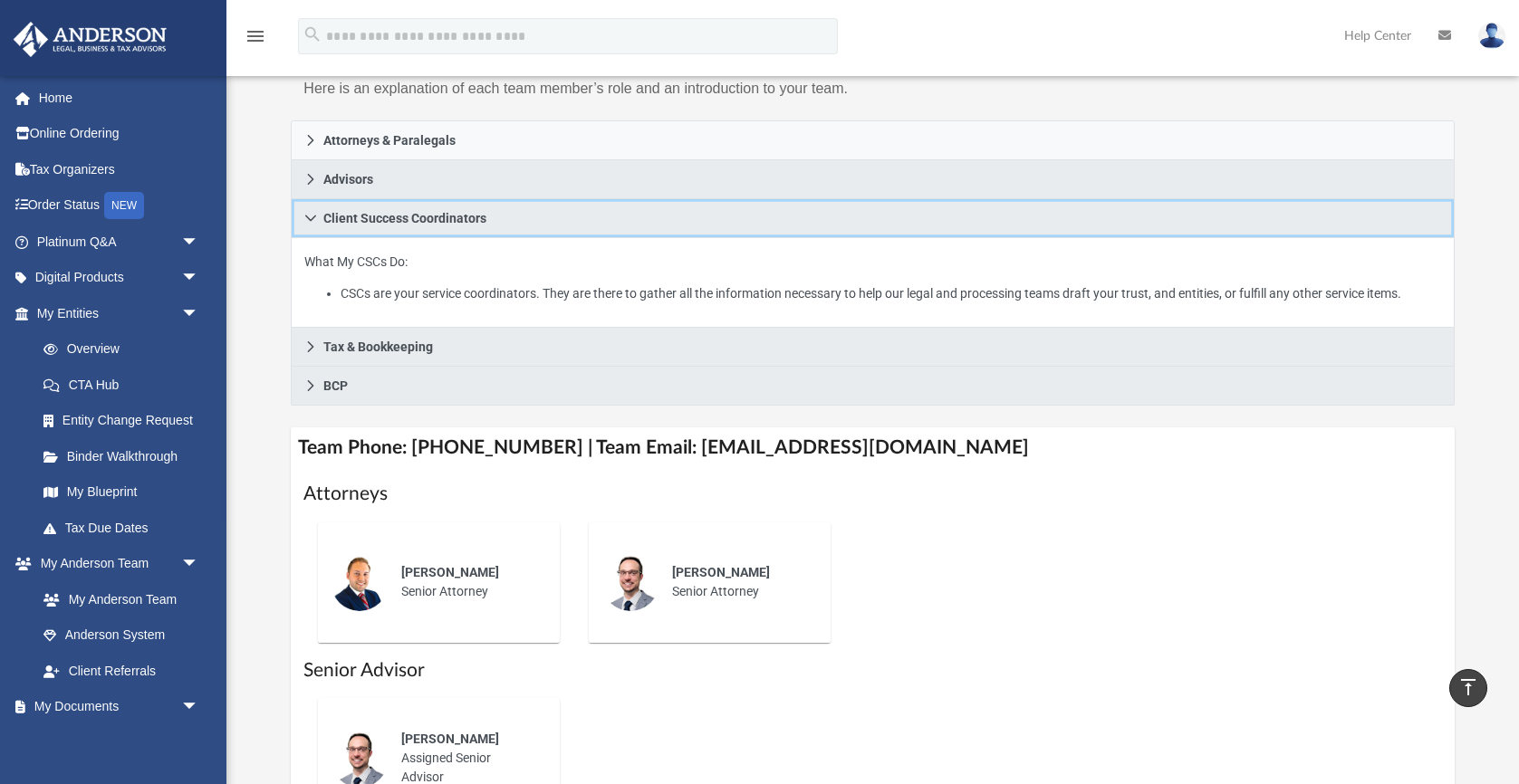
scroll to position [242, 0]
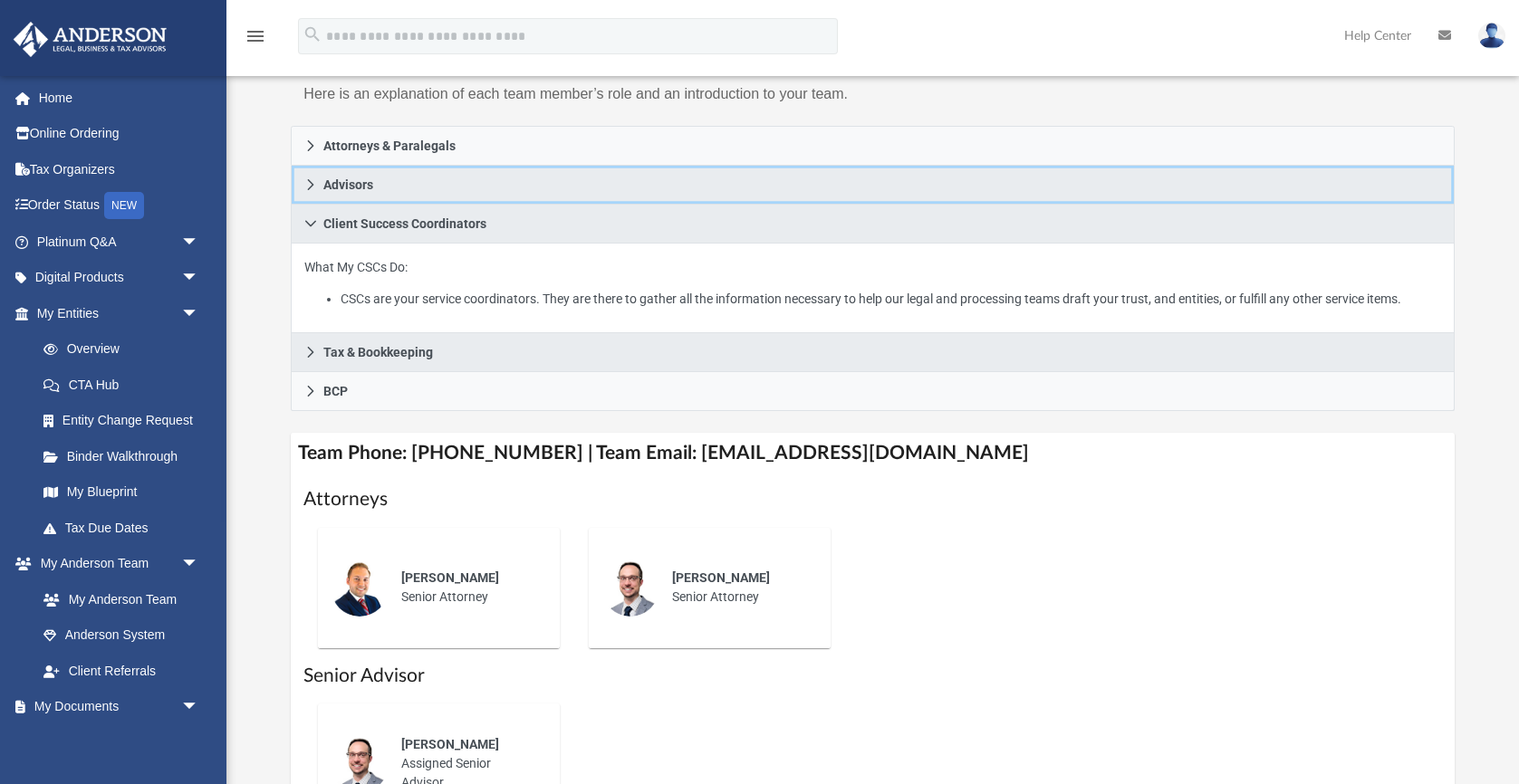
click at [309, 185] on icon at bounding box center [311, 185] width 13 height 13
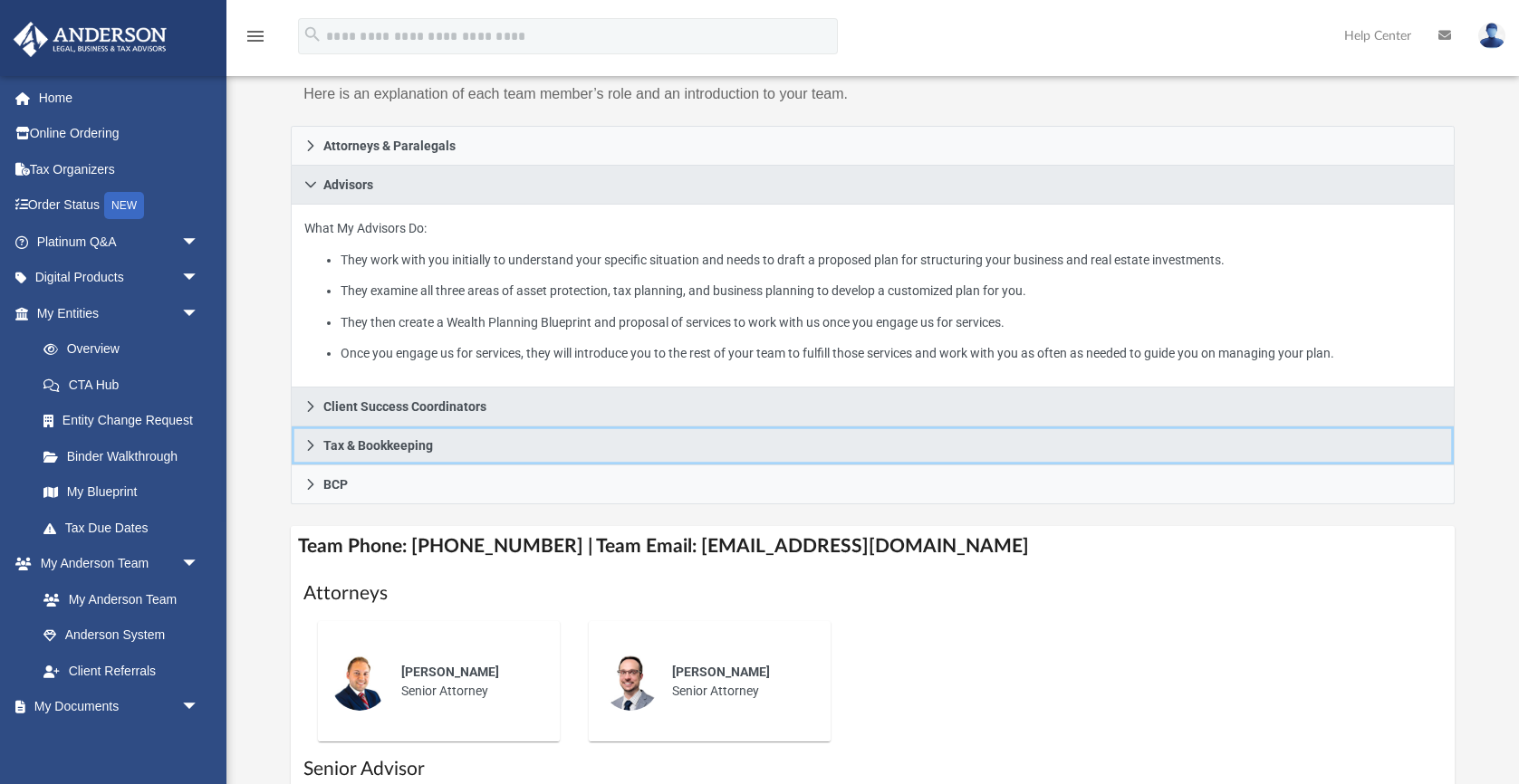
click at [626, 448] on link "Tax & Bookkeeping" at bounding box center [872, 446] width 1163 height 39
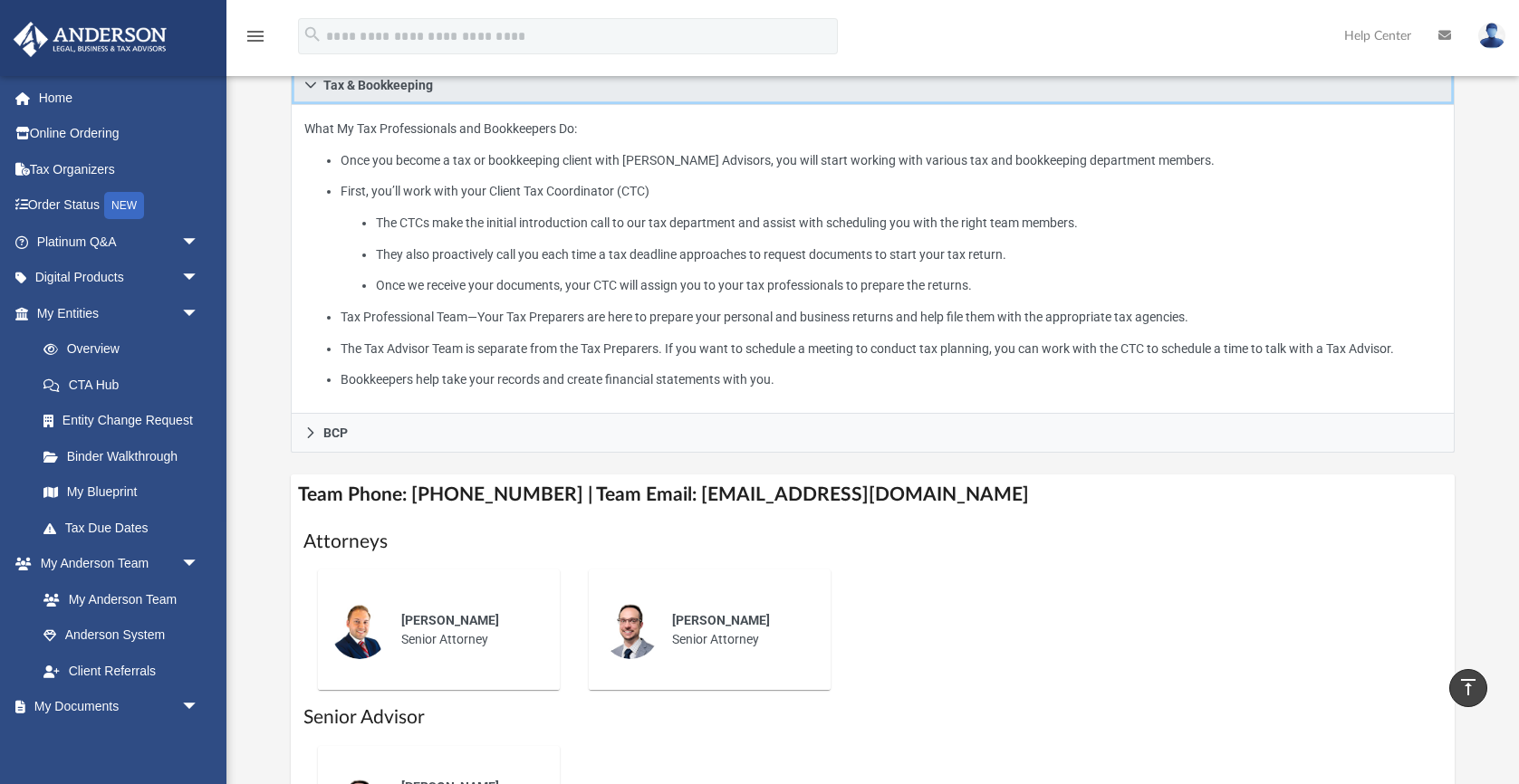
scroll to position [434, 0]
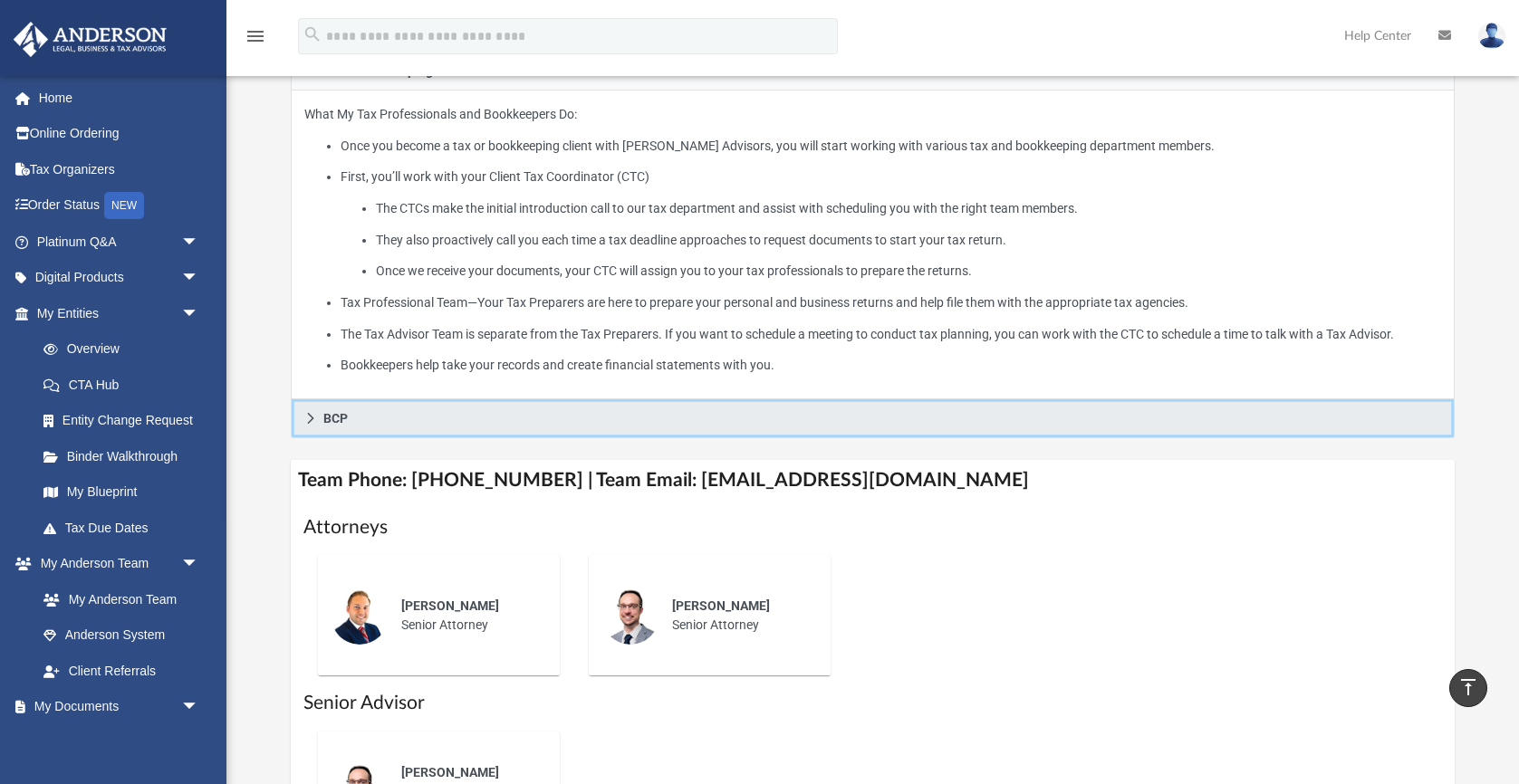
click at [595, 438] on link "BCP" at bounding box center [872, 419] width 1163 height 39
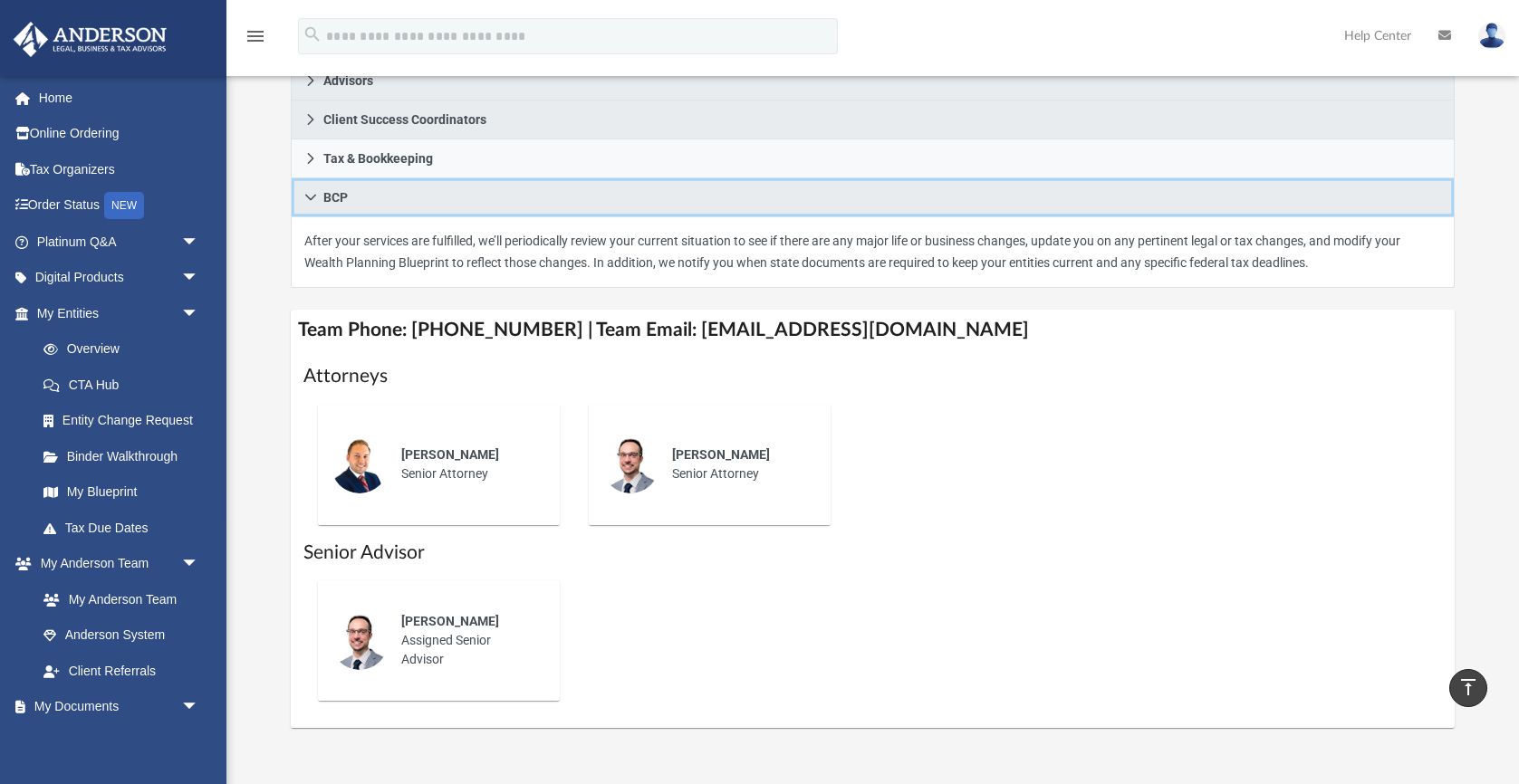
scroll to position [337, 0]
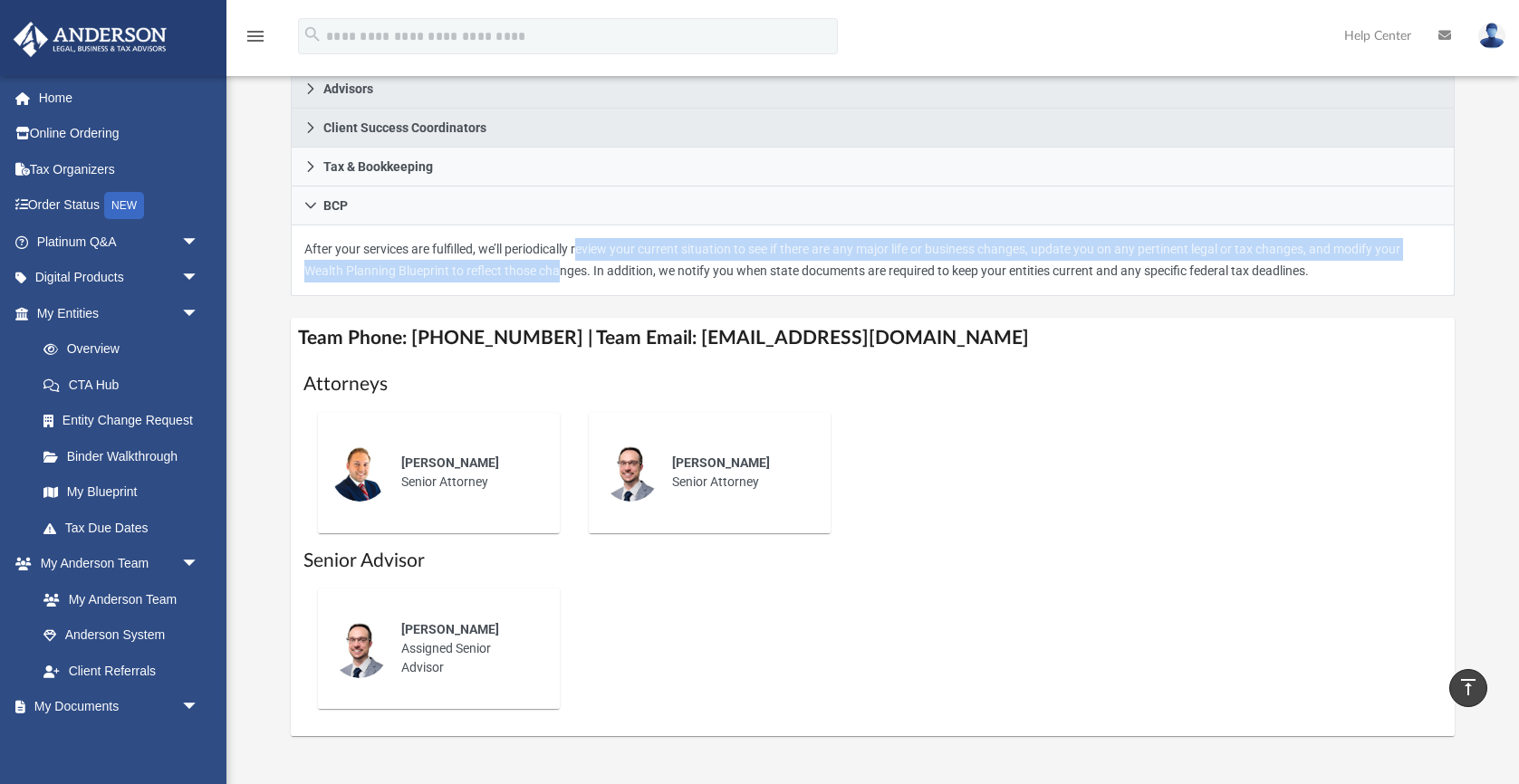
drag, startPoint x: 592, startPoint y: 247, endPoint x: 592, endPoint y: 274, distance: 27.0
click at [592, 274] on p "After your services are fulfilled, we’ll periodically review your current situa…" at bounding box center [872, 260] width 1136 height 44
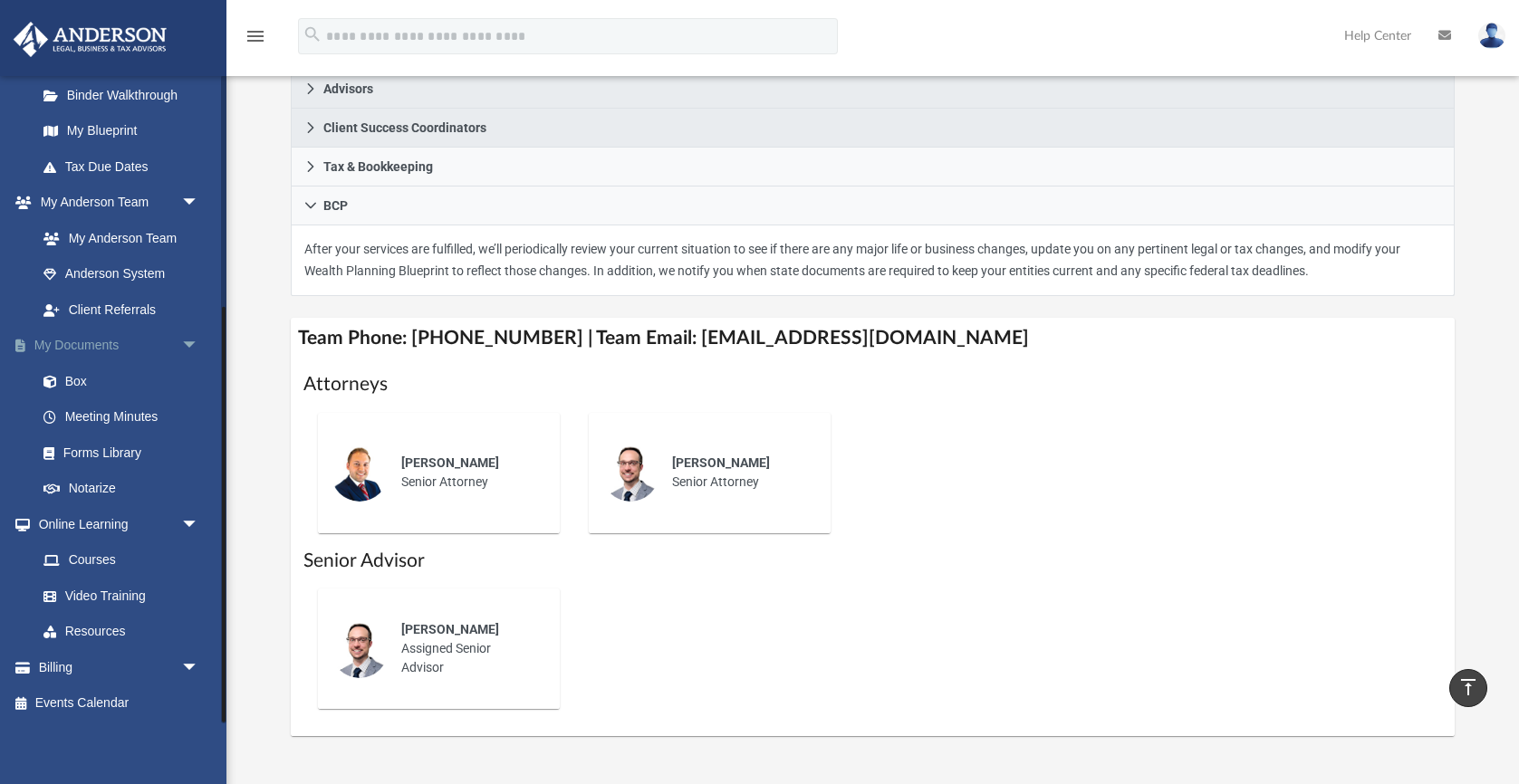
scroll to position [363, 0]
click at [86, 671] on link "Billing arrow_drop_down" at bounding box center [120, 665] width 214 height 36
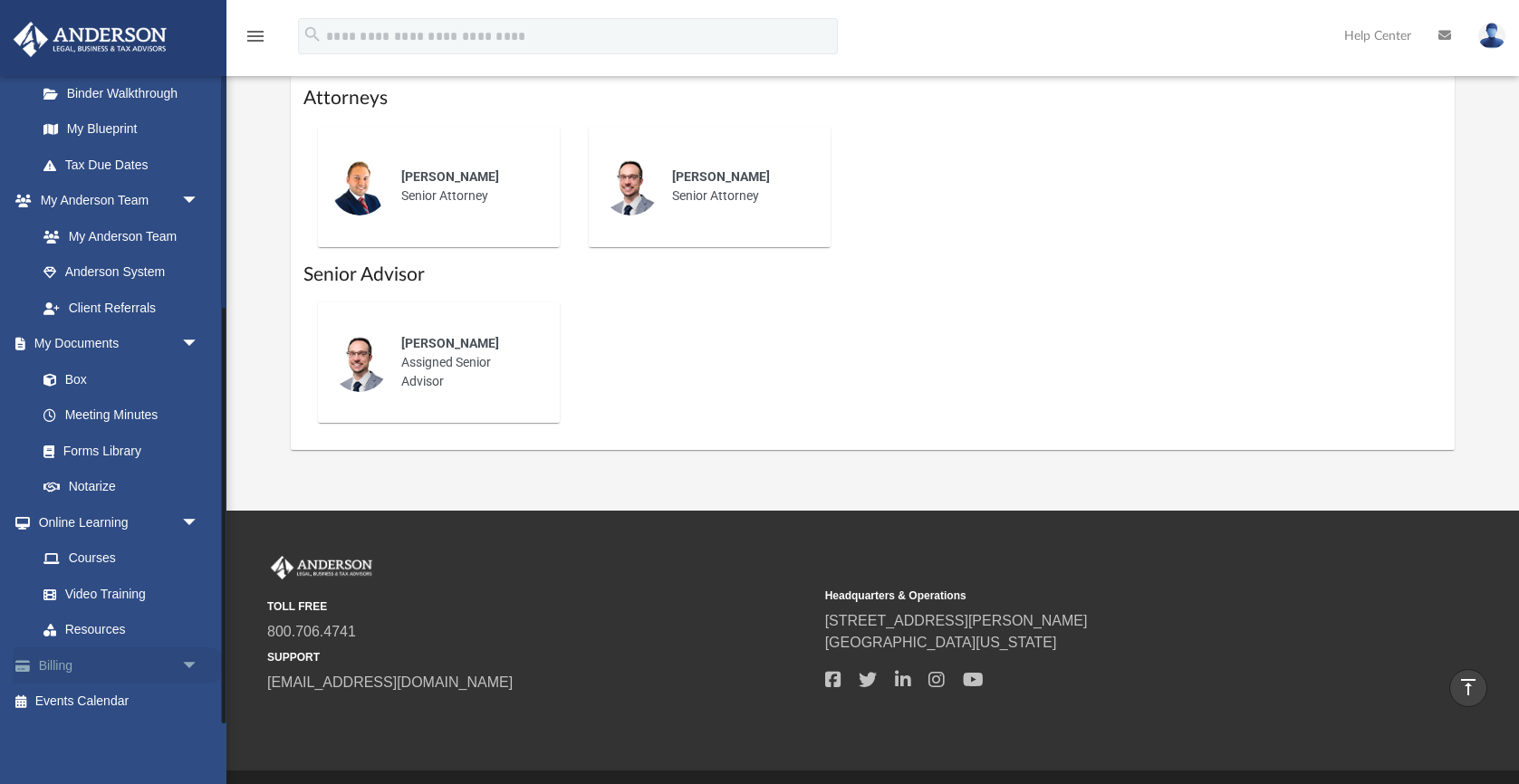
scroll to position [663, 0]
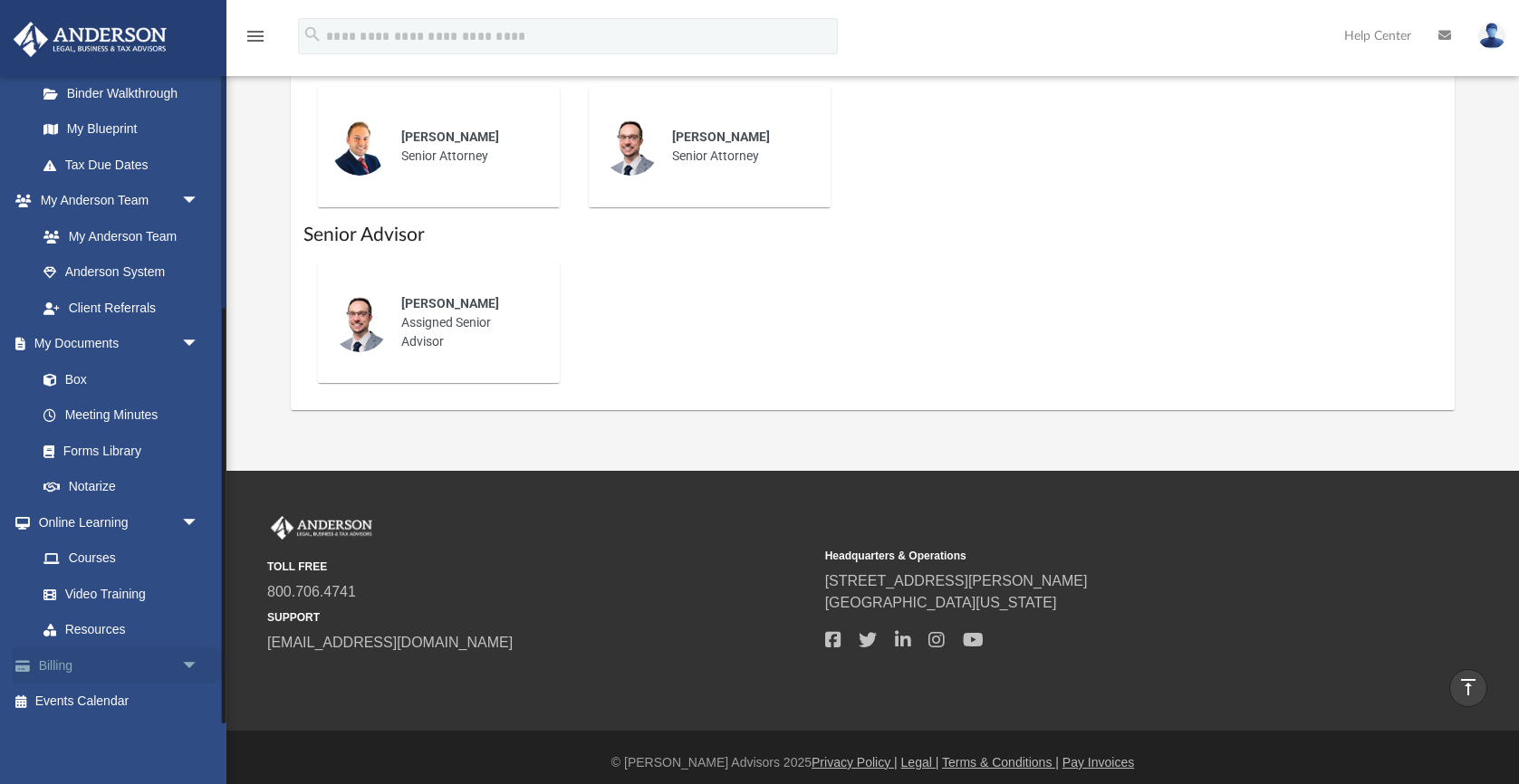
click at [190, 666] on span "arrow_drop_down" at bounding box center [199, 666] width 36 height 37
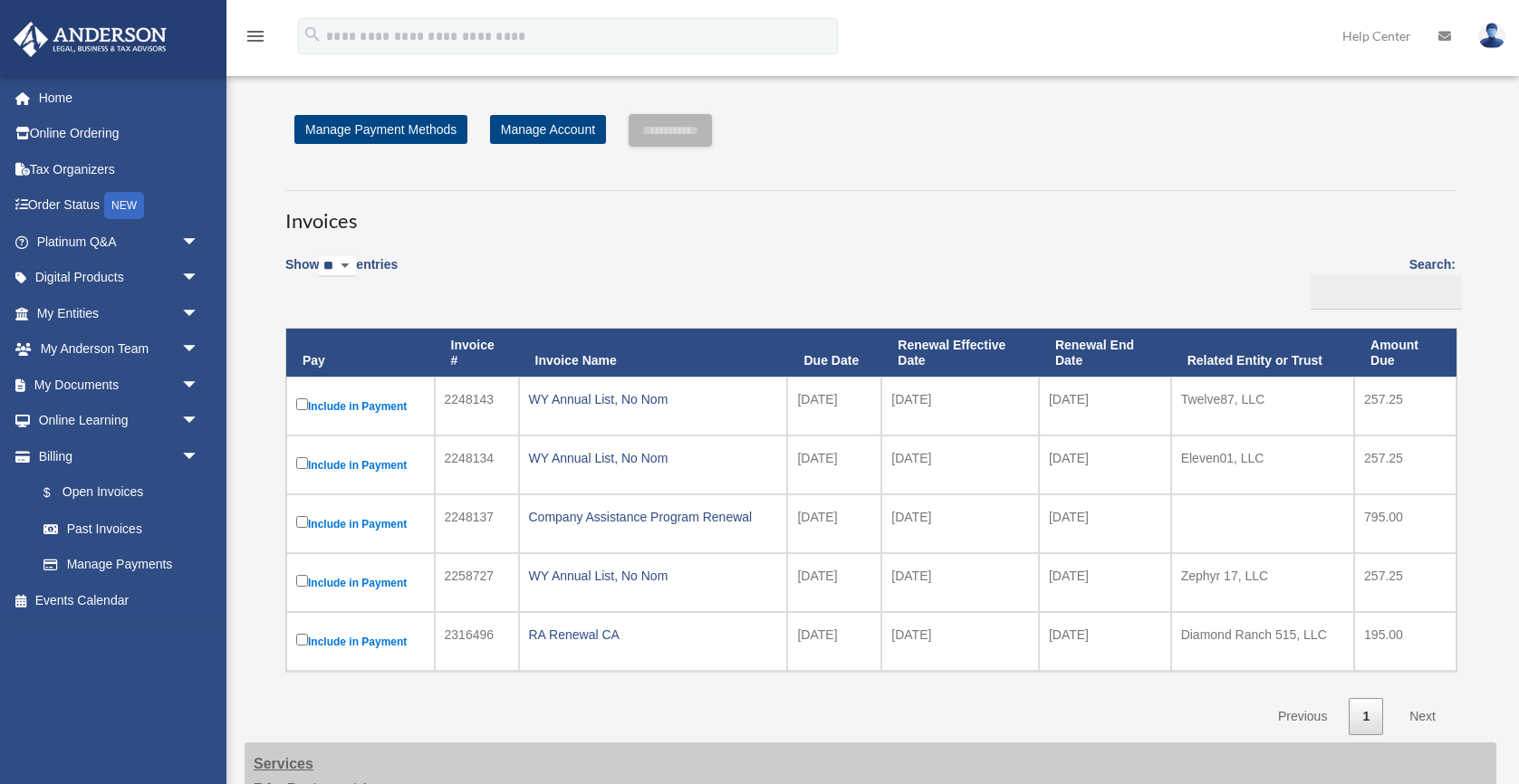
click at [328, 276] on label "Show ** ** ** *** entries" at bounding box center [341, 274] width 112 height 42
click at [328, 276] on select "** ** ** ***" at bounding box center [337, 266] width 37 height 21
click at [333, 274] on select "** ** ** ***" at bounding box center [337, 266] width 37 height 21
select select "***"
click at [322, 256] on select "** ** ** ***" at bounding box center [337, 266] width 37 height 21
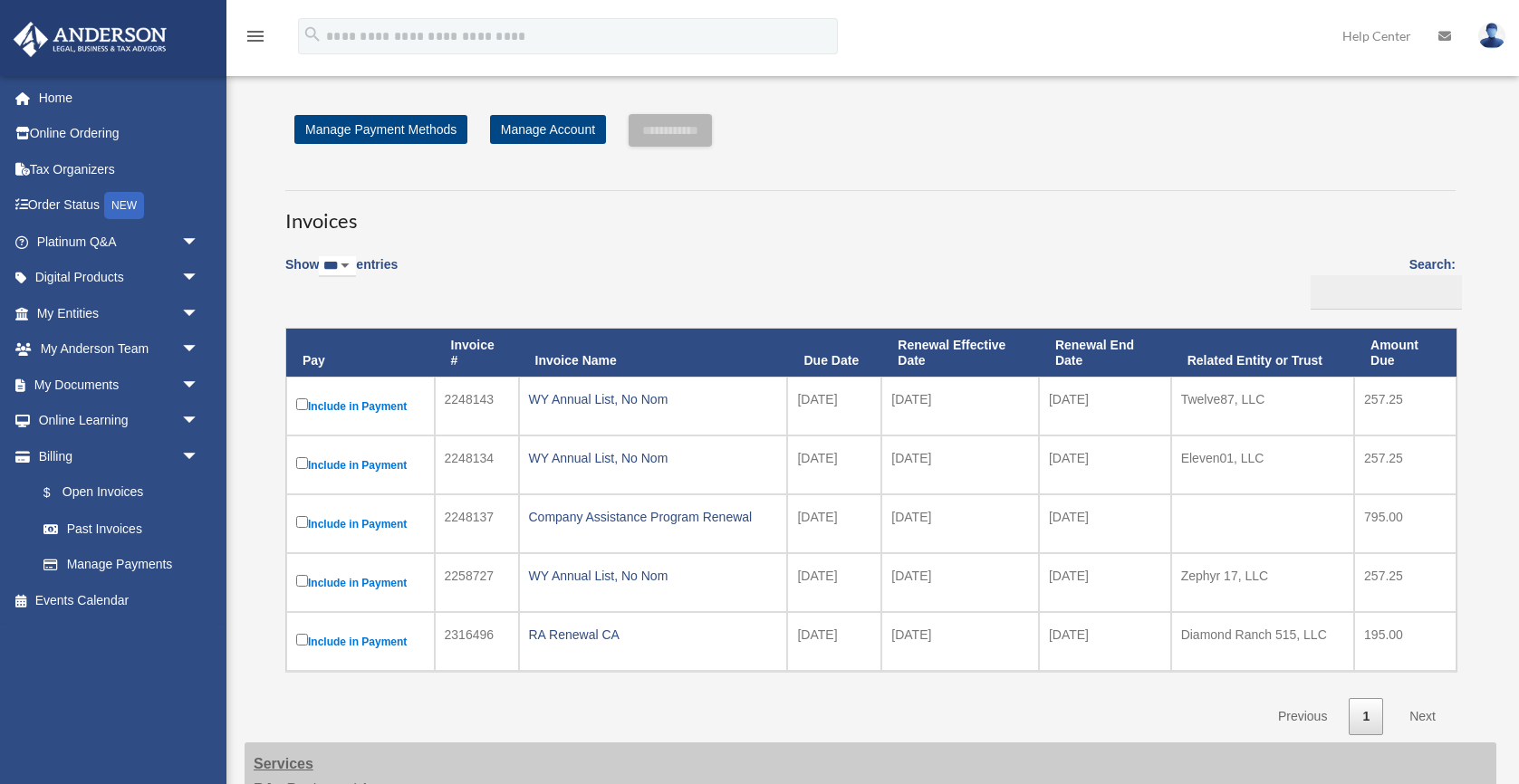
click at [688, 265] on div "Show ** ** ** *** entries Search: Pay Invoice # Invoice Name Due Date Renewal E…" at bounding box center [870, 490] width 1170 height 492
drag, startPoint x: 924, startPoint y: 262, endPoint x: 945, endPoint y: 127, distance: 136.6
click at [945, 127] on div "**********" at bounding box center [870, 424] width 1197 height 621
click at [945, 127] on div "**********" at bounding box center [870, 130] width 1170 height 33
click at [103, 499] on link "$ Open Invoices" at bounding box center [125, 493] width 201 height 37
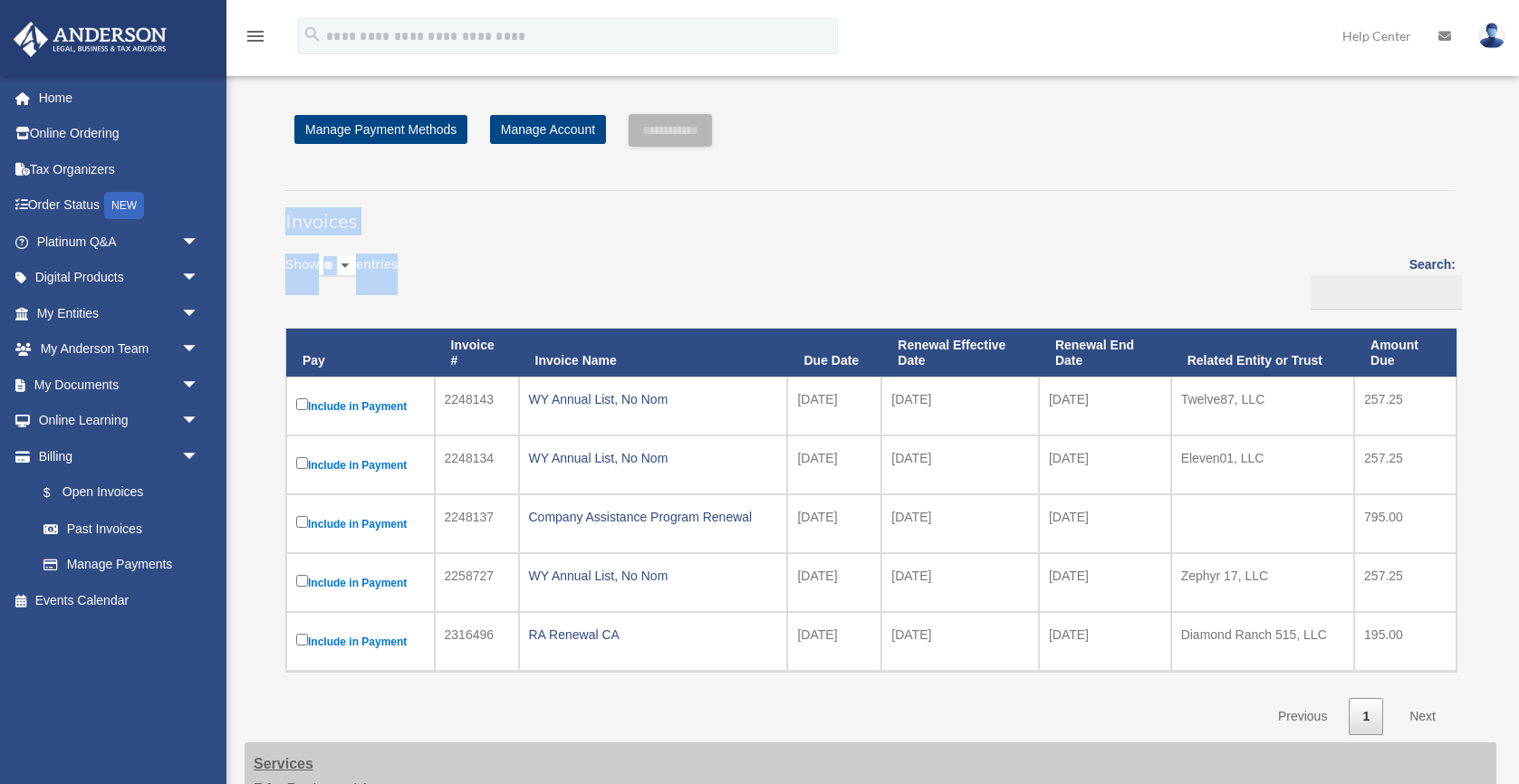
drag, startPoint x: 279, startPoint y: 181, endPoint x: 480, endPoint y: 256, distance: 214.5
click at [480, 257] on div "Invoices Show ** ** ** *** entries Search: Pay Invoice # Invoice Name Due Date …" at bounding box center [870, 454] width 1197 height 562
click at [480, 256] on div "Show ** ** ** *** entries Search: Pay Invoice # Invoice Name Due Date Renewal E…" at bounding box center [870, 490] width 1170 height 492
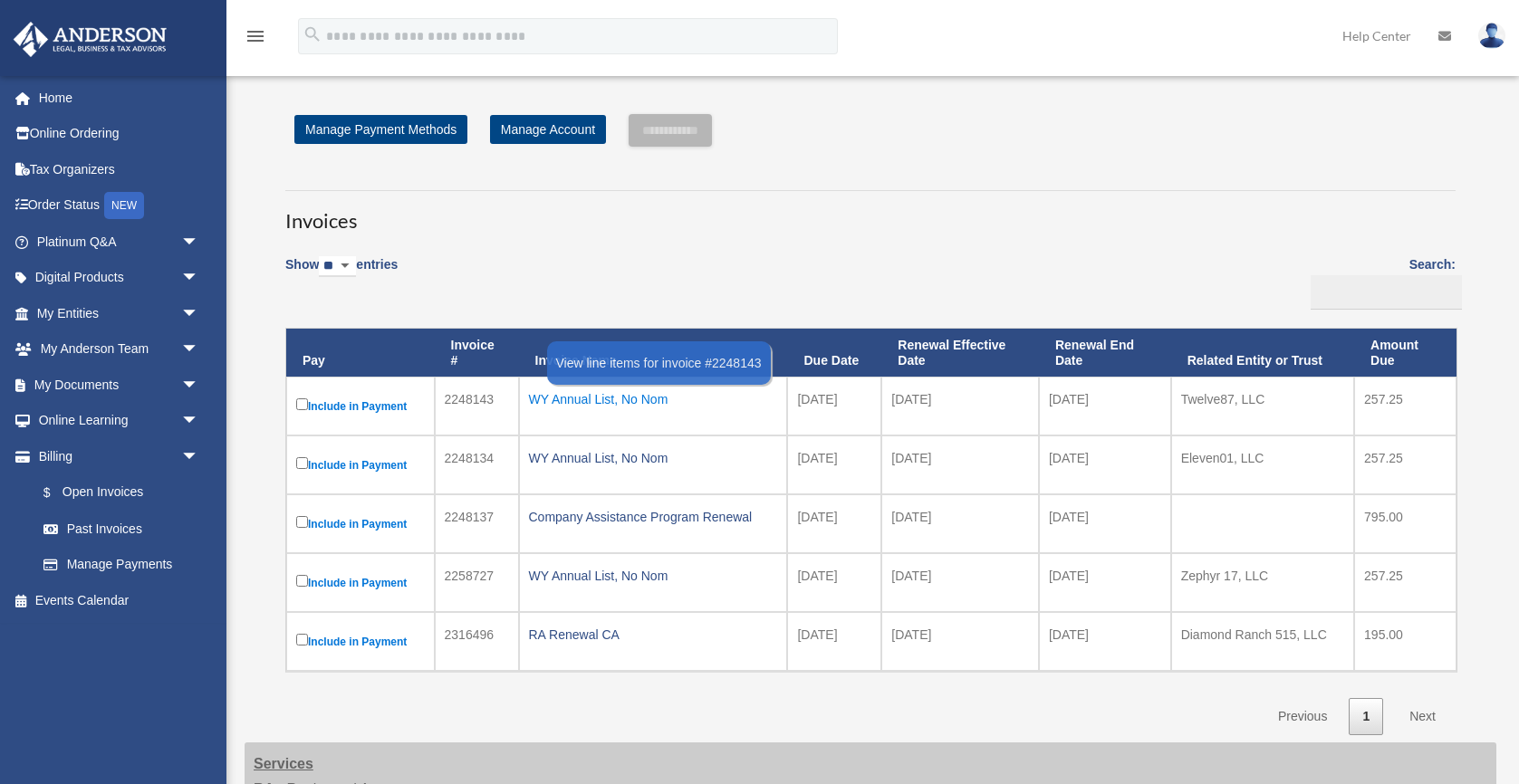
click at [615, 406] on div "WY Annual List, No Nom" at bounding box center [653, 399] width 249 height 25
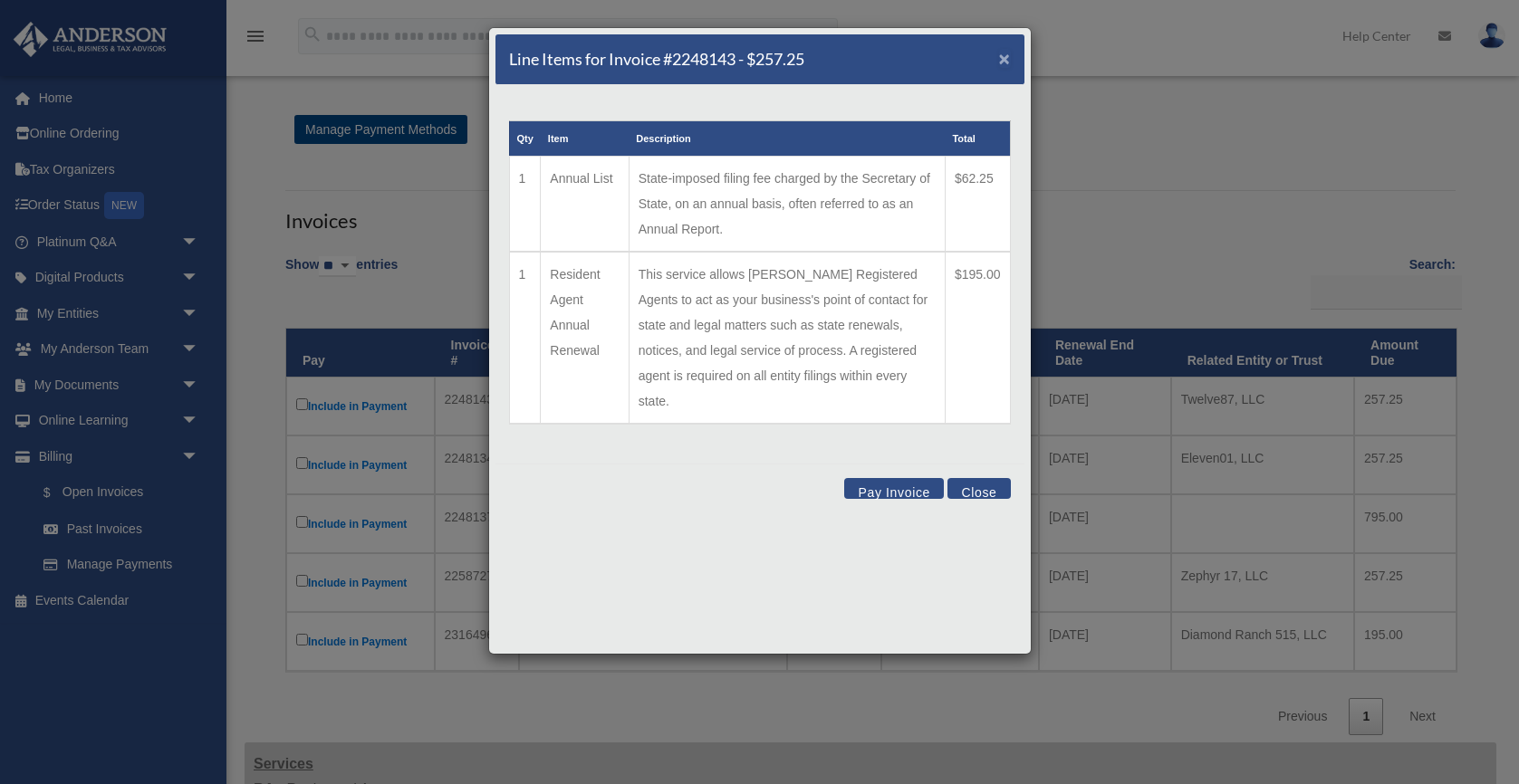
click at [1004, 62] on span "×" at bounding box center [1005, 58] width 12 height 21
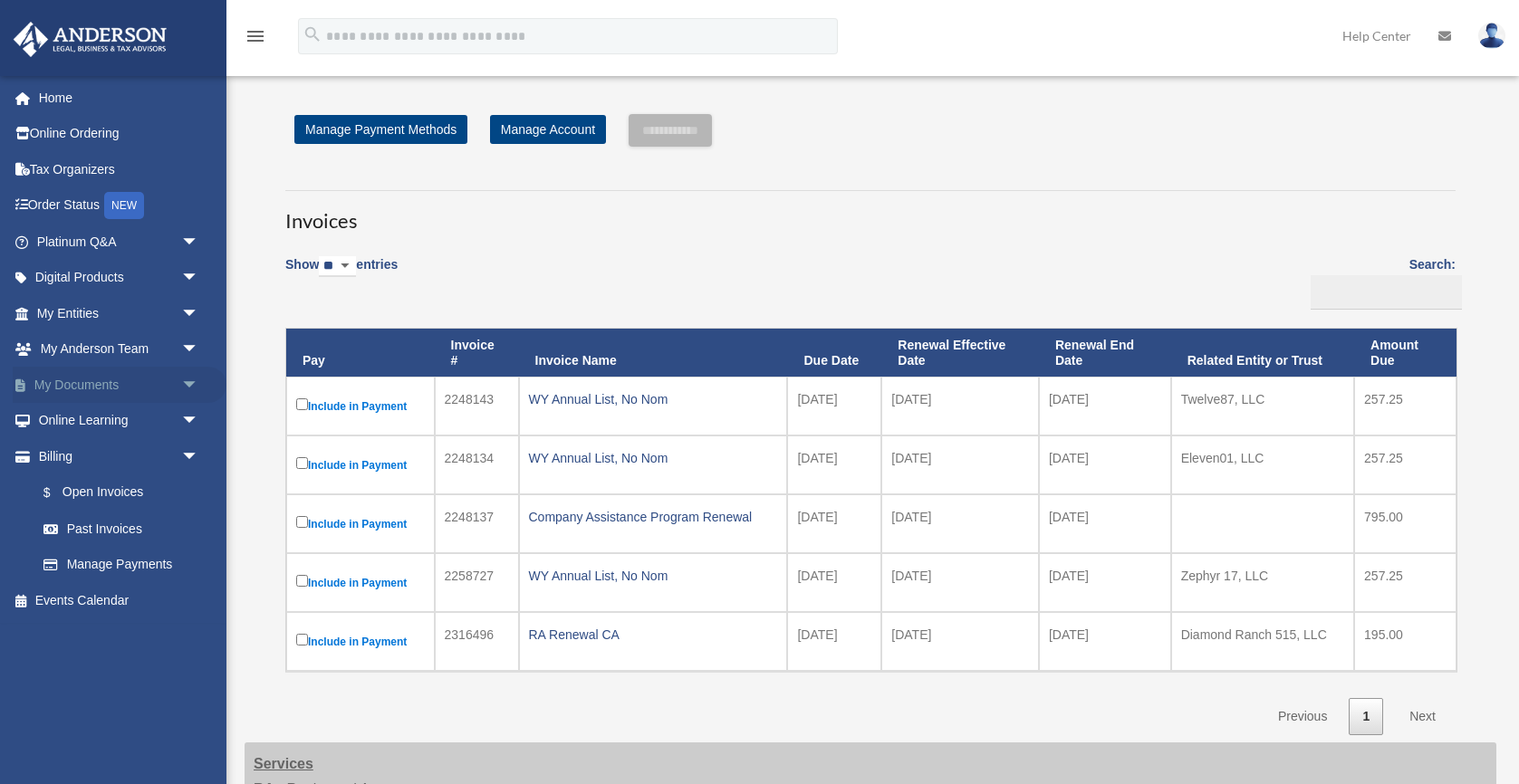
click at [92, 386] on link "My Documents arrow_drop_down" at bounding box center [120, 384] width 214 height 36
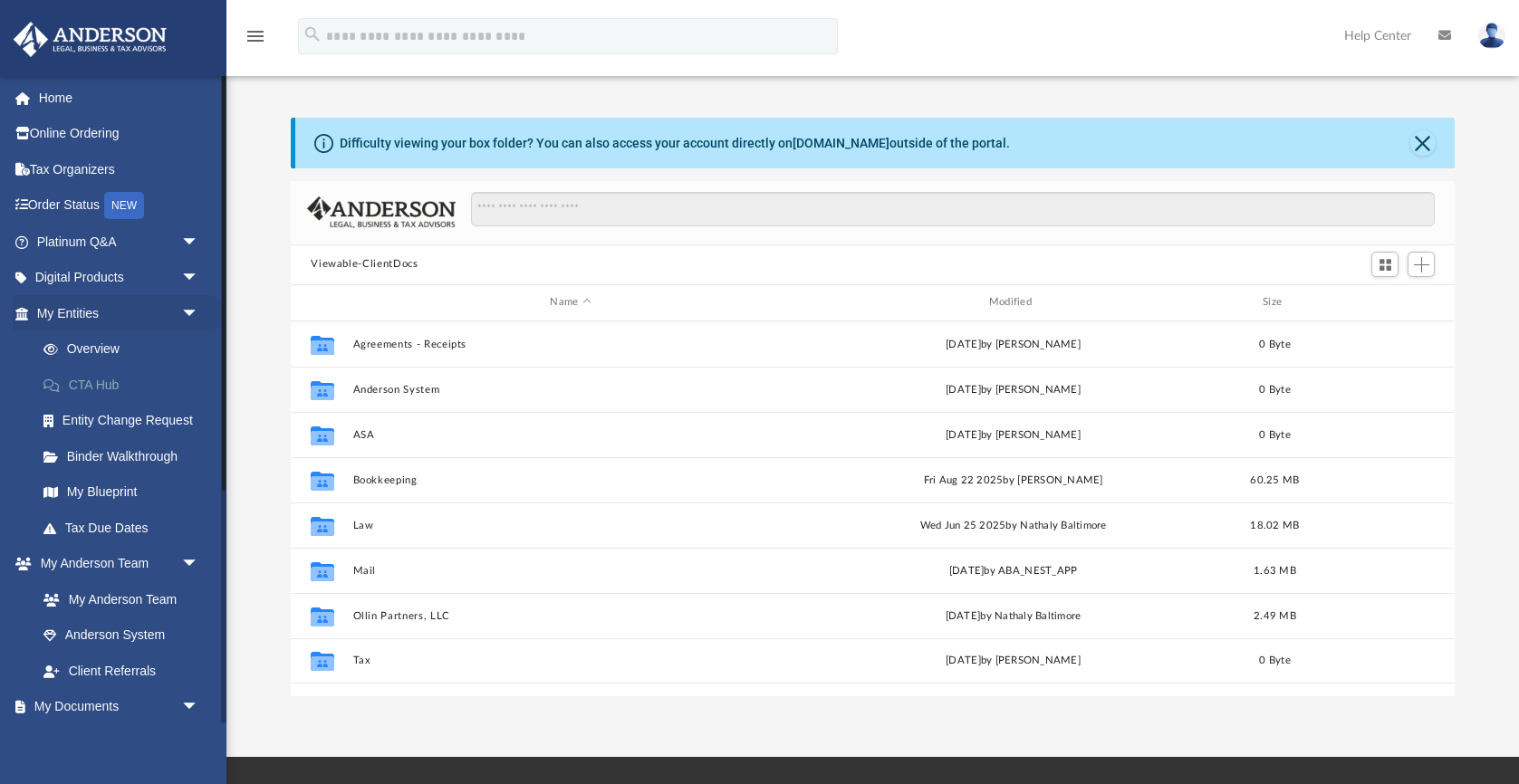
scroll to position [411, 1163]
